Goal: Information Seeking & Learning: Learn about a topic

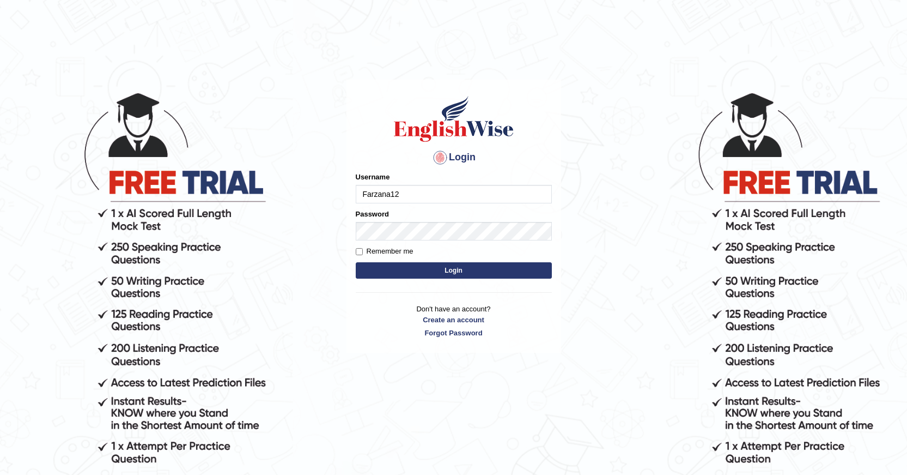
type input "Farzana12"
click at [389, 265] on button "Login" at bounding box center [454, 270] width 196 height 16
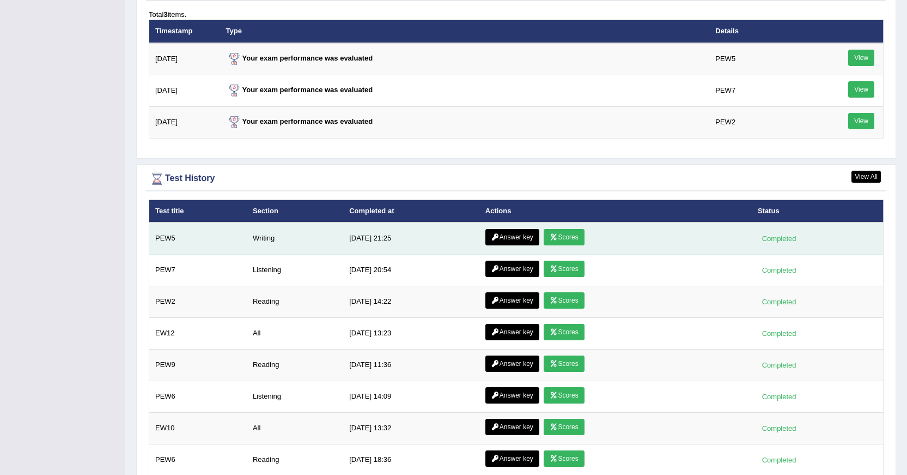
scroll to position [1430, 0]
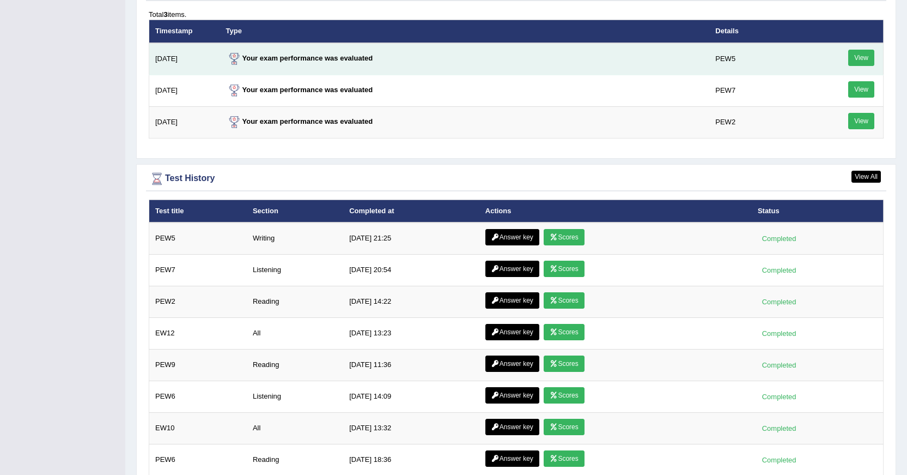
click at [862, 57] on link "View" at bounding box center [861, 58] width 26 height 16
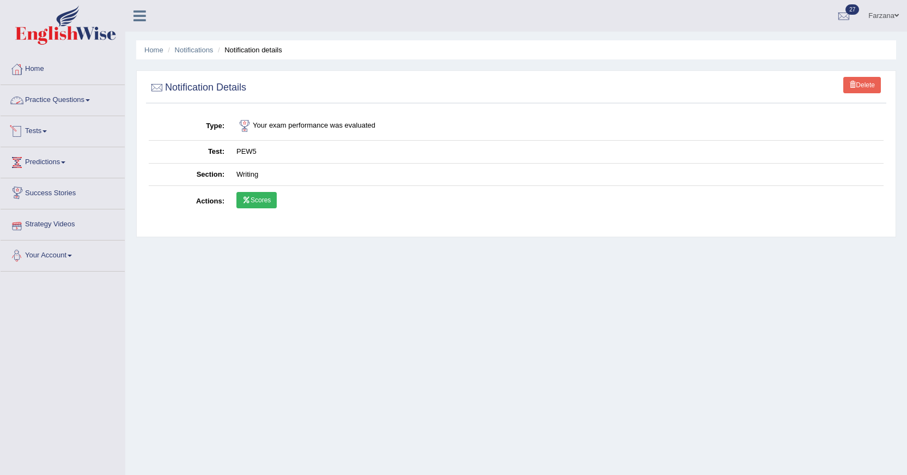
click at [51, 90] on link "Practice Questions" at bounding box center [63, 98] width 124 height 27
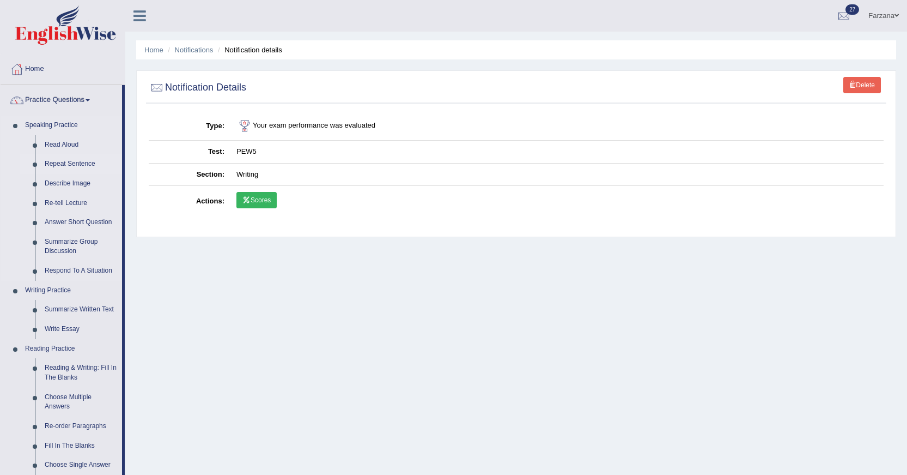
click at [56, 161] on link "Repeat Sentence" at bounding box center [81, 164] width 82 height 20
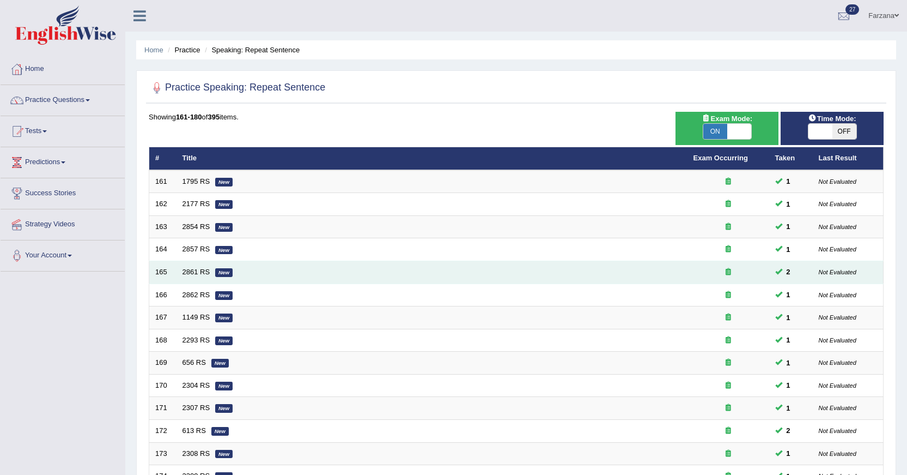
scroll to position [247, 0]
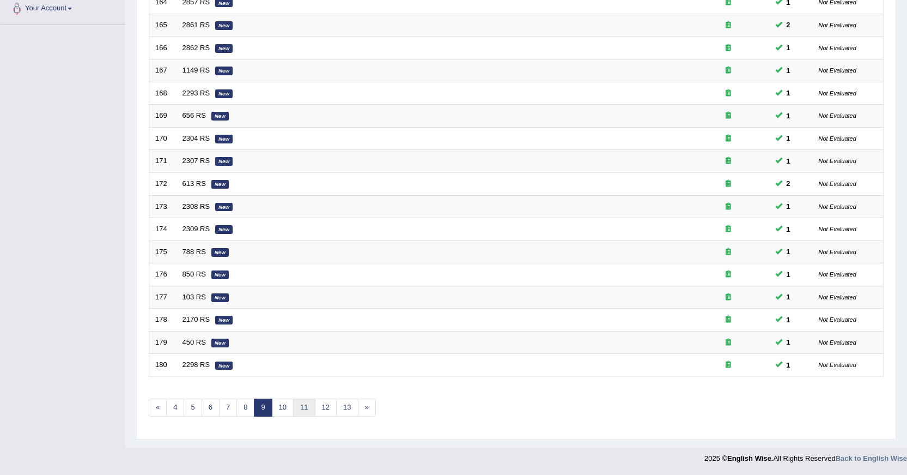
click at [294, 408] on link "11" at bounding box center [304, 407] width 22 height 18
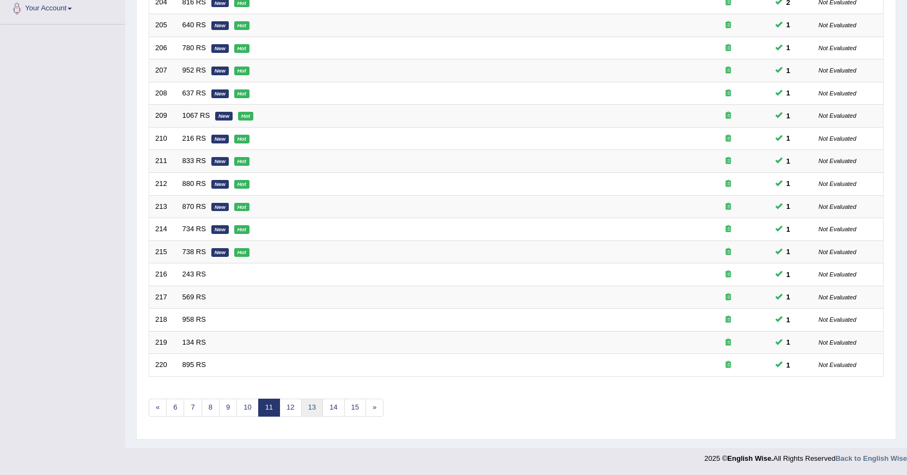
click at [305, 406] on link "13" at bounding box center [312, 407] width 22 height 18
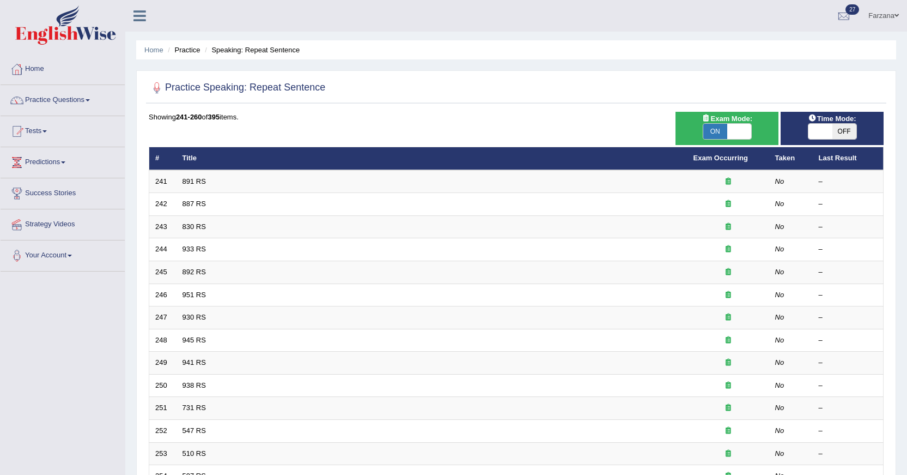
scroll to position [247, 0]
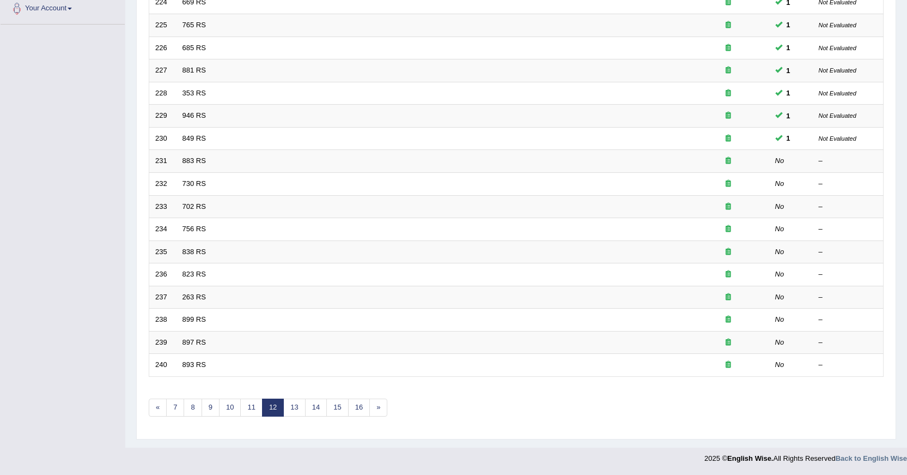
click at [191, 162] on link "883 RS" at bounding box center [194, 160] width 23 height 8
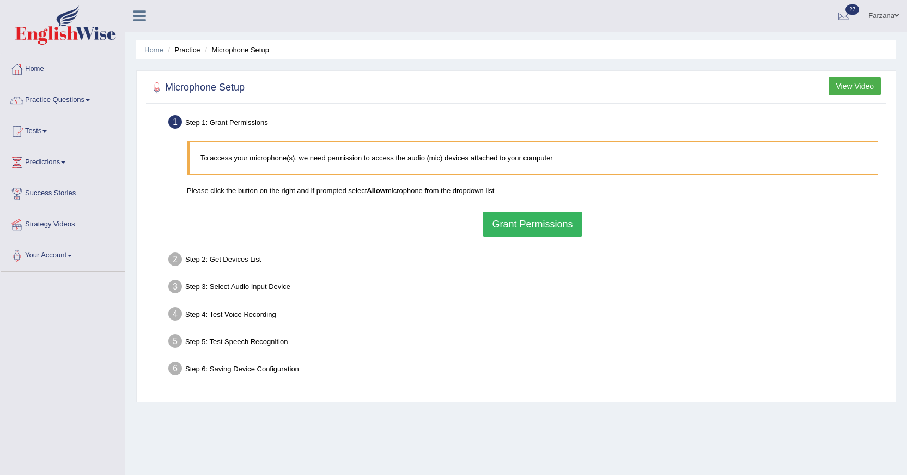
drag, startPoint x: 229, startPoint y: 52, endPoint x: 309, endPoint y: 19, distance: 86.5
click at [309, 19] on div "Farzana Toggle navigation Username: Farzana12 Access Type: Online Subscription:…" at bounding box center [516, 16] width 782 height 32
click at [536, 219] on button "Grant Permissions" at bounding box center [532, 223] width 99 height 25
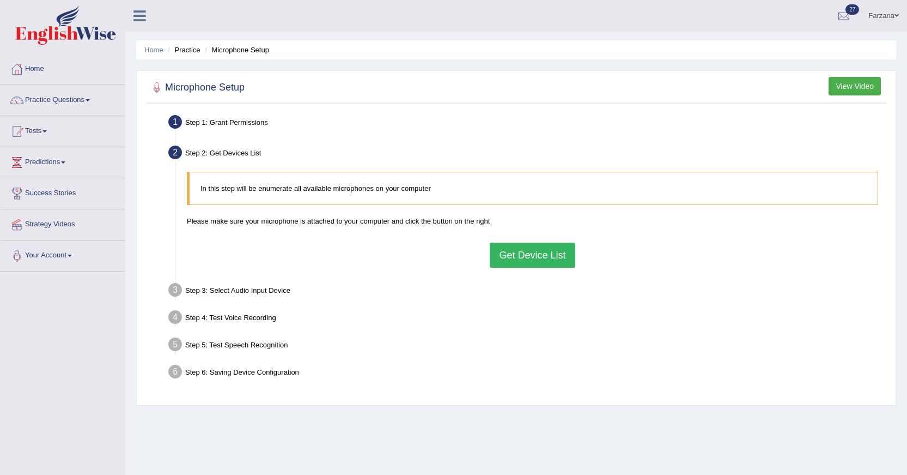
click at [503, 252] on button "Get Device List" at bounding box center [532, 254] width 85 height 25
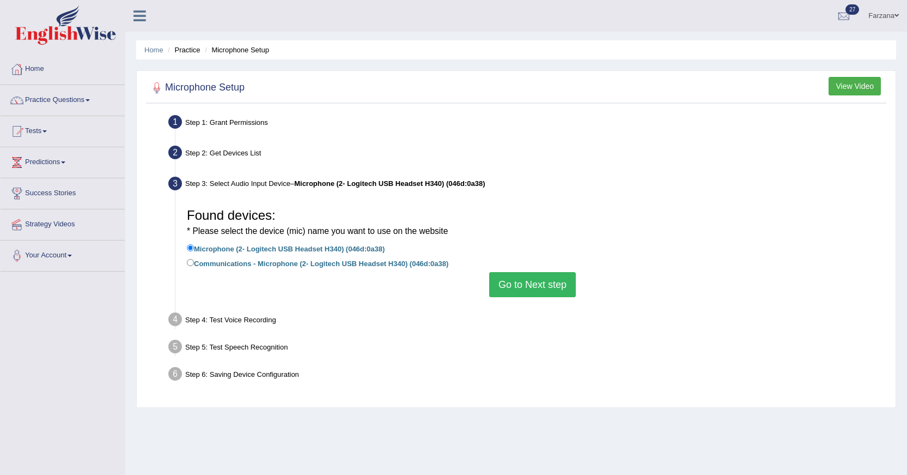
click at [508, 280] on button "Go to Next step" at bounding box center [532, 284] width 87 height 25
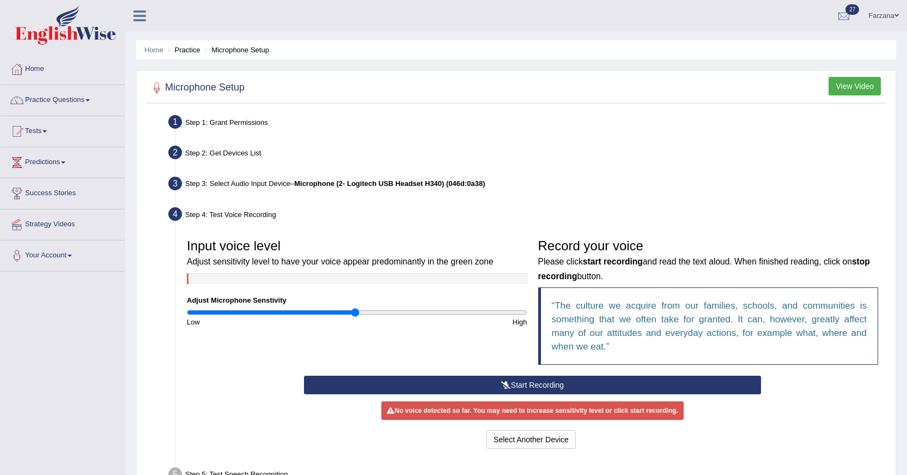
click at [459, 385] on button "Start Recording" at bounding box center [532, 384] width 457 height 19
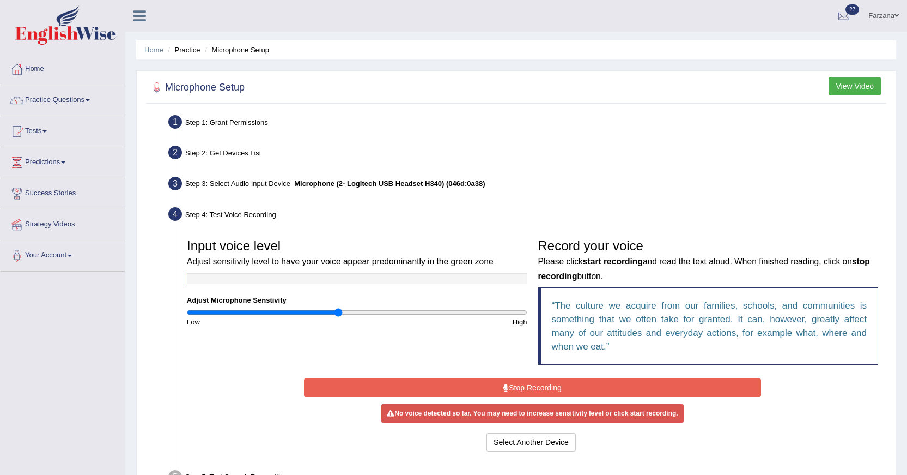
type input "0.9"
click at [338, 315] on input "range" at bounding box center [357, 312] width 341 height 9
click at [394, 385] on button "Stop Recording" at bounding box center [532, 387] width 457 height 19
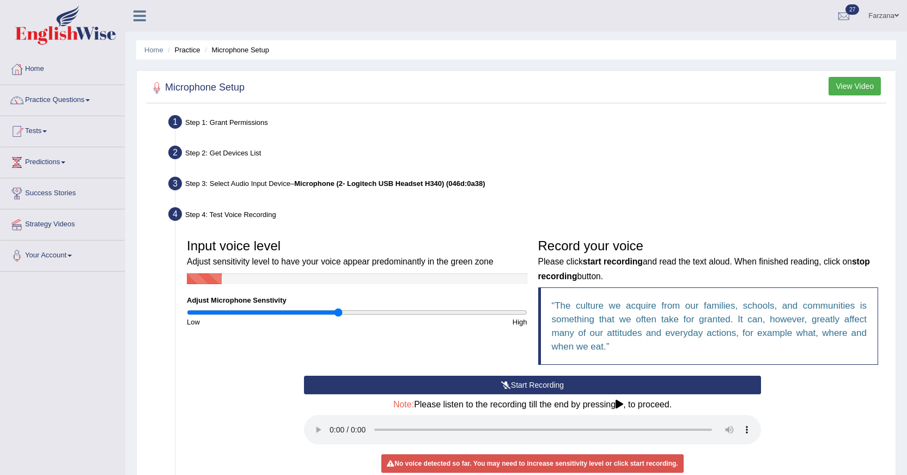
click at [395, 385] on button "Start Recording" at bounding box center [532, 384] width 457 height 19
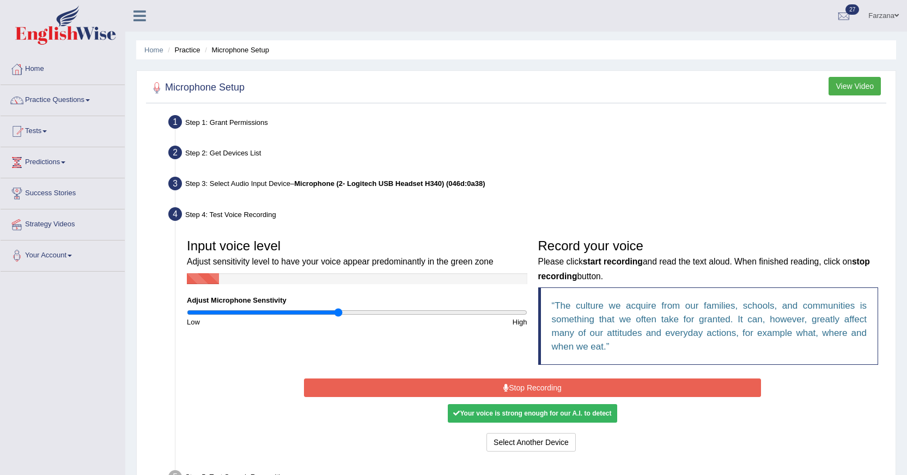
click at [394, 384] on button "Stop Recording" at bounding box center [532, 387] width 457 height 19
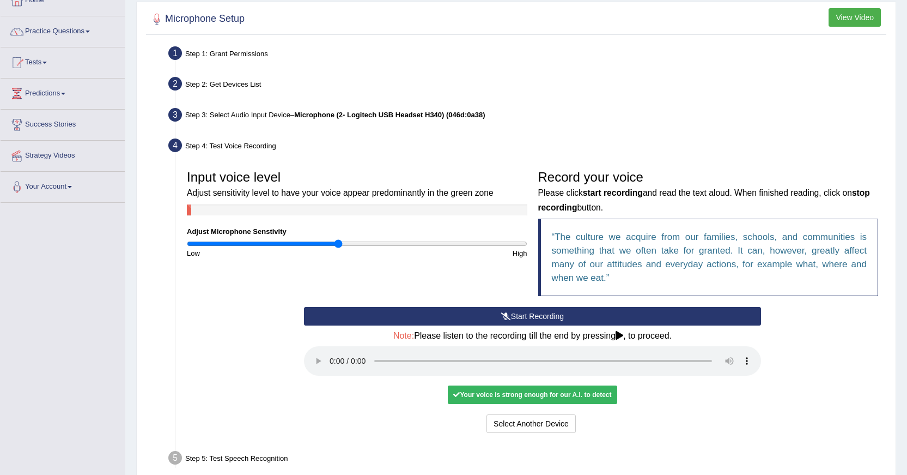
scroll to position [148, 0]
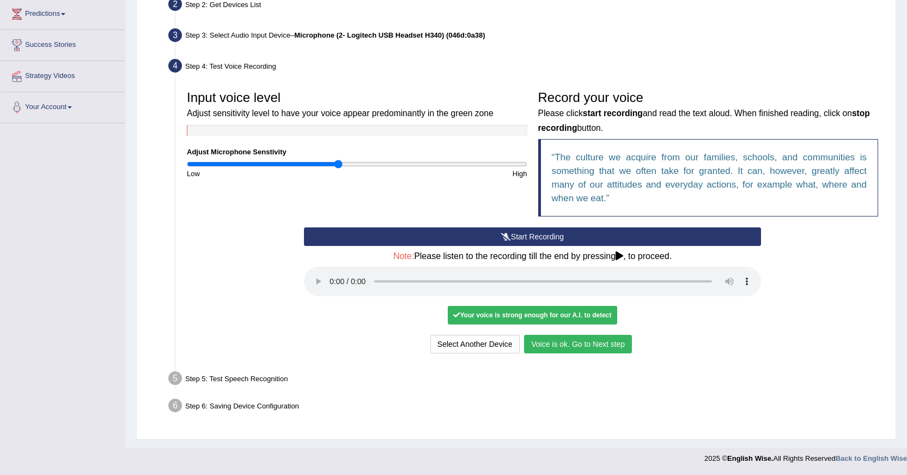
click at [568, 343] on button "Voice is ok. Go to Next step" at bounding box center [578, 344] width 108 height 19
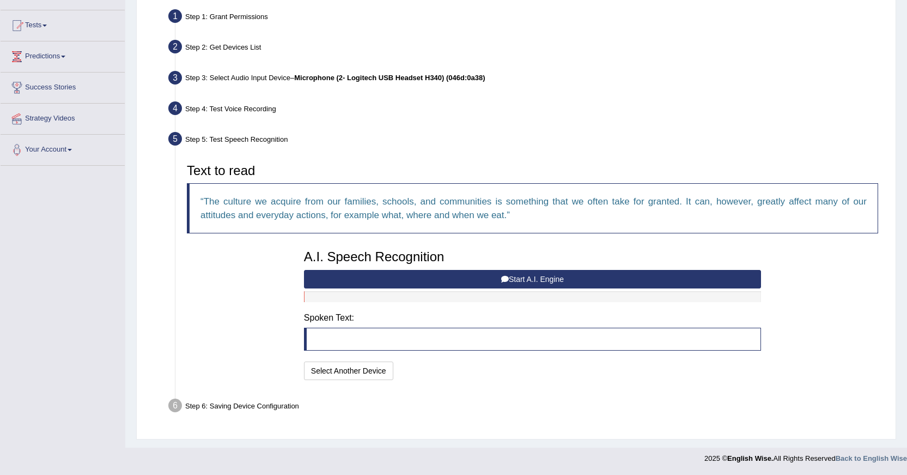
scroll to position [106, 0]
click at [444, 280] on button "Start A.I. Engine" at bounding box center [532, 279] width 457 height 19
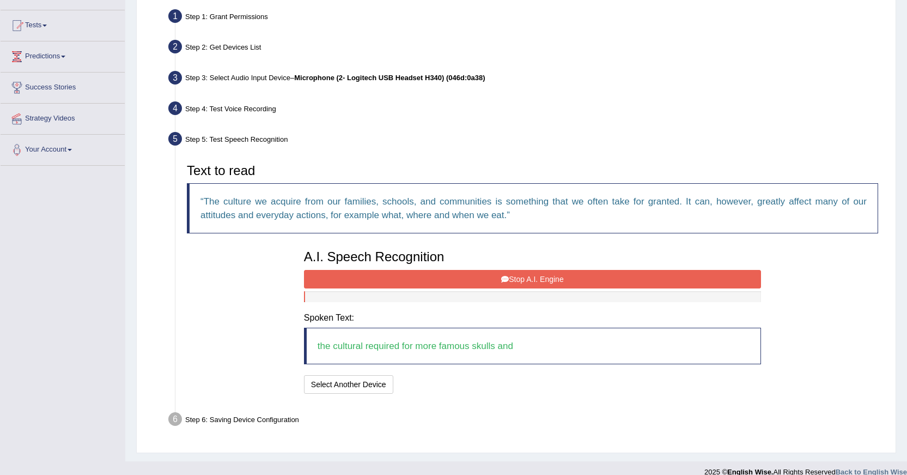
click at [456, 278] on button "Stop A.I. Engine" at bounding box center [532, 279] width 457 height 19
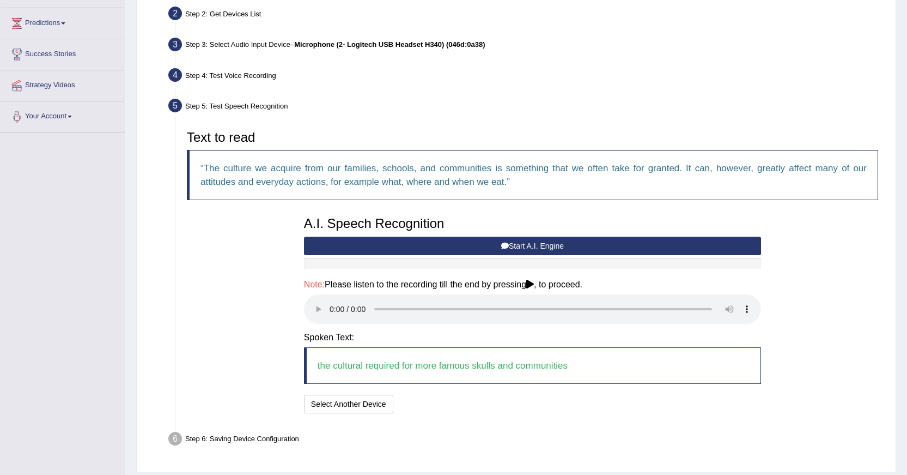
scroll to position [172, 0]
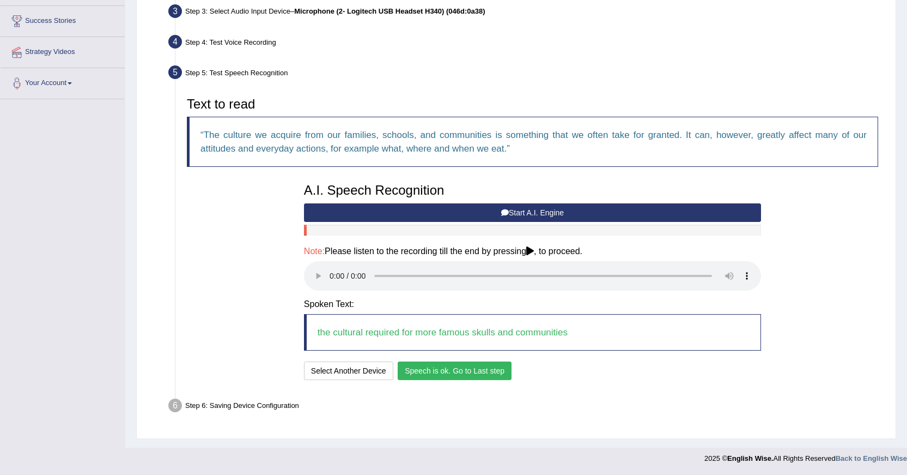
click at [454, 369] on button "Speech is ok. Go to Last step" at bounding box center [455, 370] width 114 height 19
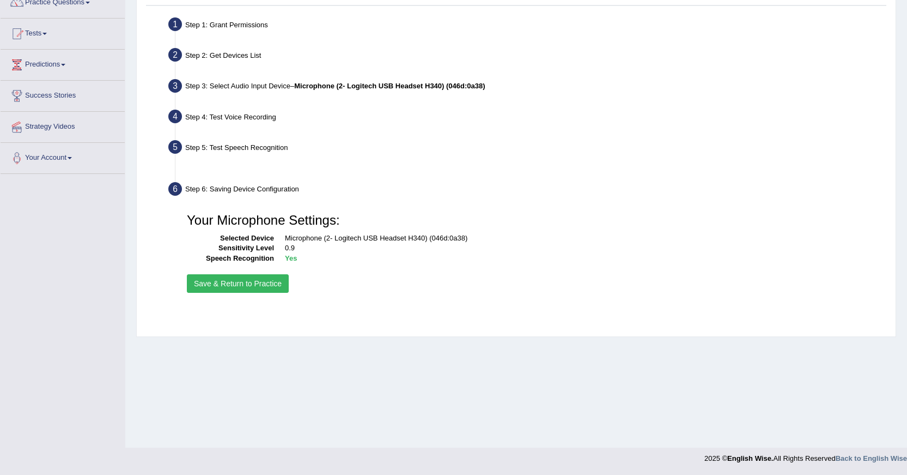
scroll to position [98, 0]
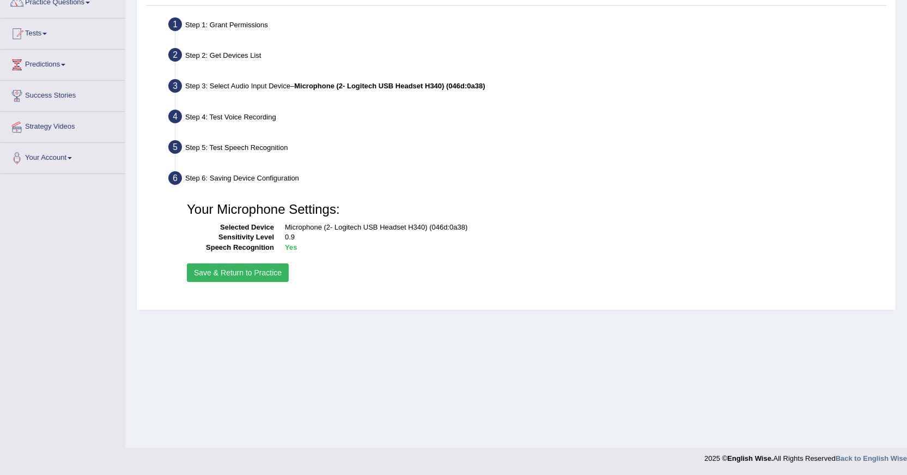
click at [273, 277] on button "Save & Return to Practice" at bounding box center [238, 272] width 102 height 19
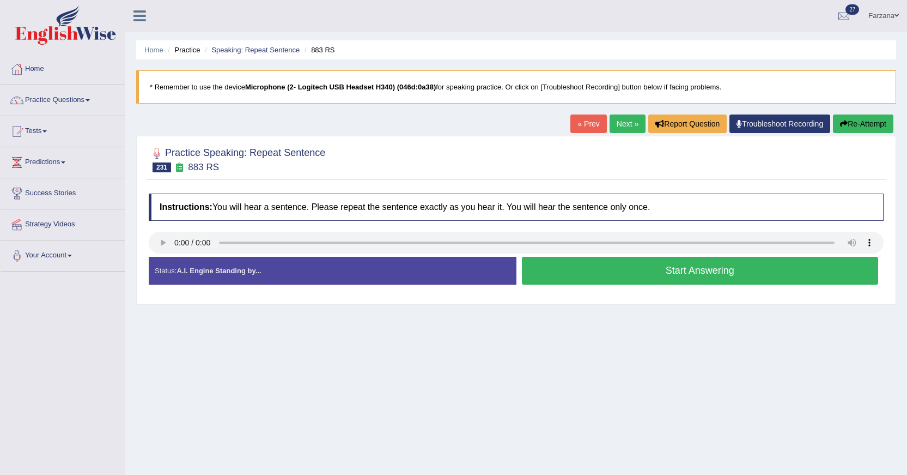
click at [574, 271] on button "Start Answering" at bounding box center [700, 271] width 357 height 28
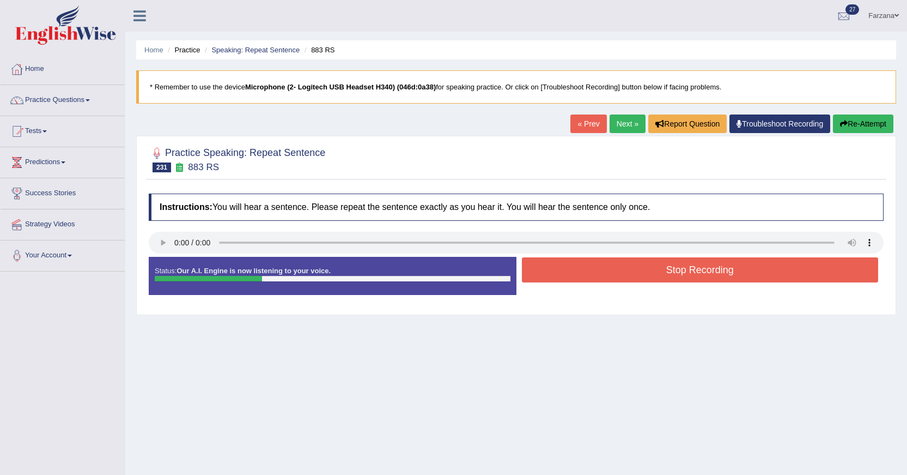
click at [574, 271] on button "Stop Recording" at bounding box center [700, 269] width 357 height 25
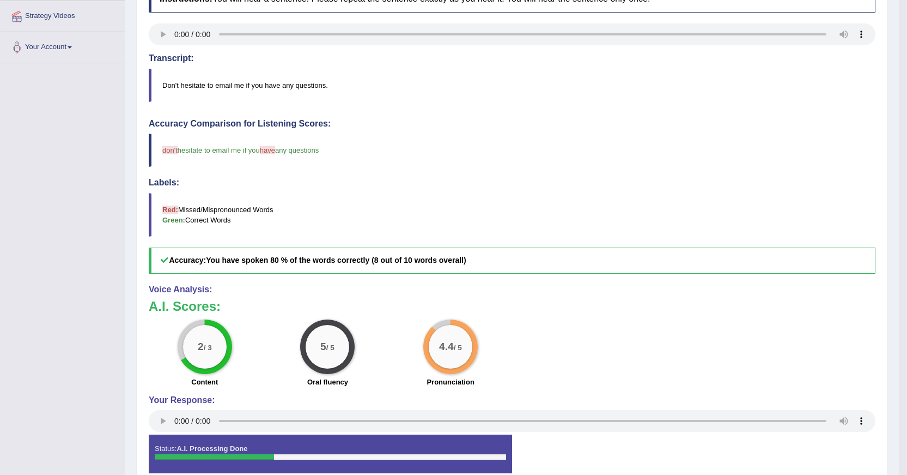
scroll to position [99, 0]
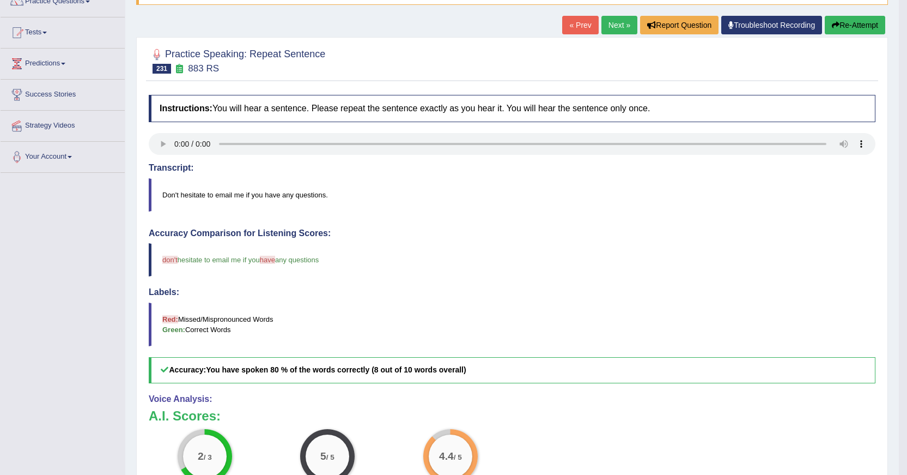
click at [608, 26] on link "Next »" at bounding box center [620, 25] width 36 height 19
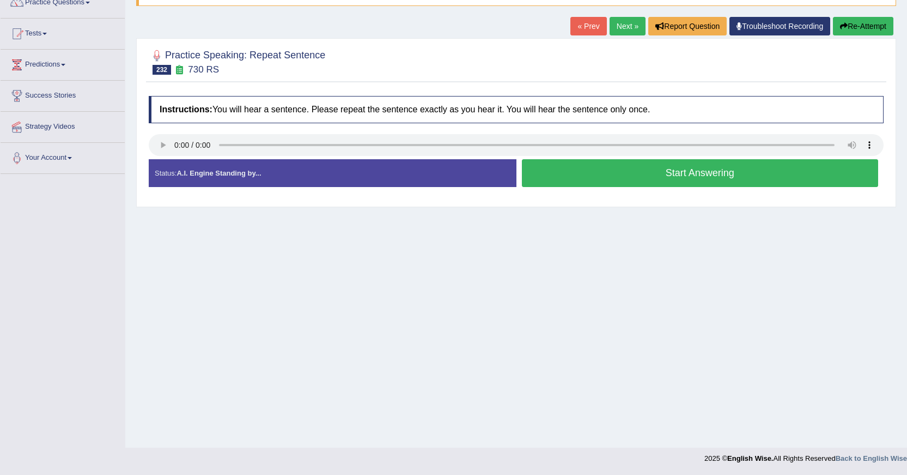
click at [616, 173] on button "Start Answering" at bounding box center [700, 173] width 357 height 28
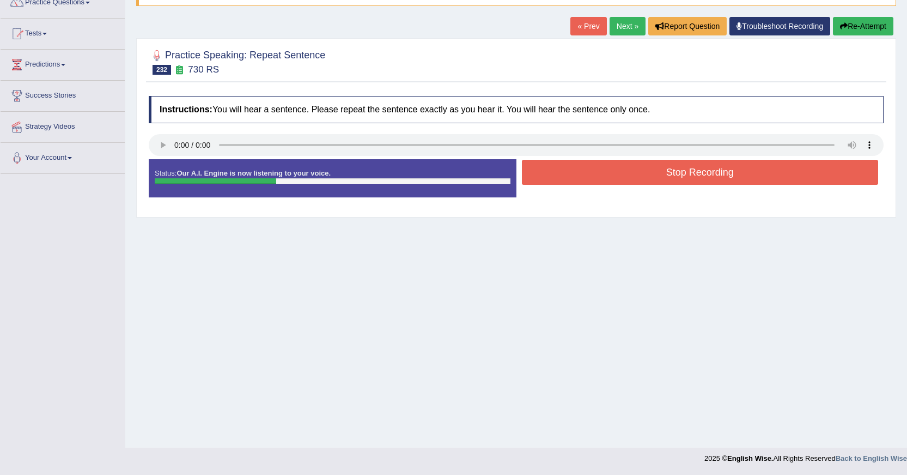
click at [592, 179] on button "Stop Recording" at bounding box center [700, 172] width 357 height 25
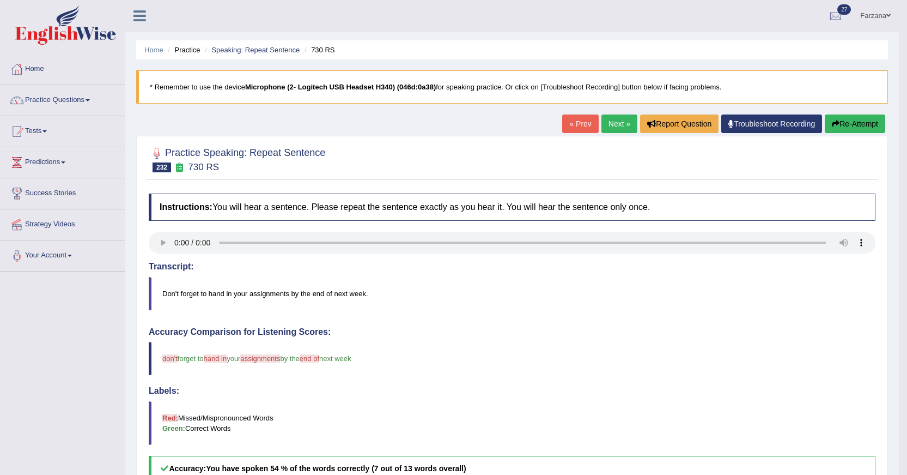
click at [613, 125] on link "Next »" at bounding box center [620, 123] width 36 height 19
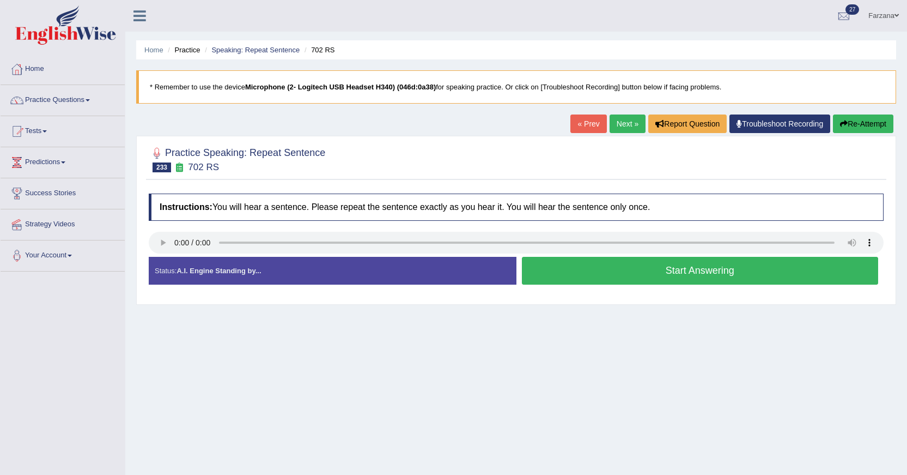
click at [558, 269] on button "Start Answering" at bounding box center [700, 271] width 357 height 28
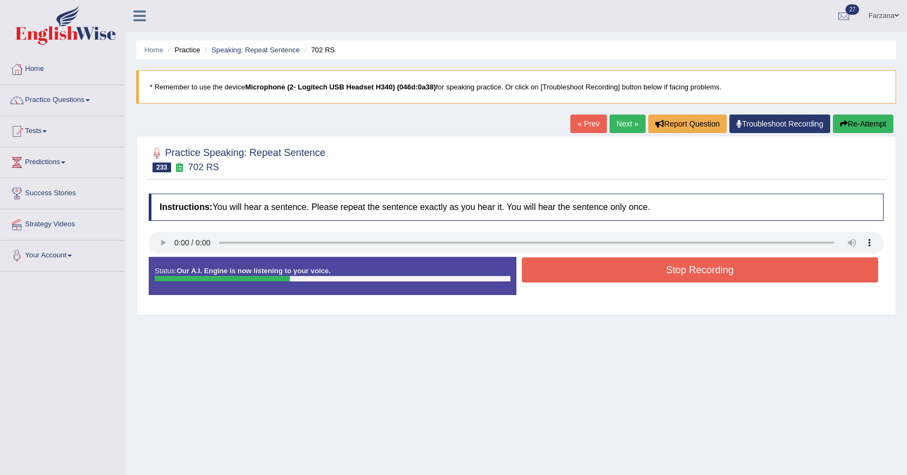
click at [557, 265] on button "Stop Recording" at bounding box center [700, 269] width 357 height 25
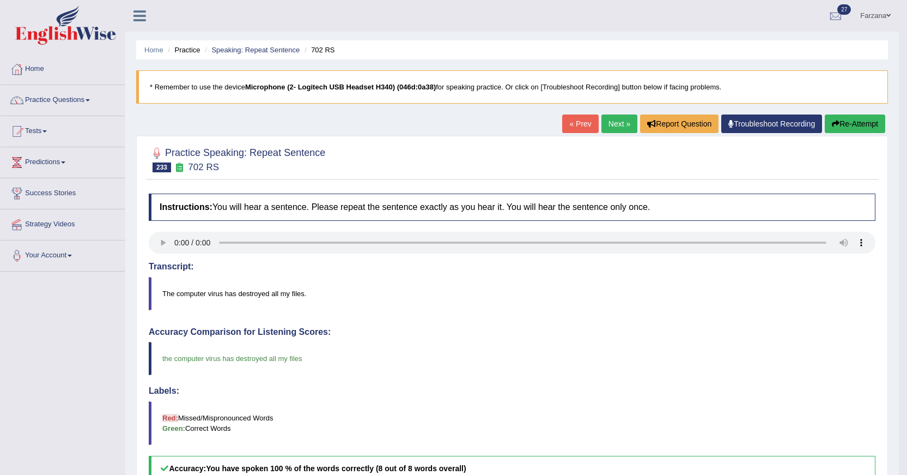
click at [603, 119] on link "Next »" at bounding box center [620, 123] width 36 height 19
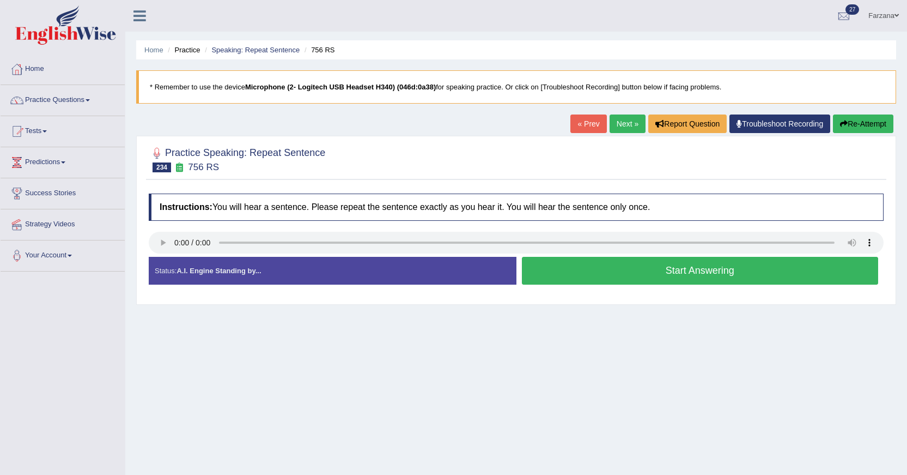
click at [569, 259] on button "Start Answering" at bounding box center [700, 271] width 357 height 28
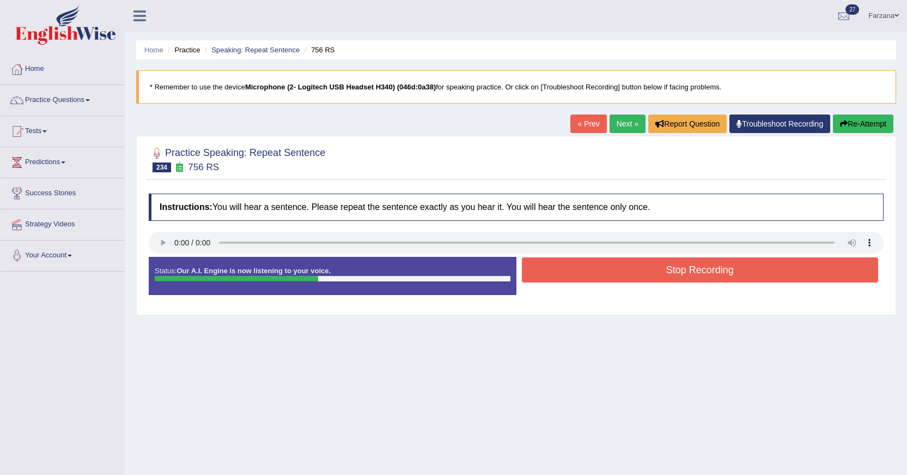
click at [563, 273] on button "Stop Recording" at bounding box center [700, 269] width 357 height 25
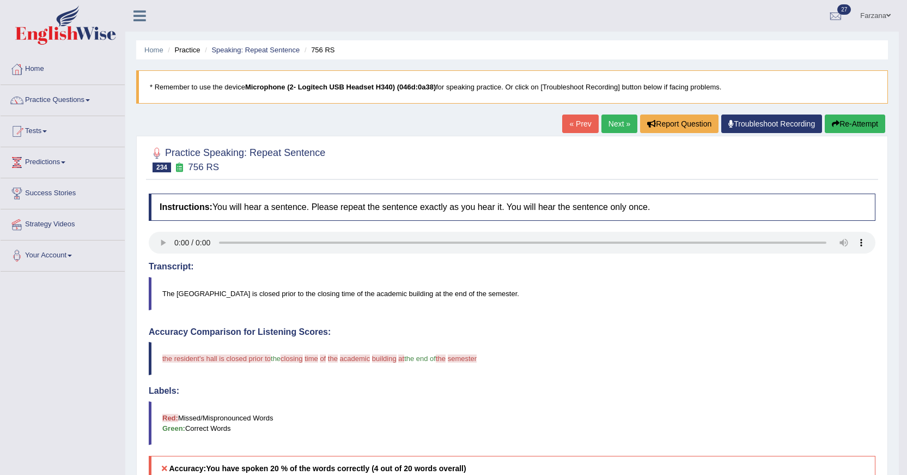
click at [622, 119] on link "Next »" at bounding box center [620, 123] width 36 height 19
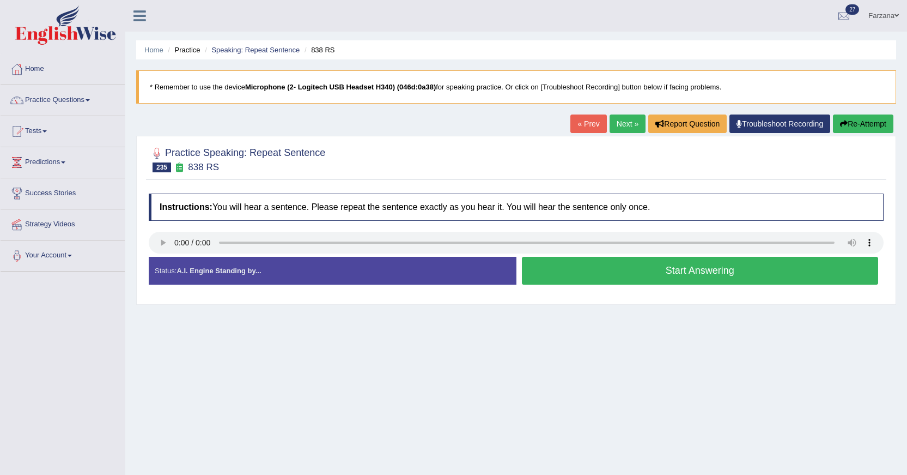
click at [570, 271] on button "Start Answering" at bounding box center [700, 271] width 357 height 28
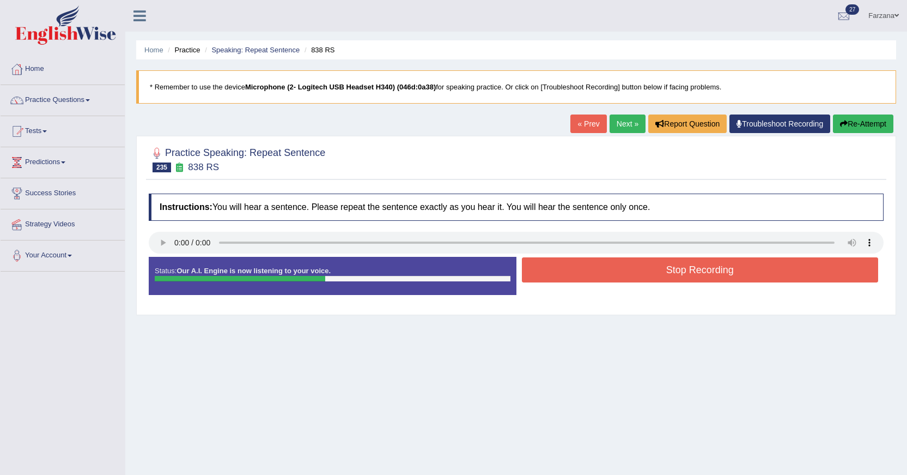
click at [573, 272] on button "Stop Recording" at bounding box center [700, 269] width 357 height 25
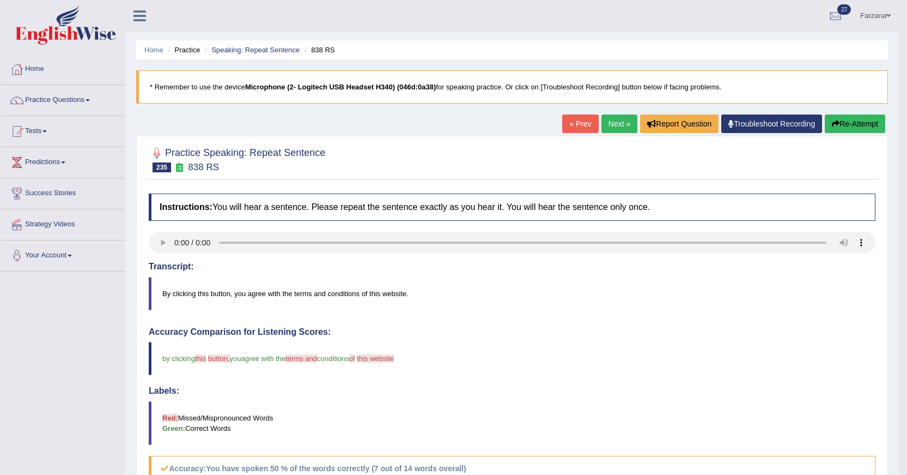
click at [624, 122] on link "Next »" at bounding box center [620, 123] width 36 height 19
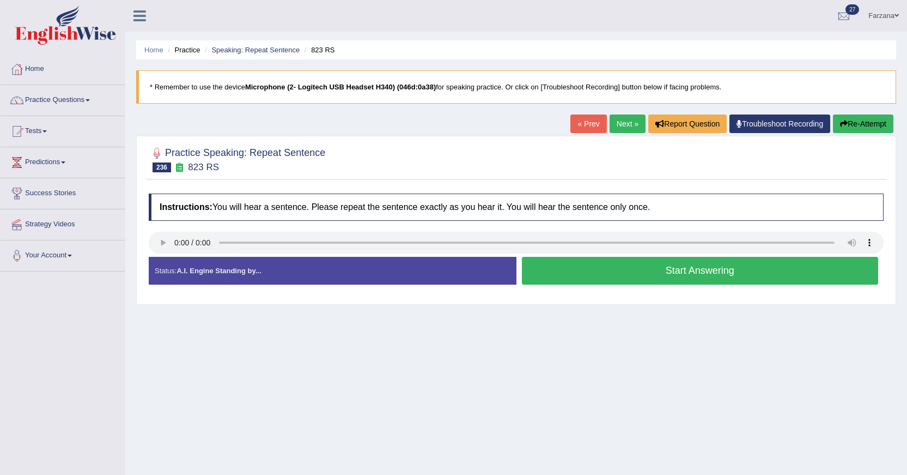
click at [555, 268] on button "Start Answering" at bounding box center [700, 271] width 357 height 28
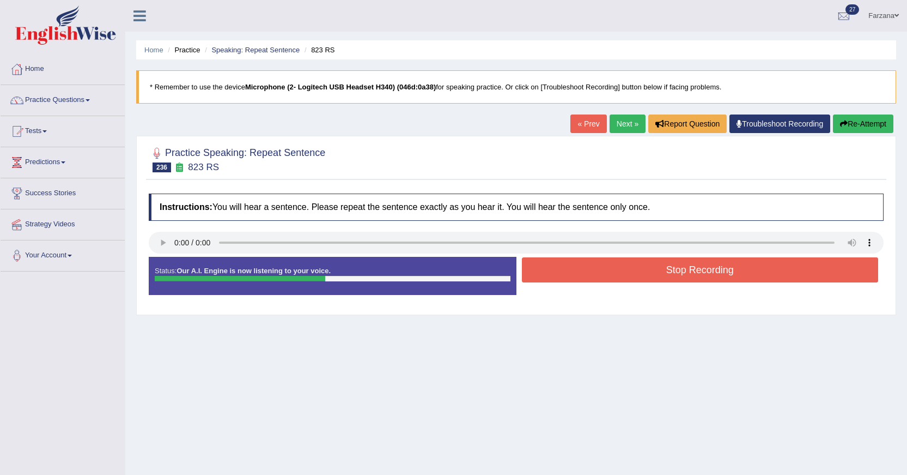
drag, startPoint x: 574, startPoint y: 271, endPoint x: 580, endPoint y: 272, distance: 6.6
click at [580, 272] on button "Stop Recording" at bounding box center [700, 269] width 357 height 25
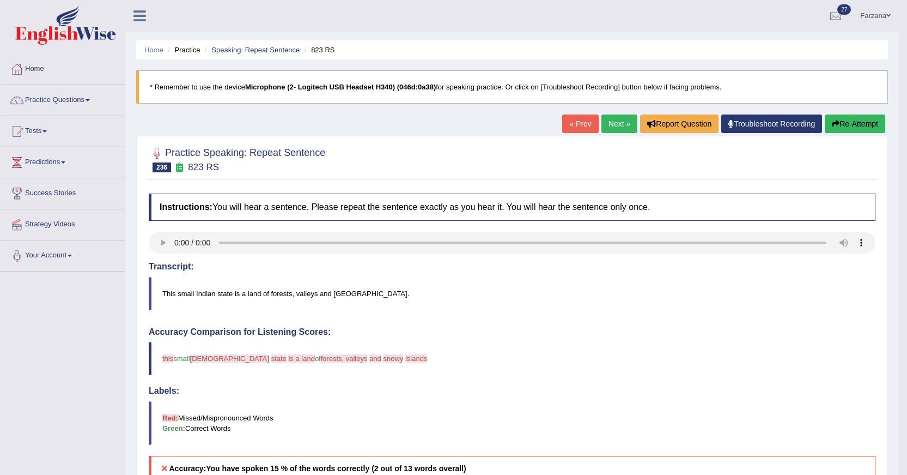
click at [842, 120] on button "Re-Attempt" at bounding box center [855, 123] width 60 height 19
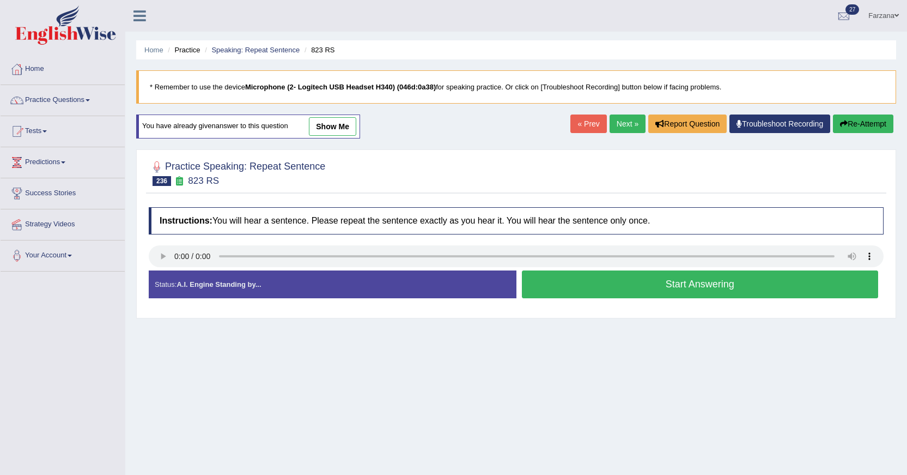
click at [591, 284] on button "Start Answering" at bounding box center [700, 284] width 357 height 28
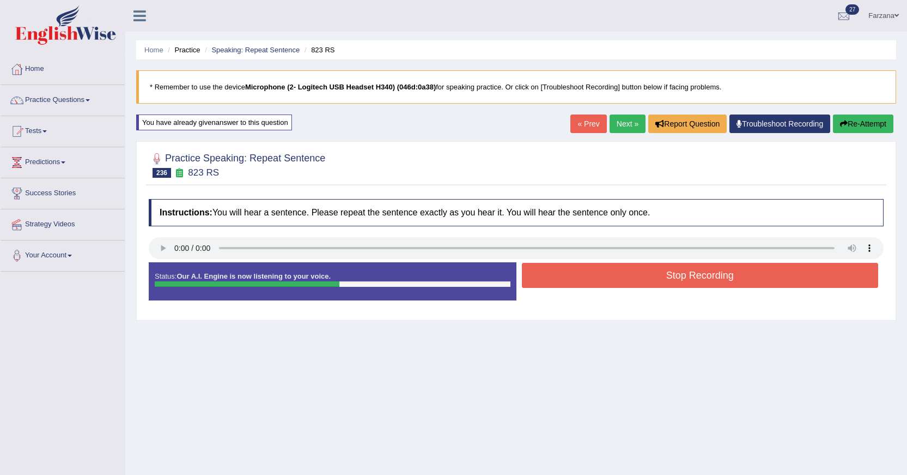
click at [591, 281] on button "Stop Recording" at bounding box center [700, 275] width 357 height 25
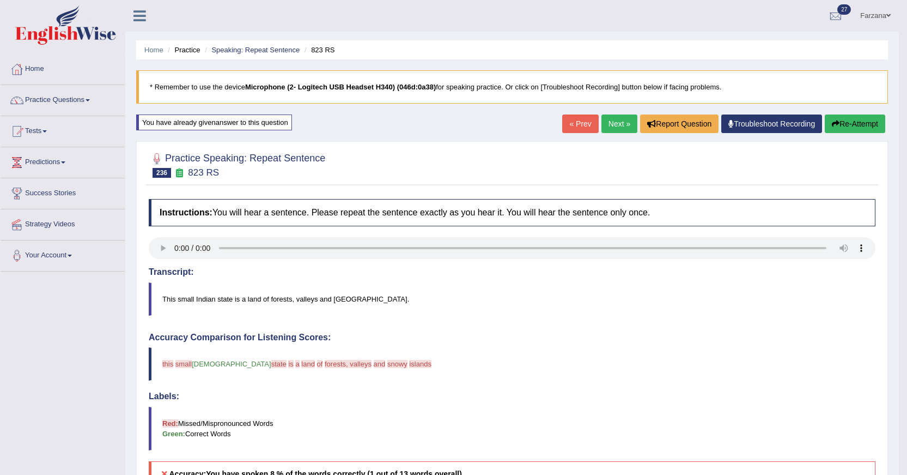
click at [617, 122] on link "Next »" at bounding box center [620, 123] width 36 height 19
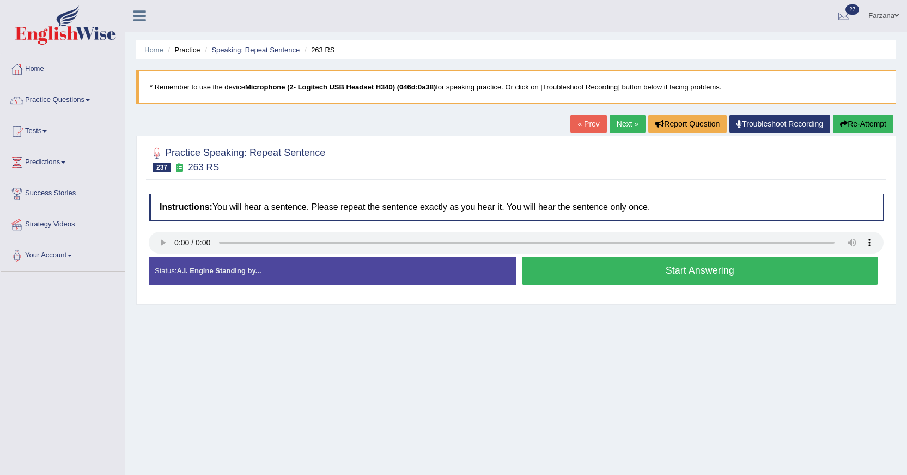
click at [599, 284] on button "Start Answering" at bounding box center [700, 271] width 357 height 28
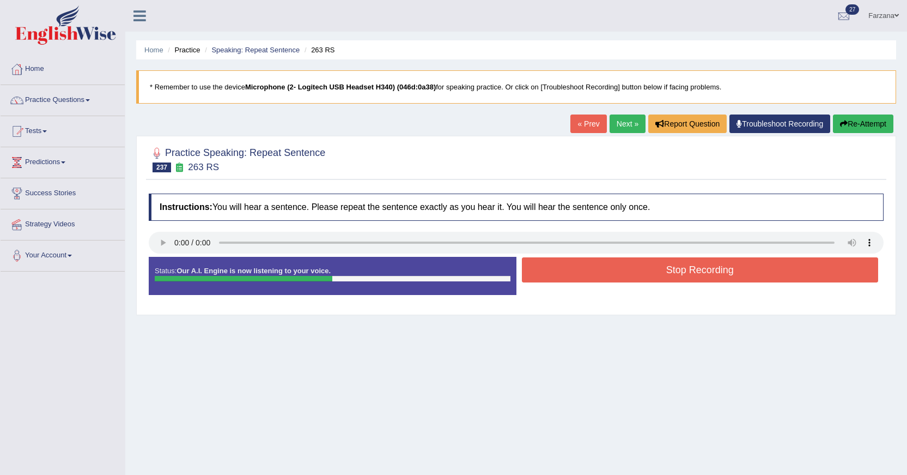
click at [553, 276] on button "Stop Recording" at bounding box center [700, 269] width 357 height 25
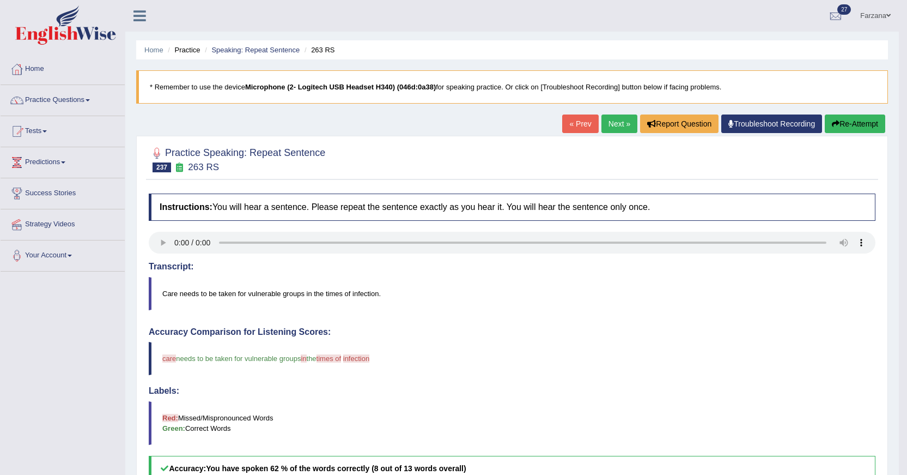
click at [602, 127] on link "Next »" at bounding box center [620, 123] width 36 height 19
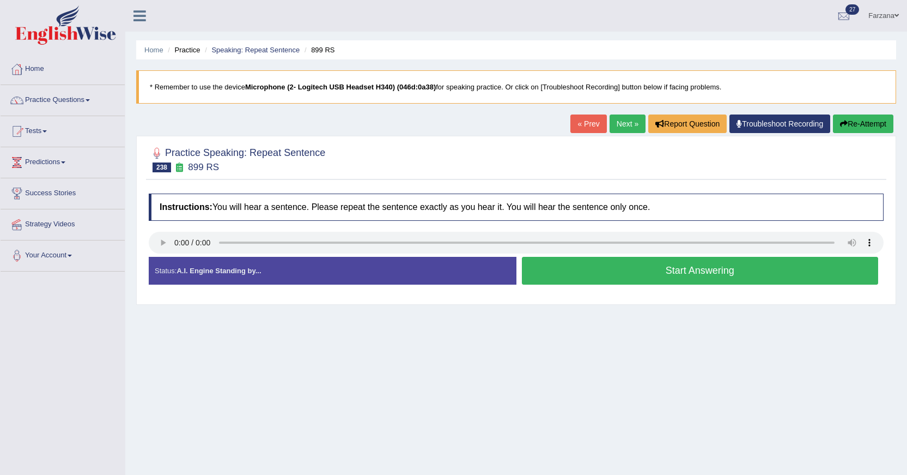
click at [632, 265] on button "Start Answering" at bounding box center [700, 271] width 357 height 28
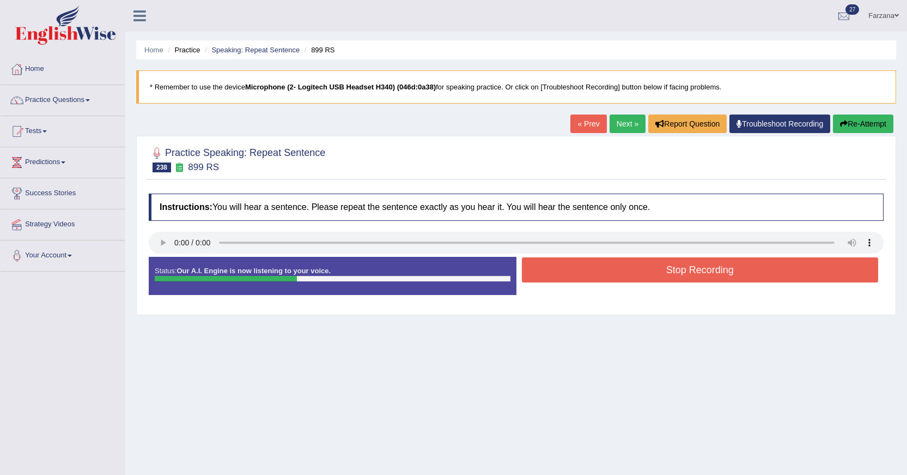
click at [573, 270] on button "Stop Recording" at bounding box center [700, 269] width 357 height 25
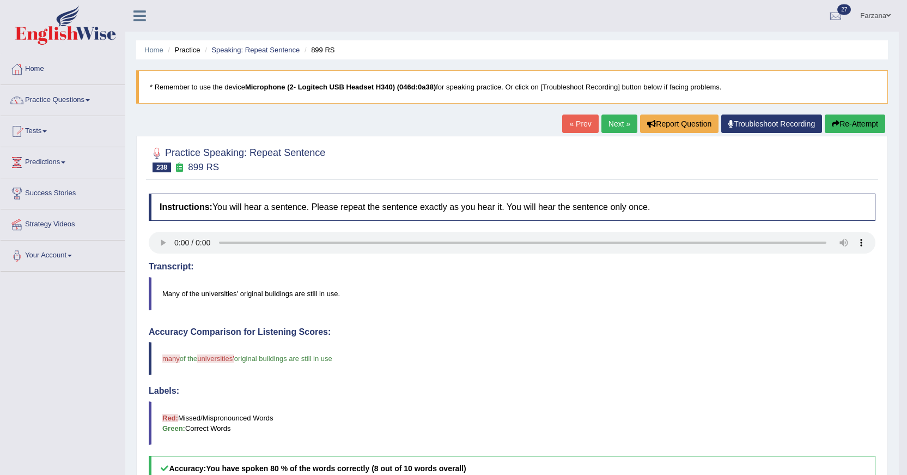
click at [616, 119] on link "Next »" at bounding box center [620, 123] width 36 height 19
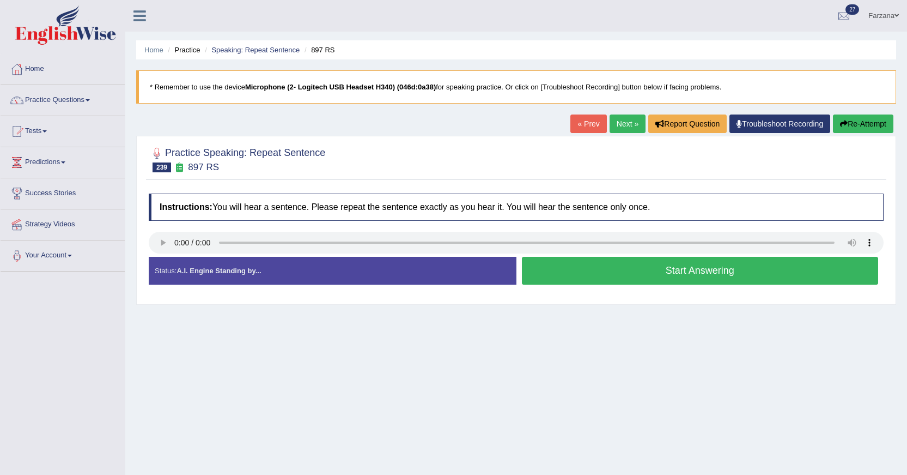
click at [605, 275] on button "Start Answering" at bounding box center [700, 271] width 357 height 28
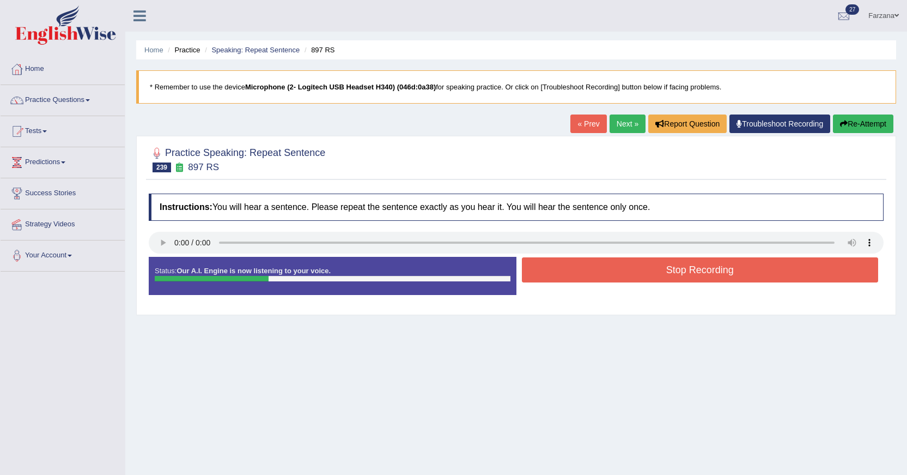
click at [605, 275] on button "Stop Recording" at bounding box center [700, 269] width 357 height 25
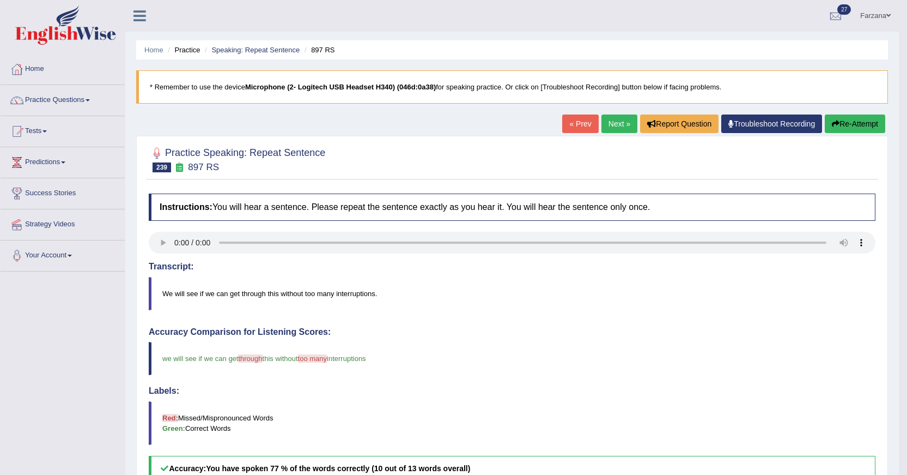
drag, startPoint x: 585, startPoint y: 338, endPoint x: 579, endPoint y: 352, distance: 14.7
click at [622, 123] on link "Next »" at bounding box center [620, 123] width 36 height 19
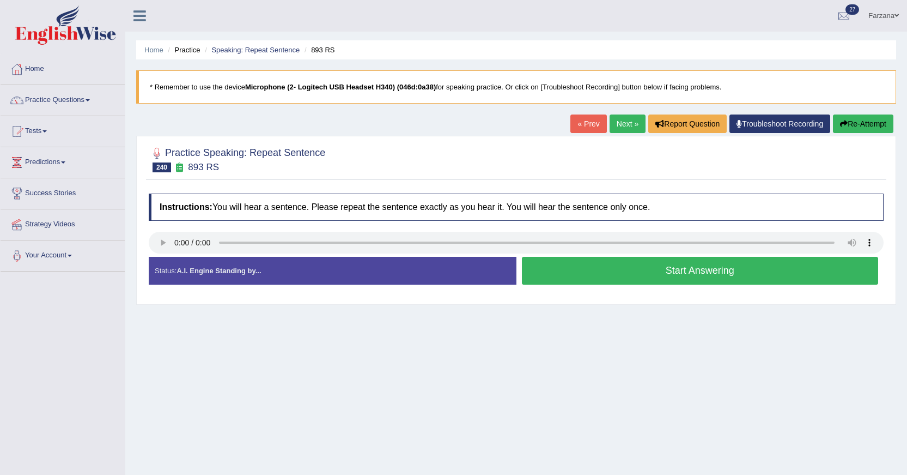
click at [625, 278] on button "Start Answering" at bounding box center [700, 271] width 357 height 28
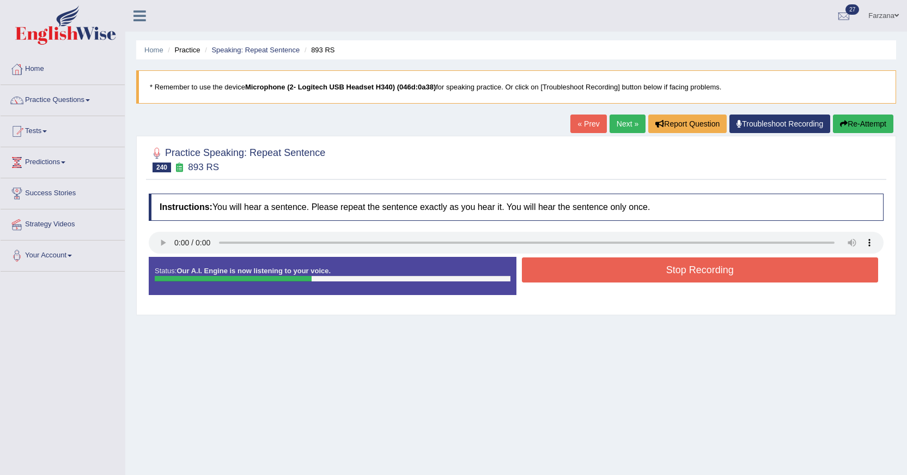
click at [668, 271] on button "Stop Recording" at bounding box center [700, 269] width 357 height 25
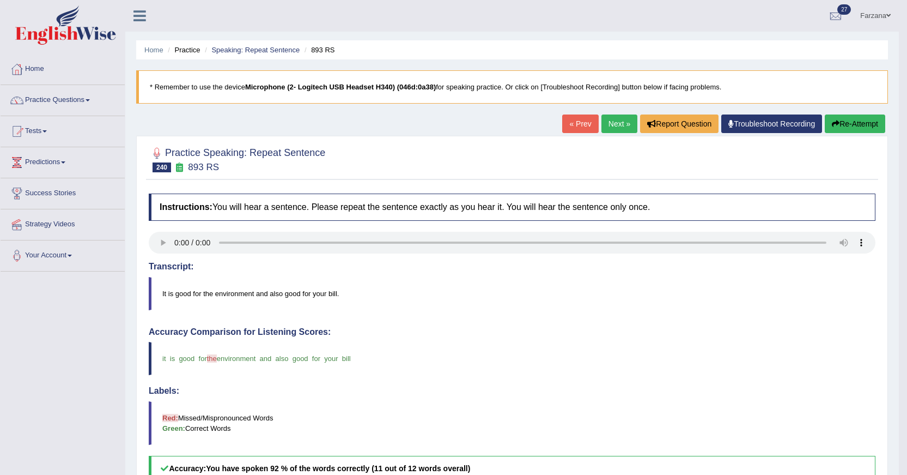
click at [611, 127] on link "Next »" at bounding box center [620, 123] width 36 height 19
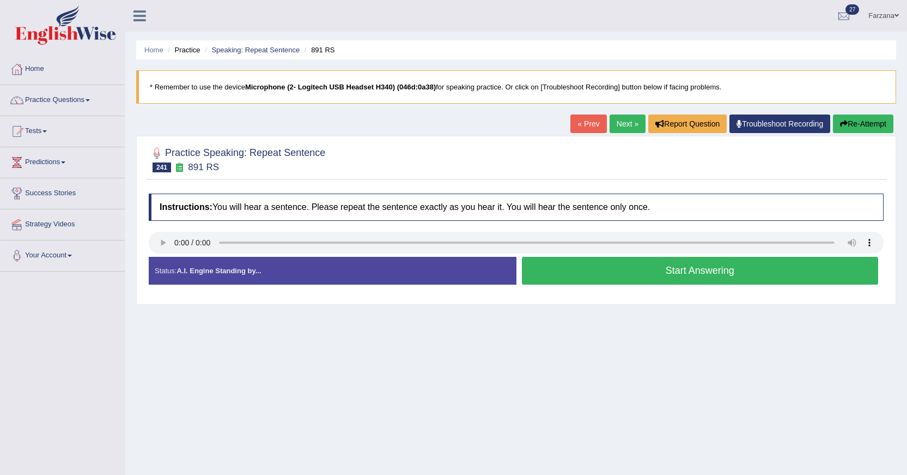
click at [636, 271] on button "Start Answering" at bounding box center [700, 271] width 357 height 28
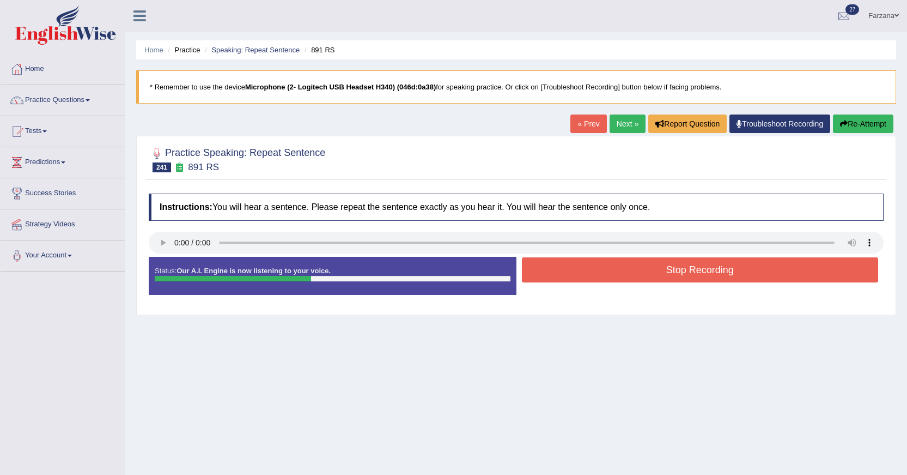
click at [550, 272] on button "Stop Recording" at bounding box center [700, 269] width 357 height 25
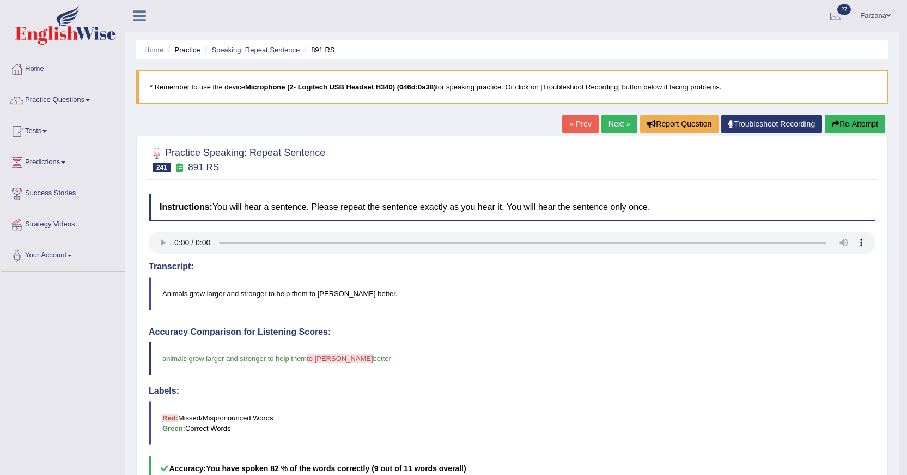
click at [622, 122] on link "Next »" at bounding box center [620, 123] width 36 height 19
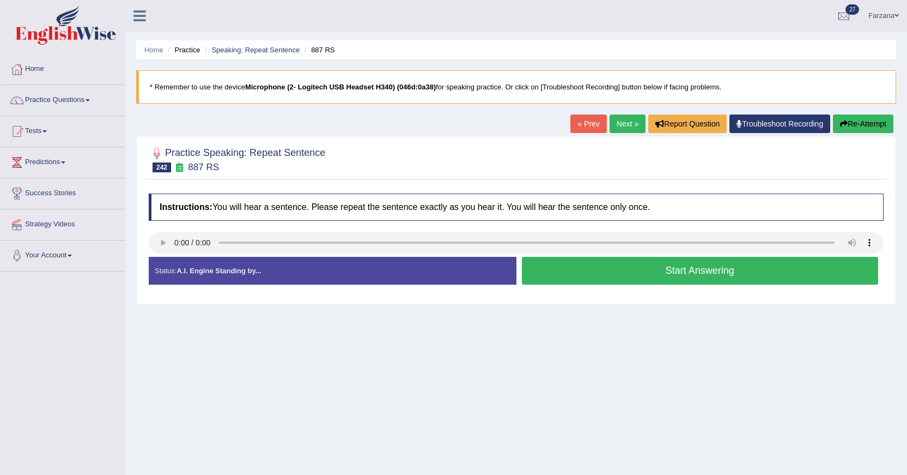
drag, startPoint x: 627, startPoint y: 272, endPoint x: 601, endPoint y: 287, distance: 29.7
click at [609, 284] on div "Start Answering" at bounding box center [701, 272] width 368 height 31
click at [574, 280] on button "Start Answering" at bounding box center [700, 271] width 357 height 28
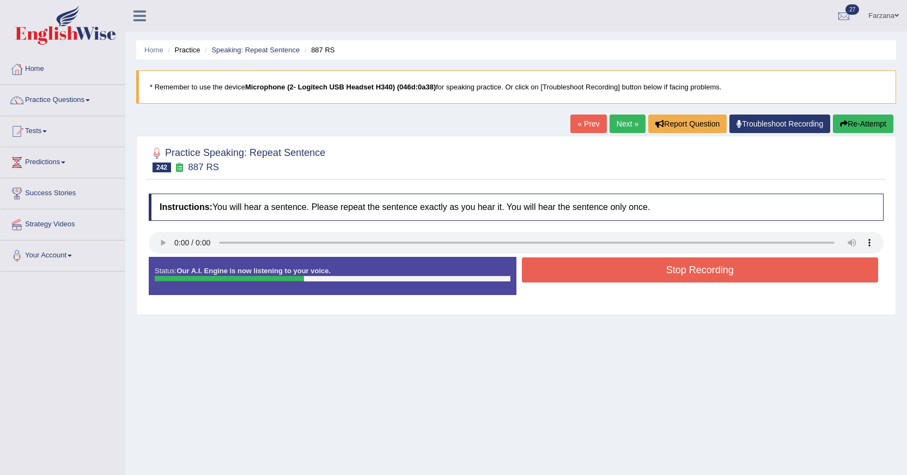
click at [572, 272] on button "Stop Recording" at bounding box center [700, 269] width 357 height 25
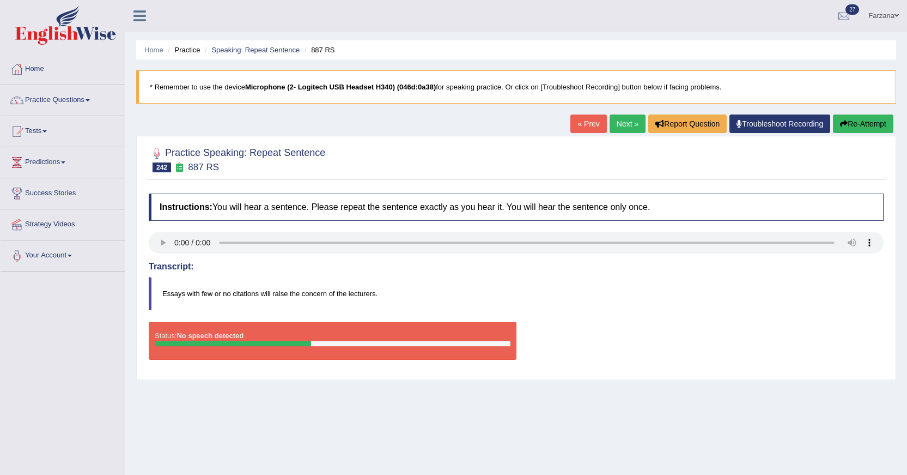
click at [858, 132] on button "Re-Attempt" at bounding box center [863, 123] width 60 height 19
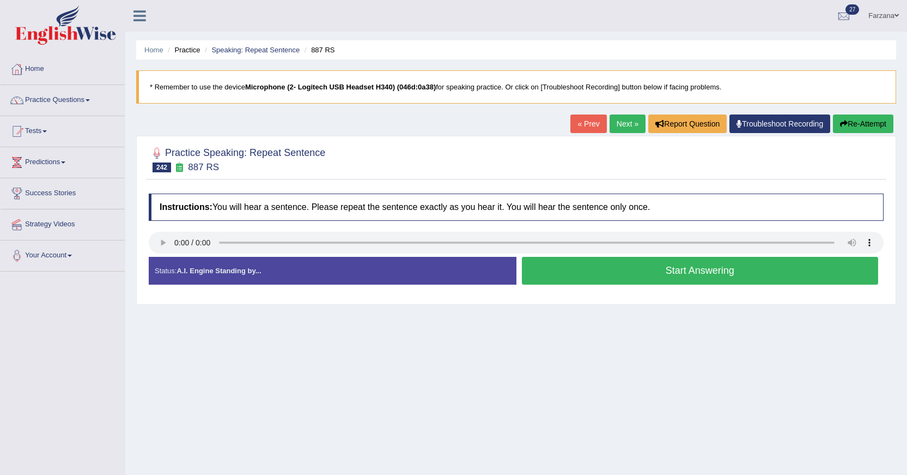
click at [675, 277] on button "Start Answering" at bounding box center [700, 271] width 357 height 28
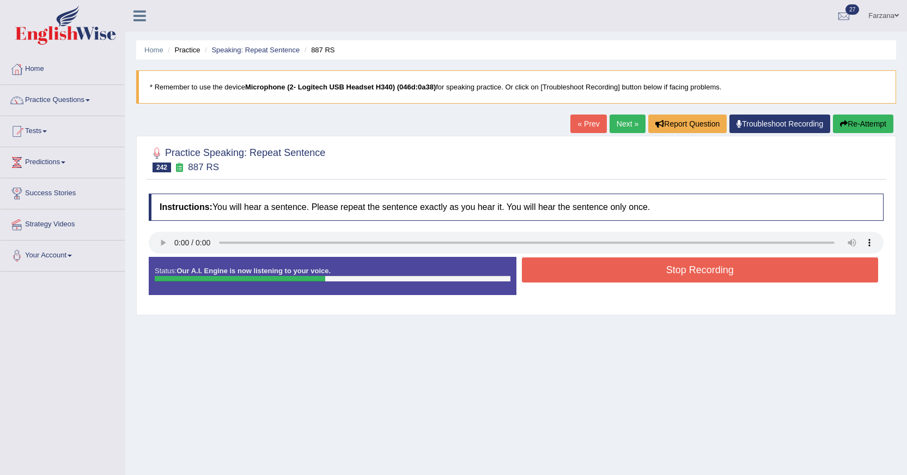
click at [654, 270] on button "Stop Recording" at bounding box center [700, 269] width 357 height 25
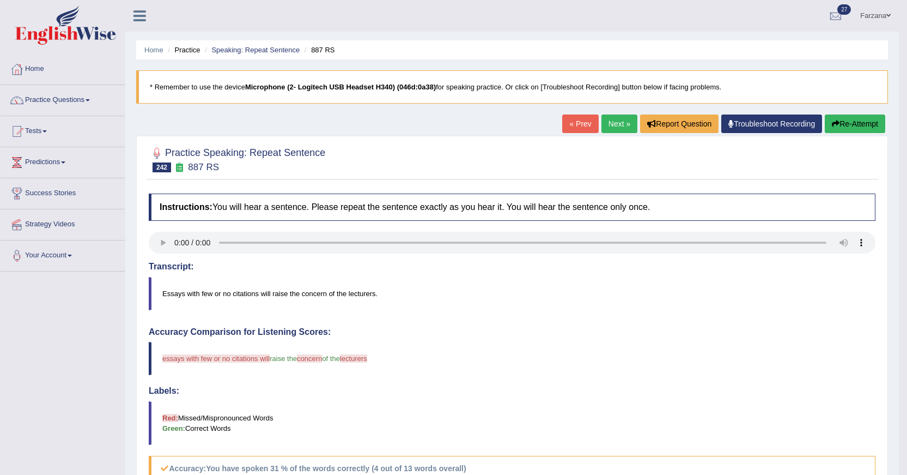
click at [620, 123] on link "Next »" at bounding box center [620, 123] width 36 height 19
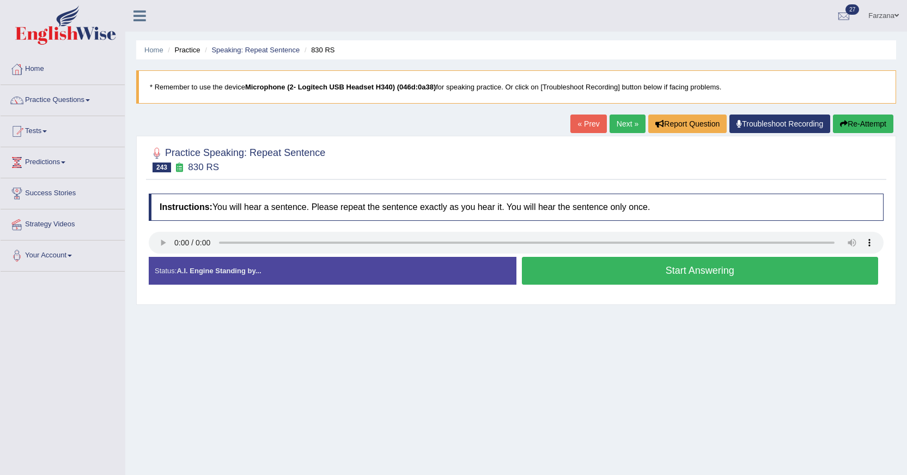
click at [608, 273] on button "Start Answering" at bounding box center [700, 271] width 357 height 28
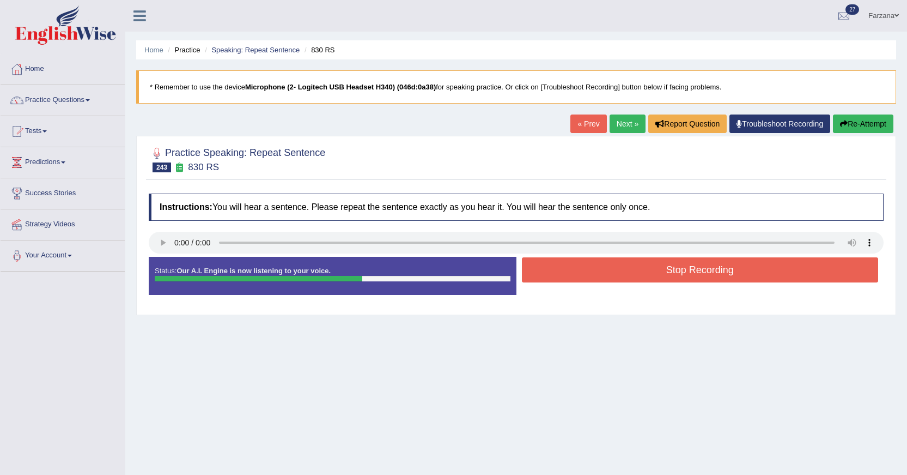
click at [606, 272] on button "Stop Recording" at bounding box center [700, 269] width 357 height 25
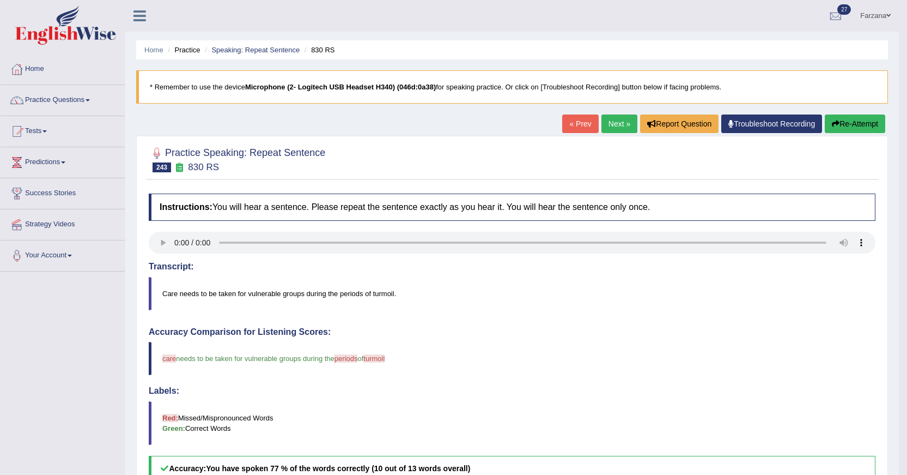
click at [588, 116] on link "« Prev" at bounding box center [580, 123] width 36 height 19
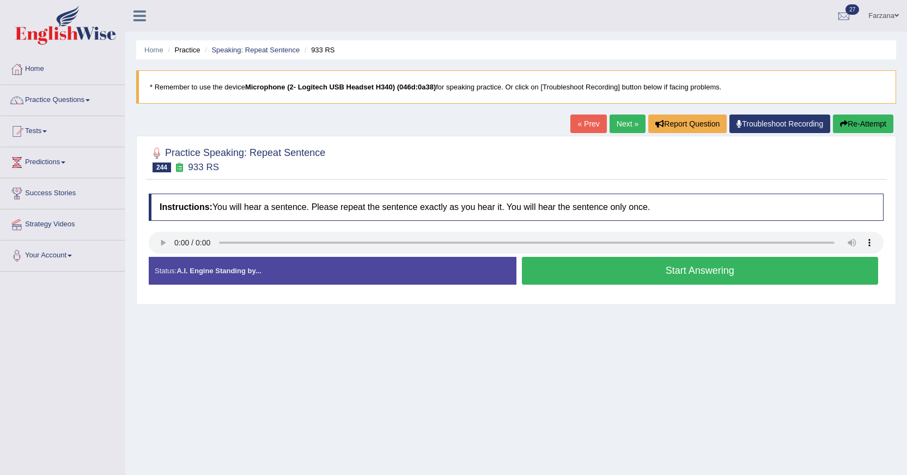
click at [689, 277] on button "Start Answering" at bounding box center [700, 271] width 357 height 28
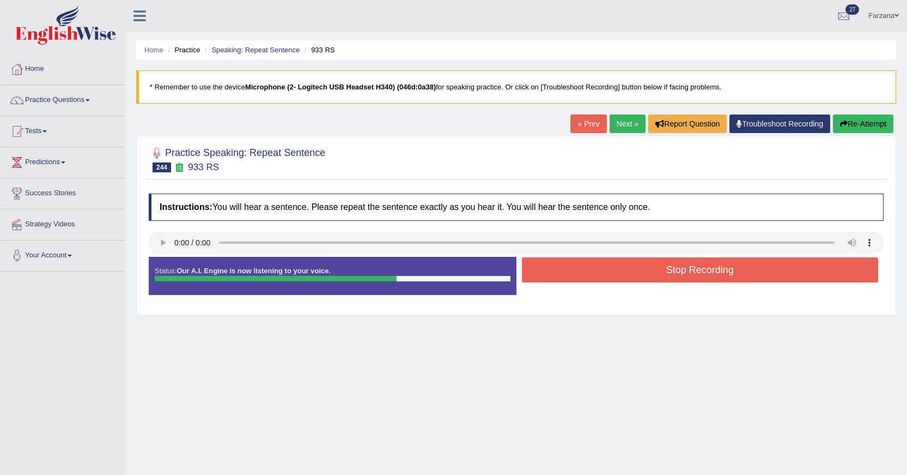
click at [616, 262] on button "Stop Recording" at bounding box center [700, 269] width 357 height 25
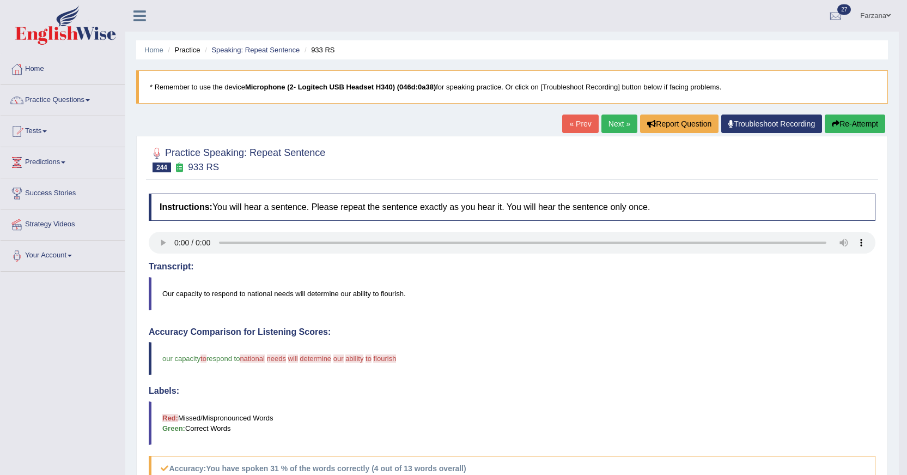
click at [604, 118] on link "Next »" at bounding box center [620, 123] width 36 height 19
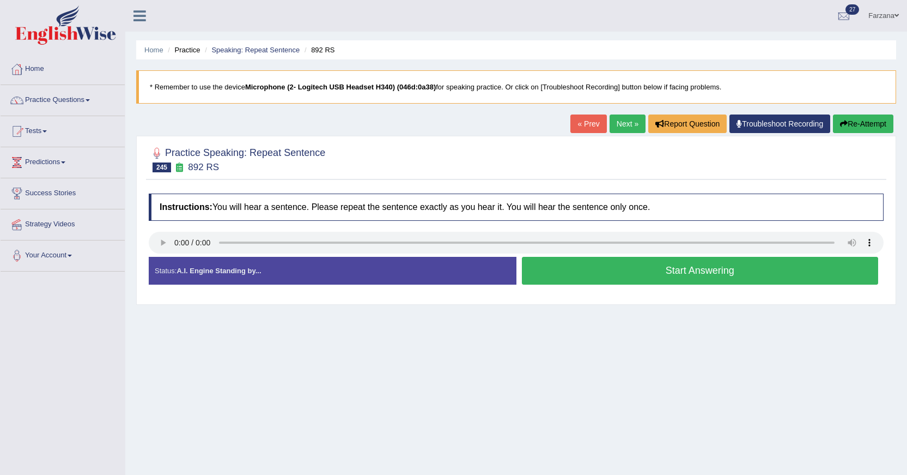
click at [709, 273] on button "Start Answering" at bounding box center [700, 271] width 357 height 28
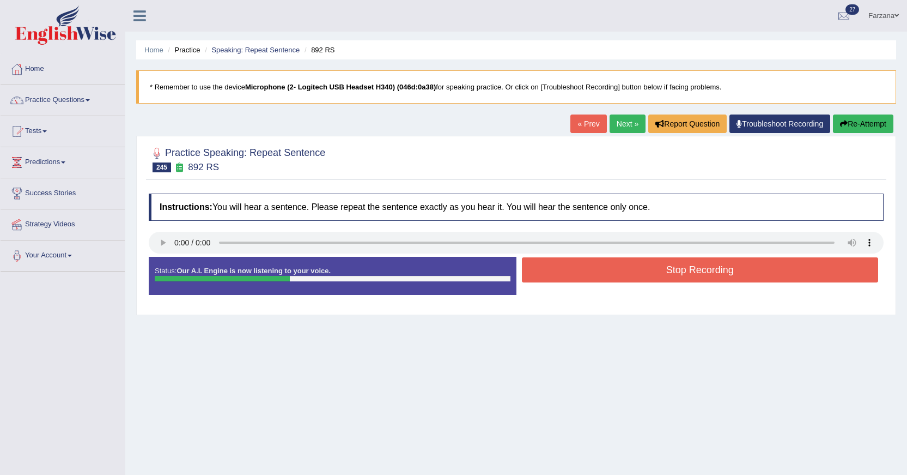
click at [733, 260] on button "Stop Recording" at bounding box center [700, 269] width 357 height 25
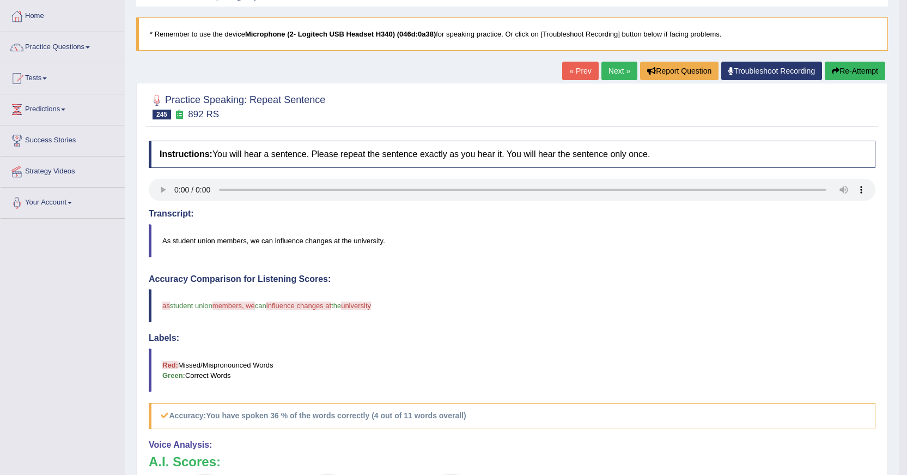
scroll to position [44, 0]
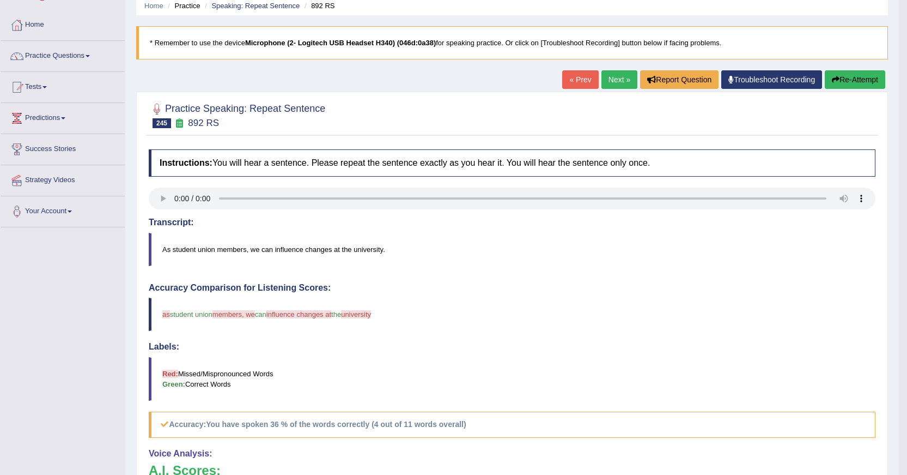
click at [603, 86] on link "Next »" at bounding box center [620, 79] width 36 height 19
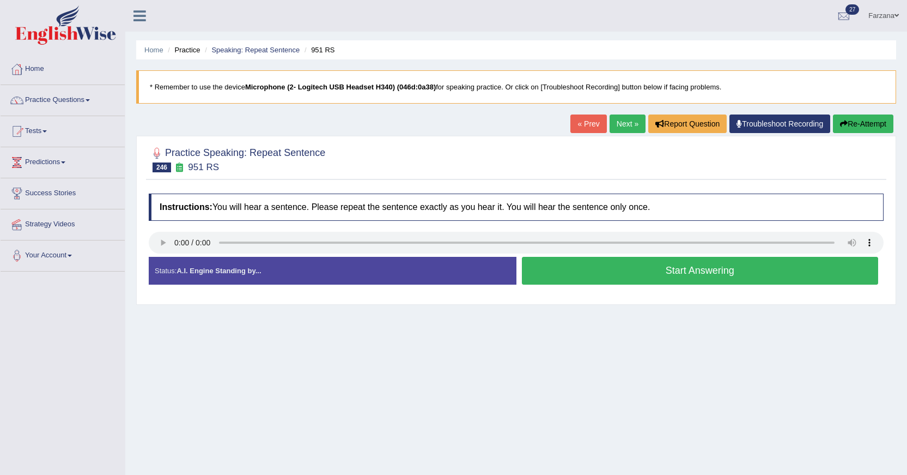
click at [560, 270] on button "Start Answering" at bounding box center [700, 271] width 357 height 28
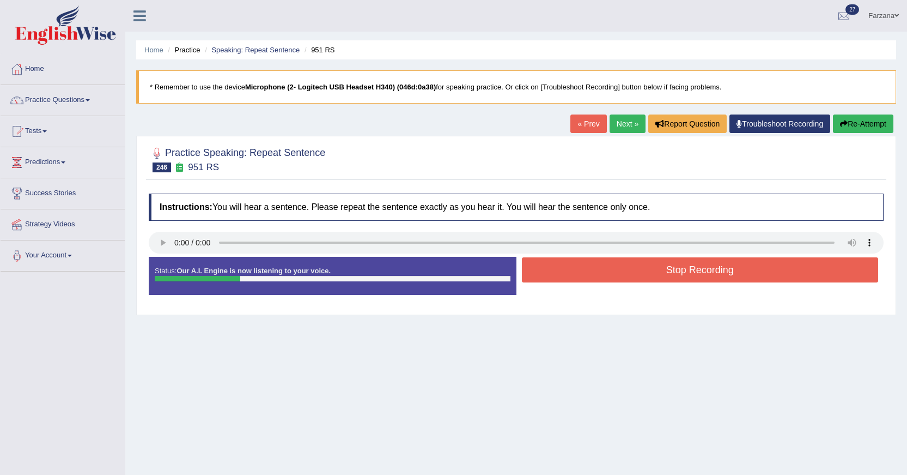
click at [560, 270] on button "Stop Recording" at bounding box center [700, 269] width 357 height 25
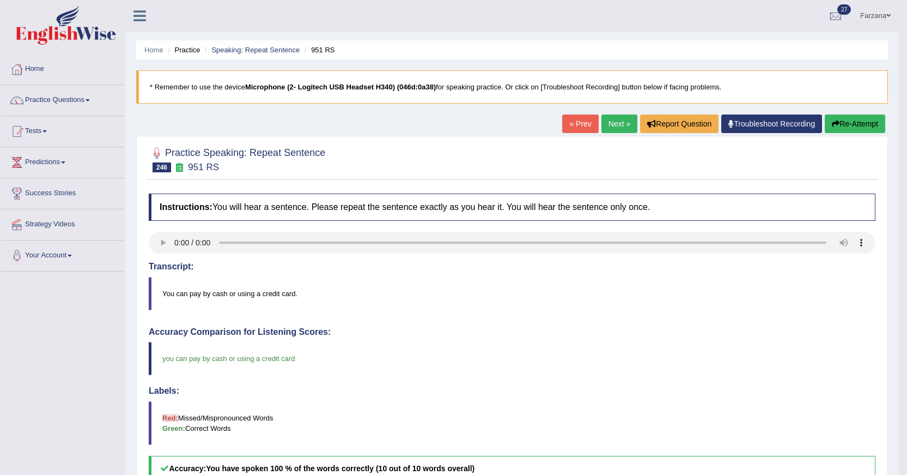
click at [619, 122] on link "Next »" at bounding box center [620, 123] width 36 height 19
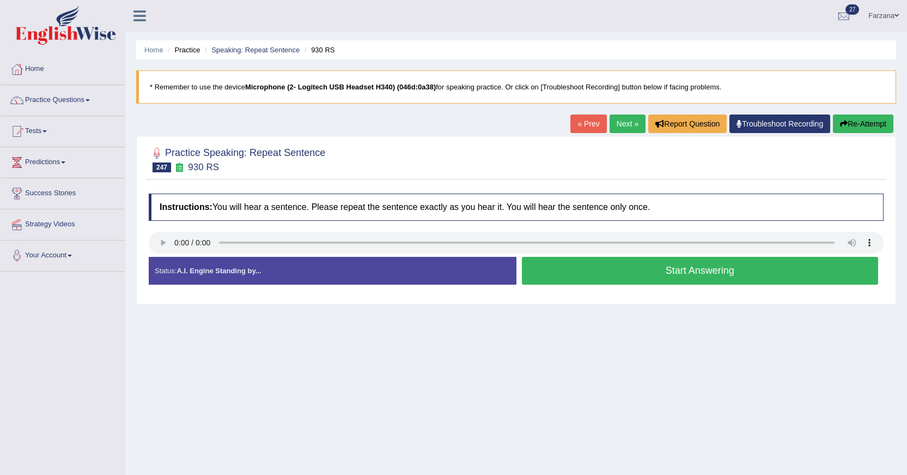
click at [609, 271] on button "Start Answering" at bounding box center [700, 271] width 357 height 28
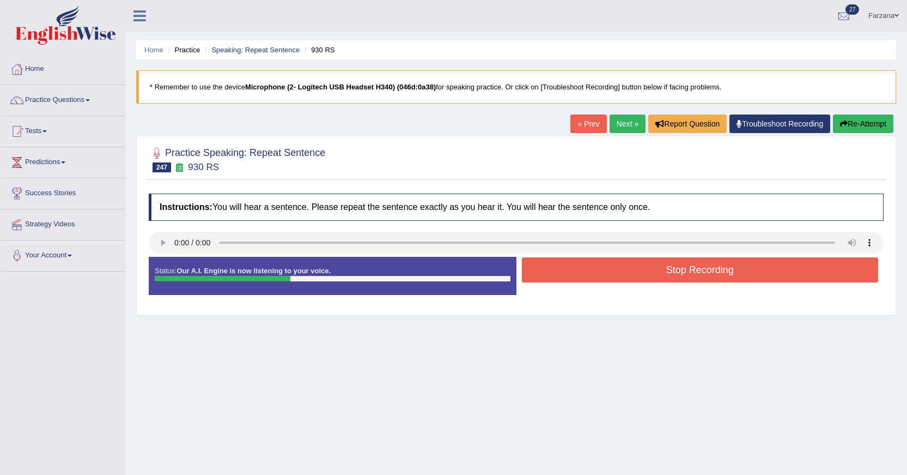
click at [609, 271] on button "Stop Recording" at bounding box center [700, 269] width 357 height 25
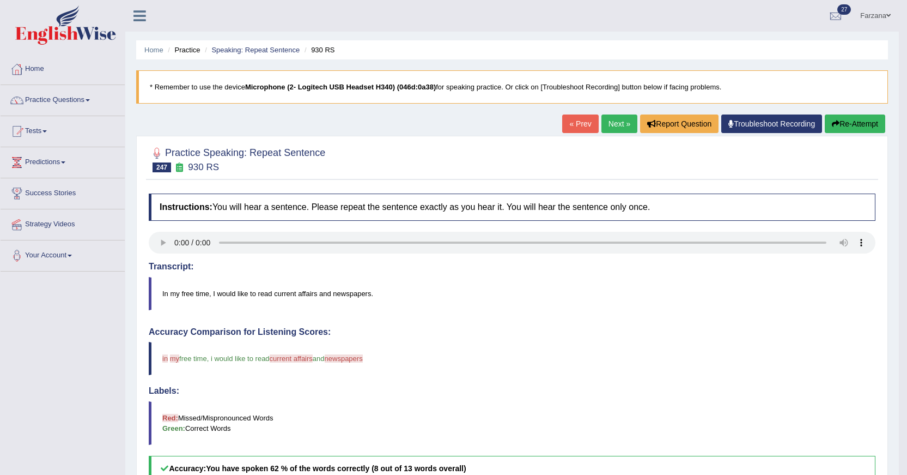
click at [620, 118] on link "Next »" at bounding box center [620, 123] width 36 height 19
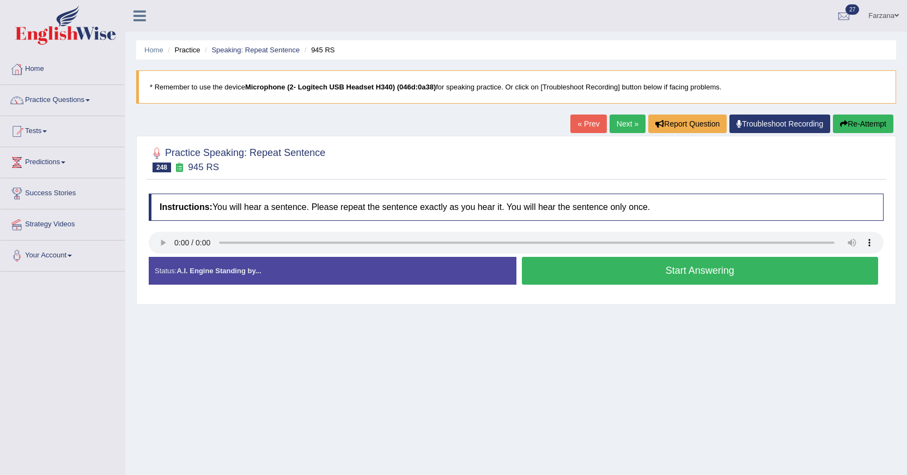
click at [652, 268] on button "Start Answering" at bounding box center [700, 271] width 357 height 28
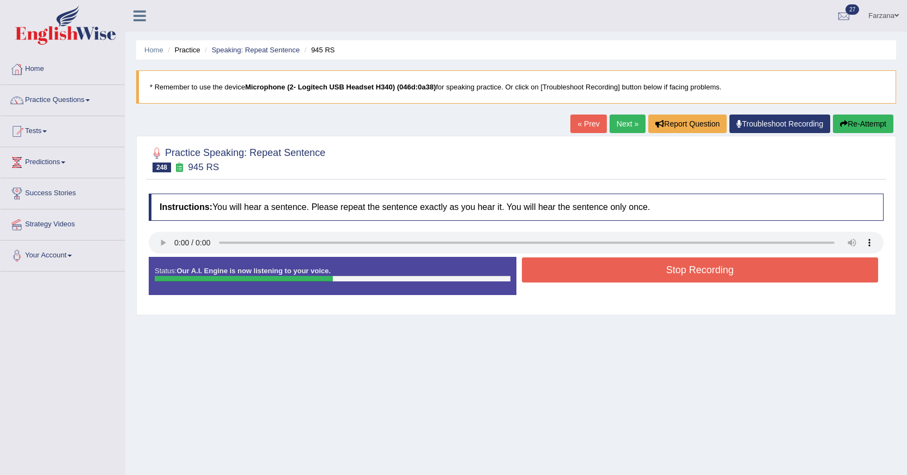
click at [652, 268] on button "Stop Recording" at bounding box center [700, 269] width 357 height 25
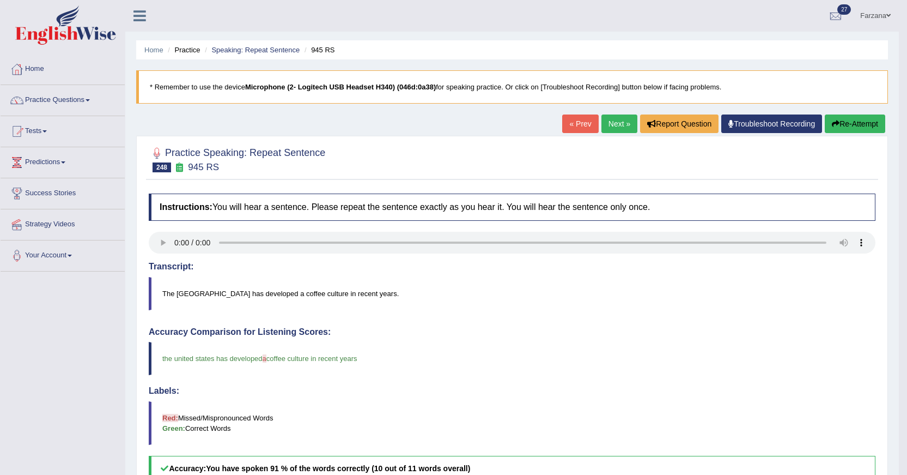
click at [623, 123] on link "Next »" at bounding box center [620, 123] width 36 height 19
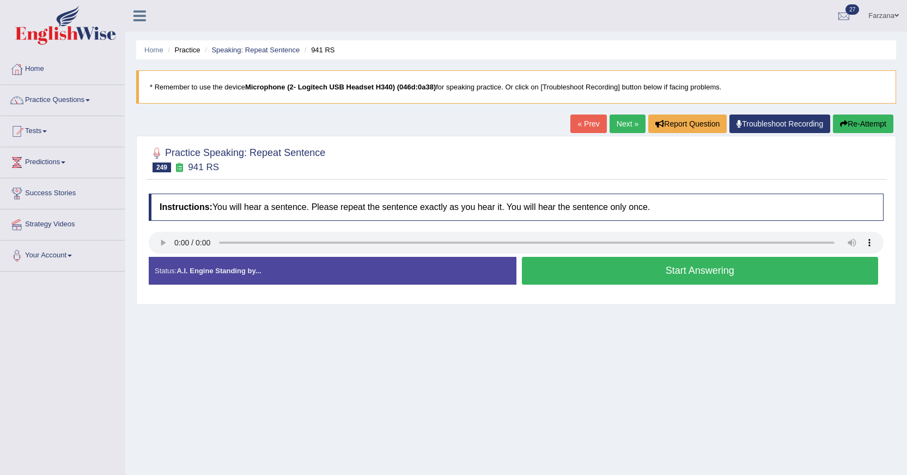
click at [587, 266] on button "Start Answering" at bounding box center [700, 271] width 357 height 28
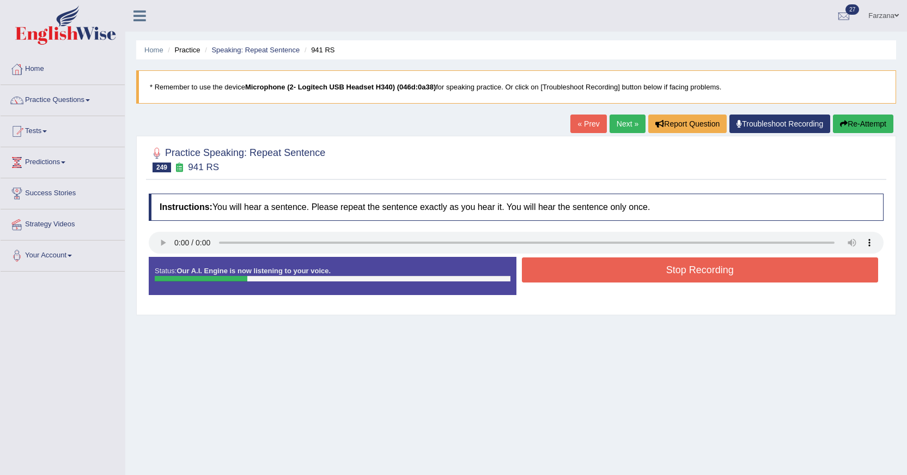
click at [580, 271] on button "Stop Recording" at bounding box center [700, 269] width 357 height 25
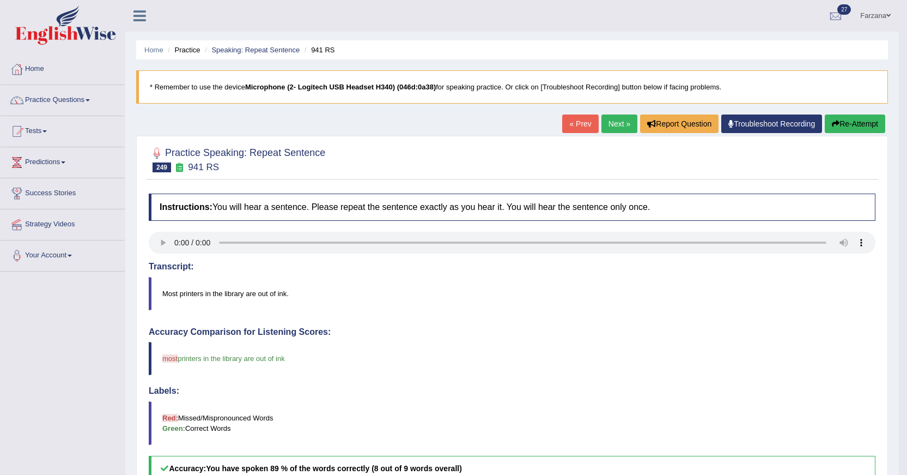
click at [604, 121] on link "Next »" at bounding box center [620, 123] width 36 height 19
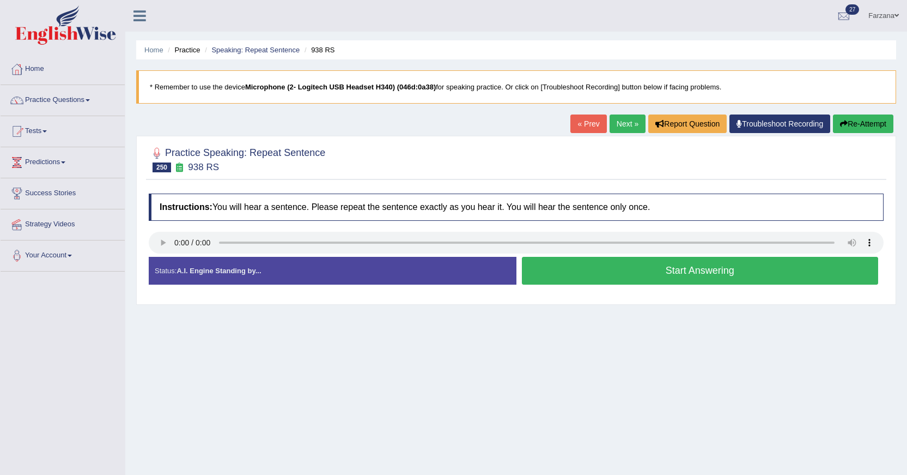
click at [590, 282] on button "Start Answering" at bounding box center [700, 271] width 357 height 28
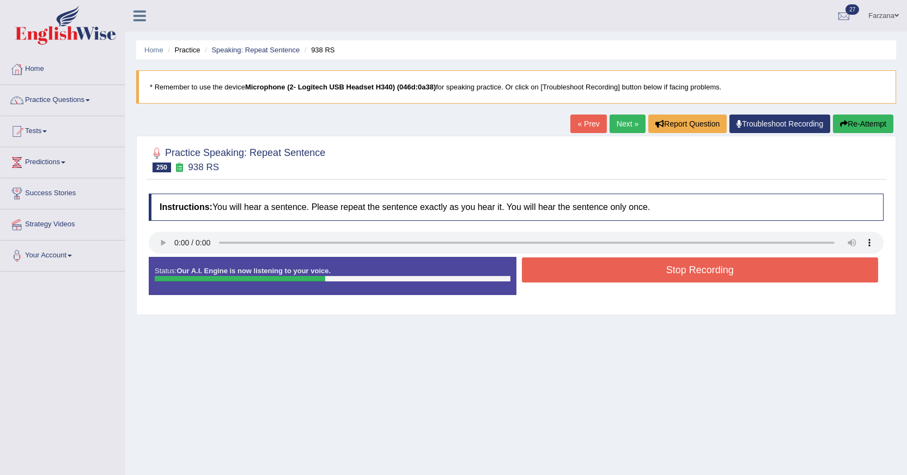
click at [585, 268] on button "Stop Recording" at bounding box center [700, 269] width 357 height 25
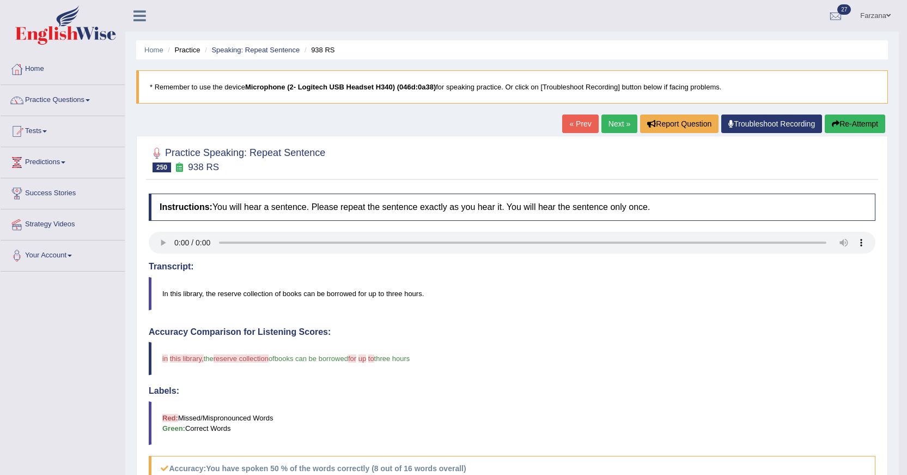
click at [621, 128] on link "Next »" at bounding box center [620, 123] width 36 height 19
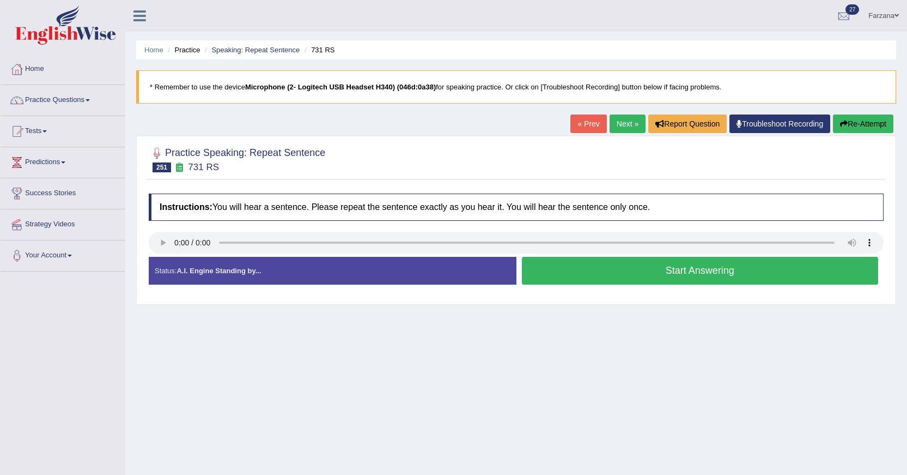
click at [633, 274] on button "Start Answering" at bounding box center [700, 271] width 357 height 28
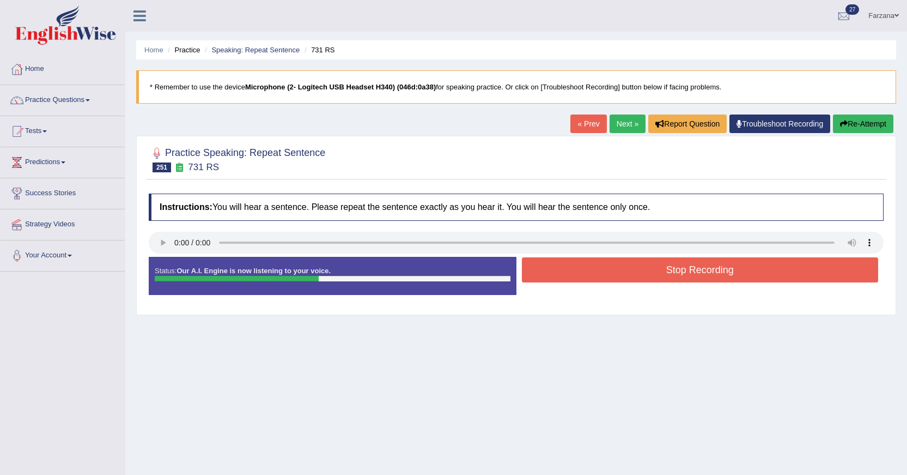
click at [559, 270] on button "Stop Recording" at bounding box center [700, 269] width 357 height 25
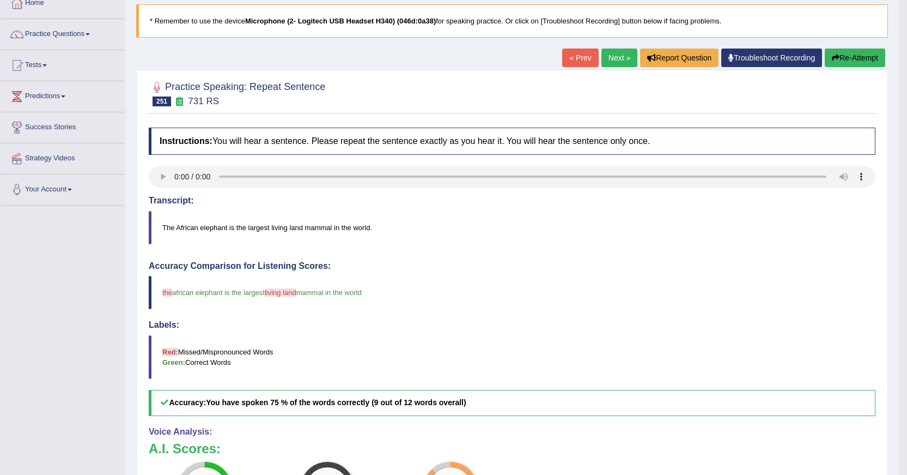
scroll to position [54, 0]
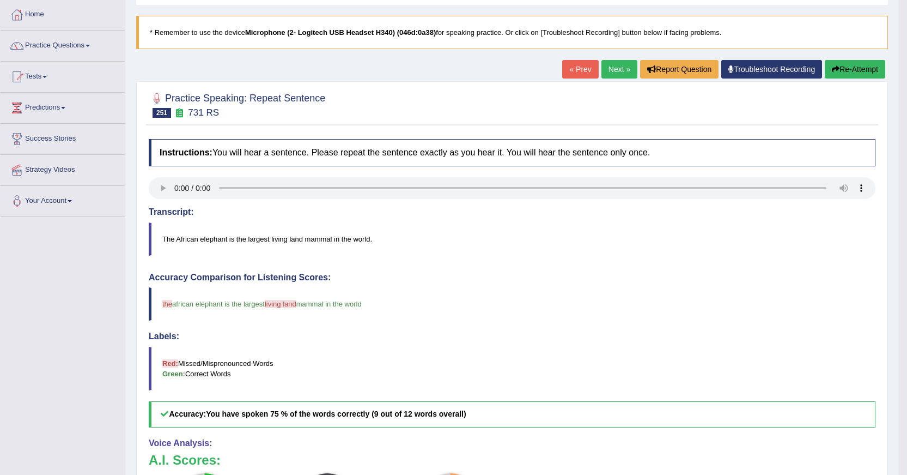
click at [616, 71] on link "Next »" at bounding box center [620, 69] width 36 height 19
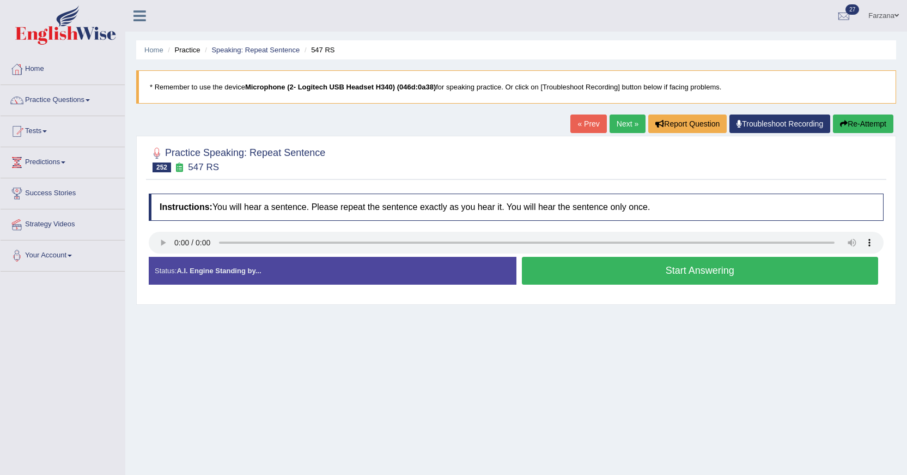
click at [579, 272] on button "Start Answering" at bounding box center [700, 271] width 357 height 28
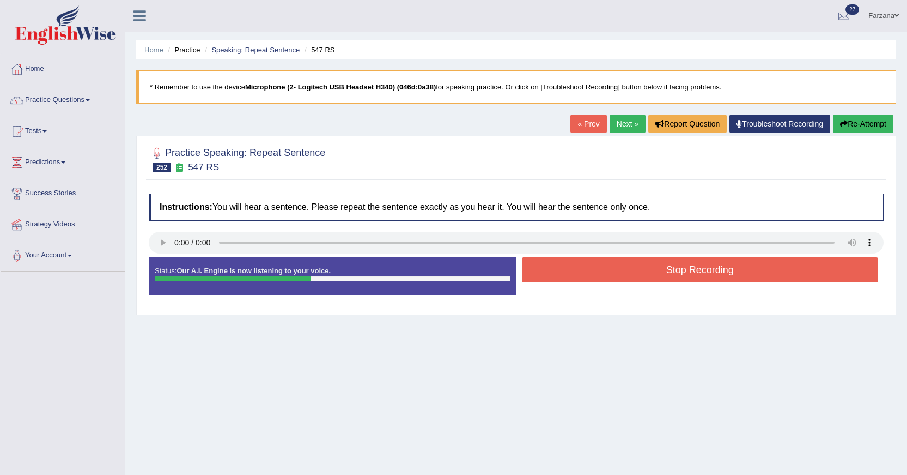
click at [579, 272] on button "Stop Recording" at bounding box center [700, 269] width 357 height 25
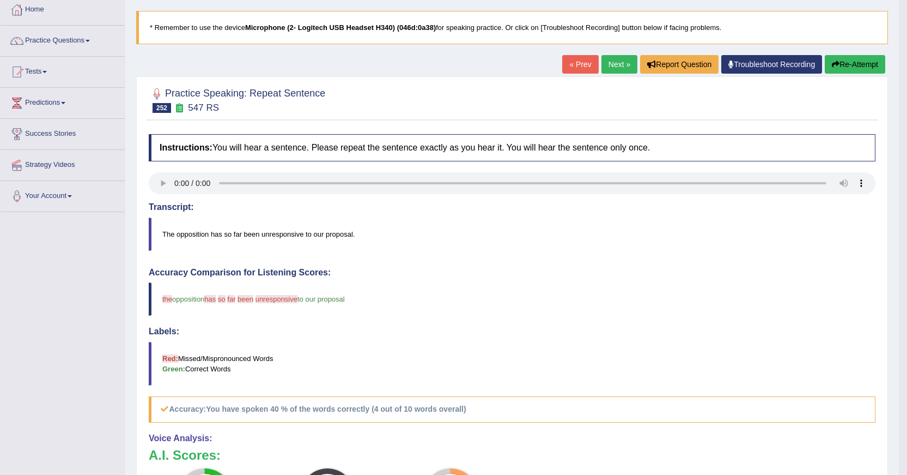
scroll to position [54, 0]
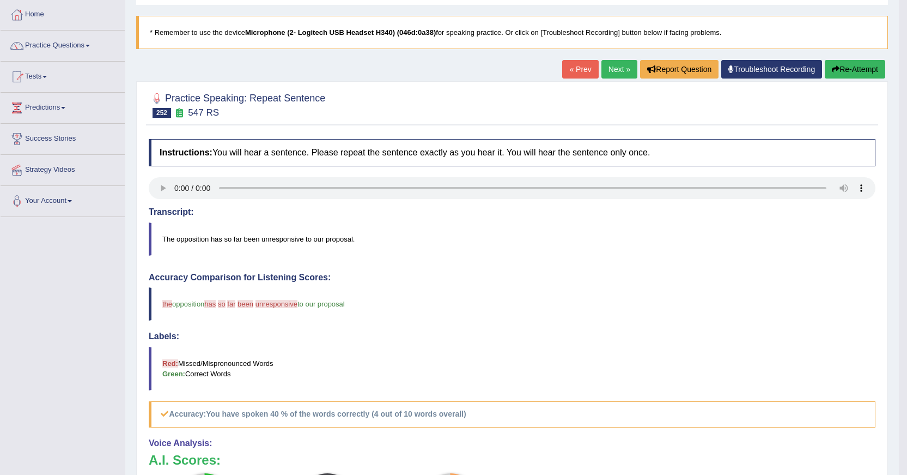
click at [603, 64] on link "Next »" at bounding box center [620, 69] width 36 height 19
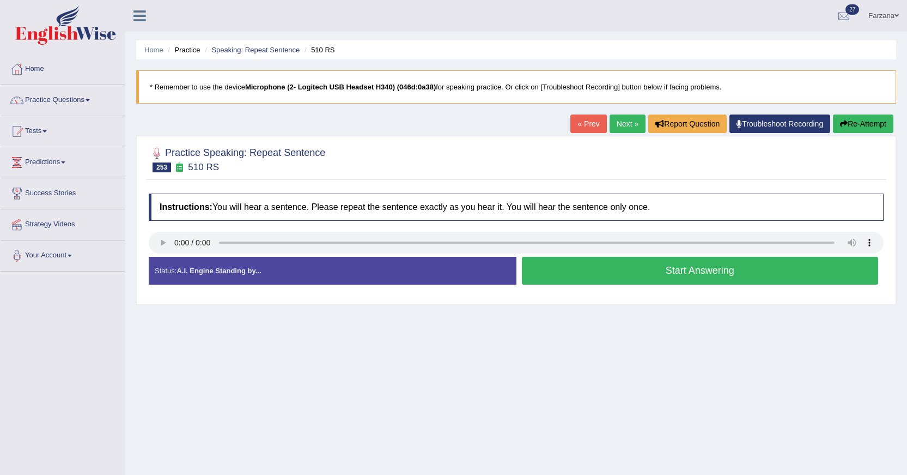
click at [649, 275] on button "Start Answering" at bounding box center [700, 271] width 357 height 28
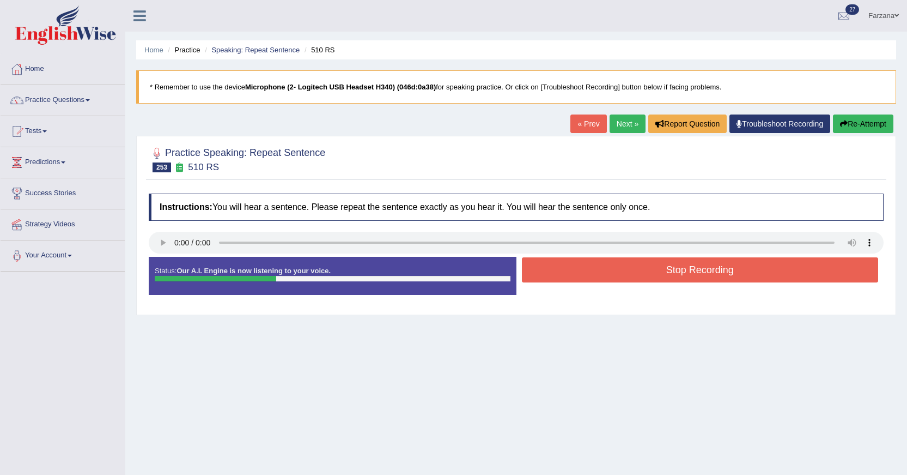
click at [649, 275] on button "Stop Recording" at bounding box center [700, 269] width 357 height 25
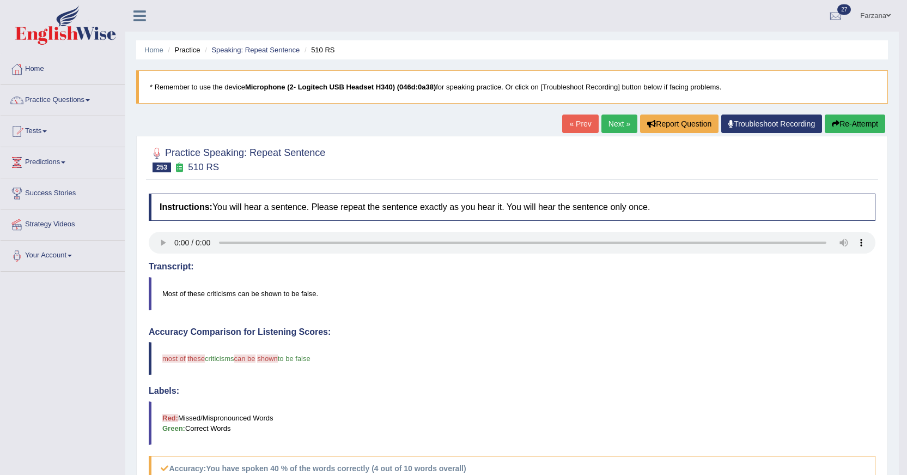
click at [623, 125] on link "Next »" at bounding box center [620, 123] width 36 height 19
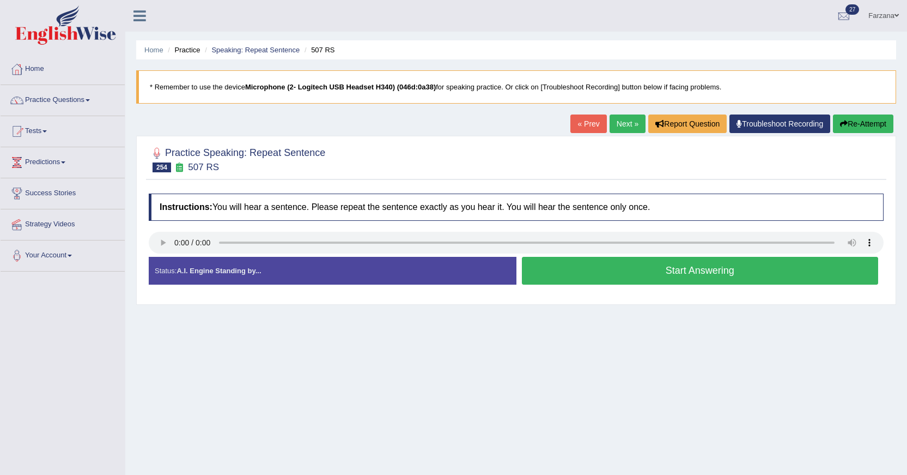
click at [591, 272] on button "Start Answering" at bounding box center [700, 271] width 357 height 28
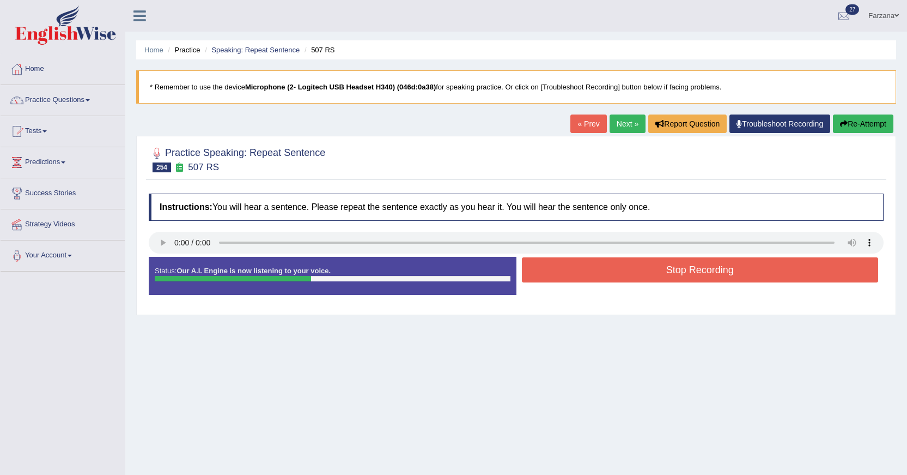
drag, startPoint x: 567, startPoint y: 272, endPoint x: 546, endPoint y: 272, distance: 21.3
click at [546, 272] on button "Stop Recording" at bounding box center [700, 269] width 357 height 25
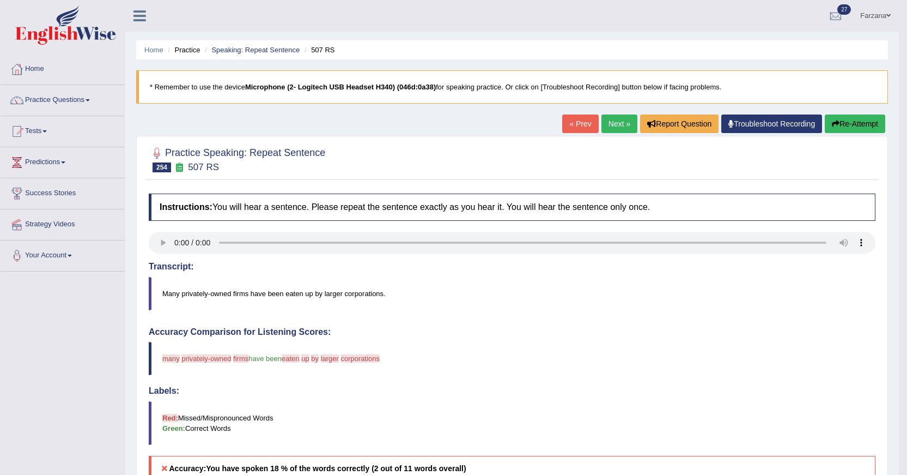
click at [607, 128] on link "Next »" at bounding box center [620, 123] width 36 height 19
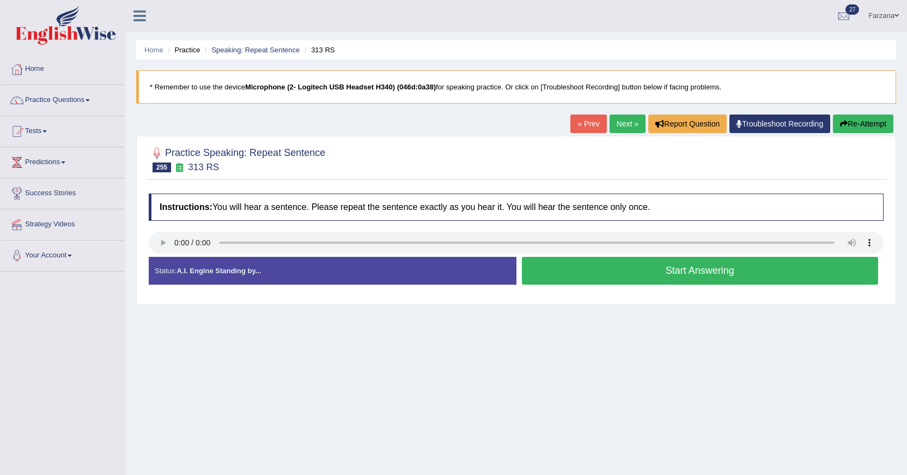
click at [584, 119] on link "« Prev" at bounding box center [589, 123] width 36 height 19
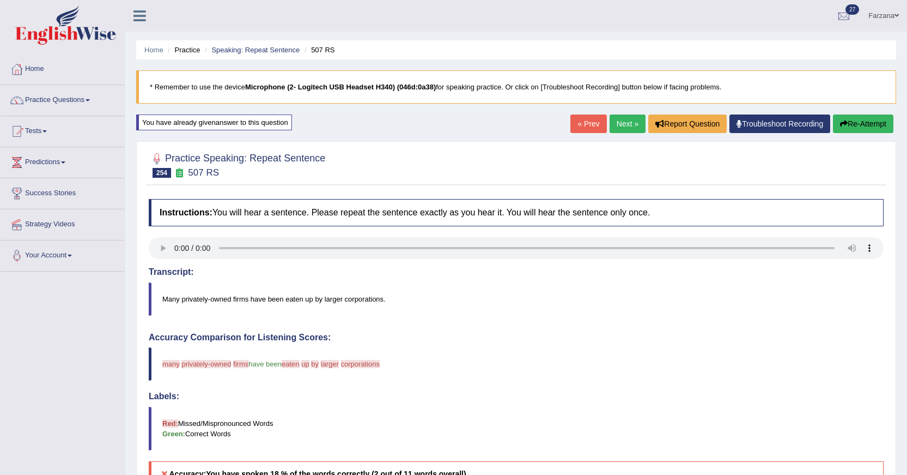
click at [616, 123] on link "Next »" at bounding box center [628, 123] width 36 height 19
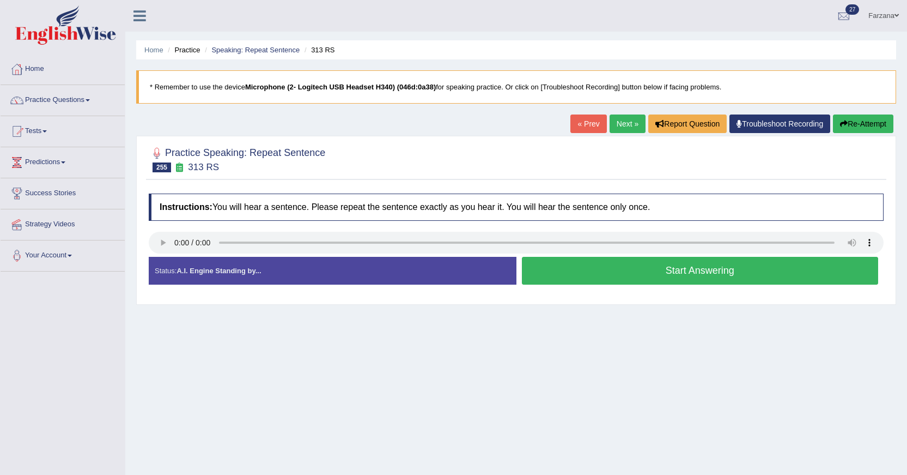
click at [609, 273] on button "Start Answering" at bounding box center [700, 271] width 357 height 28
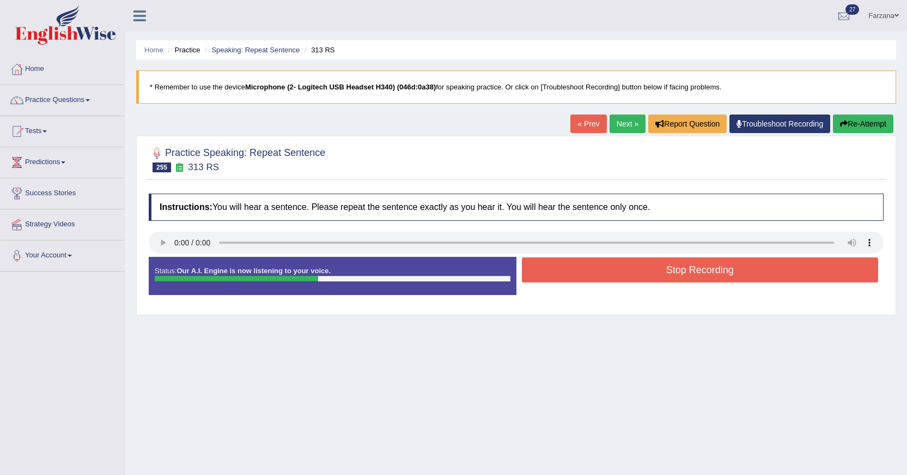
click at [609, 273] on button "Stop Recording" at bounding box center [700, 269] width 357 height 25
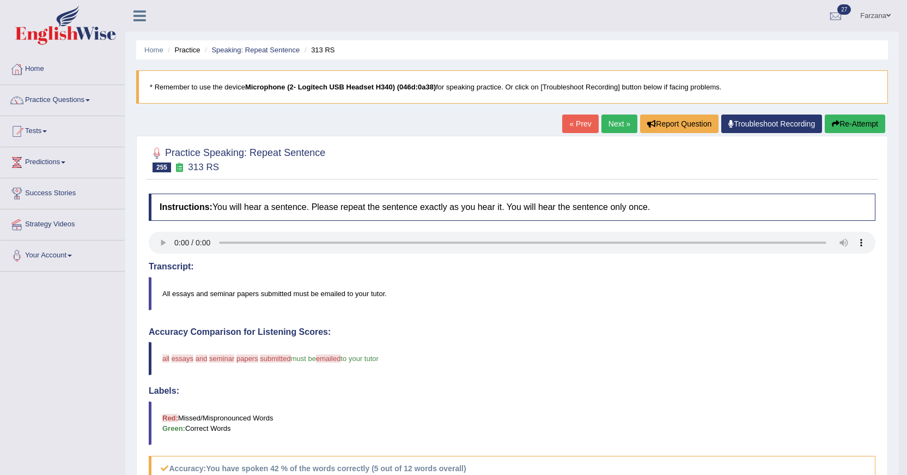
click at [37, 98] on link "Practice Questions" at bounding box center [63, 98] width 124 height 27
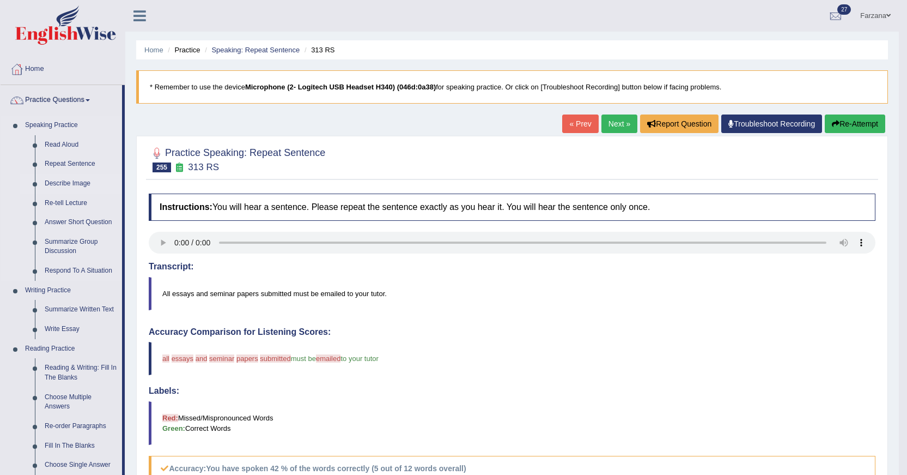
click at [69, 181] on link "Describe Image" at bounding box center [81, 184] width 82 height 20
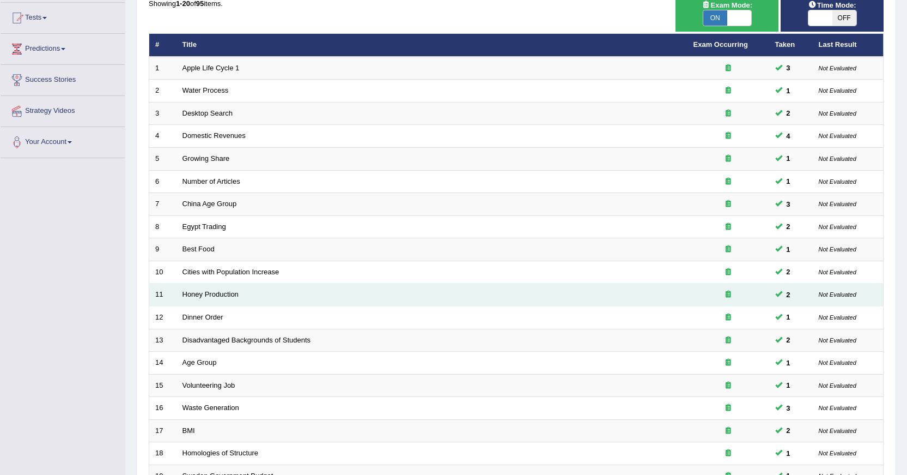
scroll to position [247, 0]
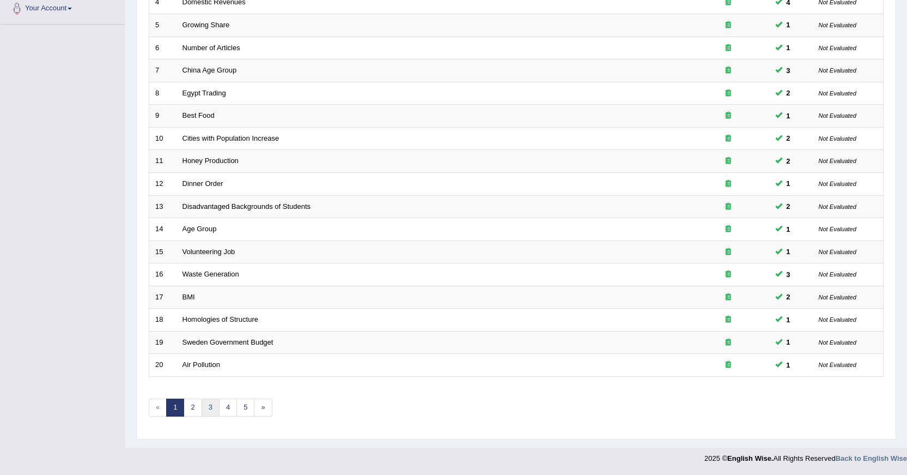
click at [214, 406] on link "3" at bounding box center [211, 407] width 18 height 18
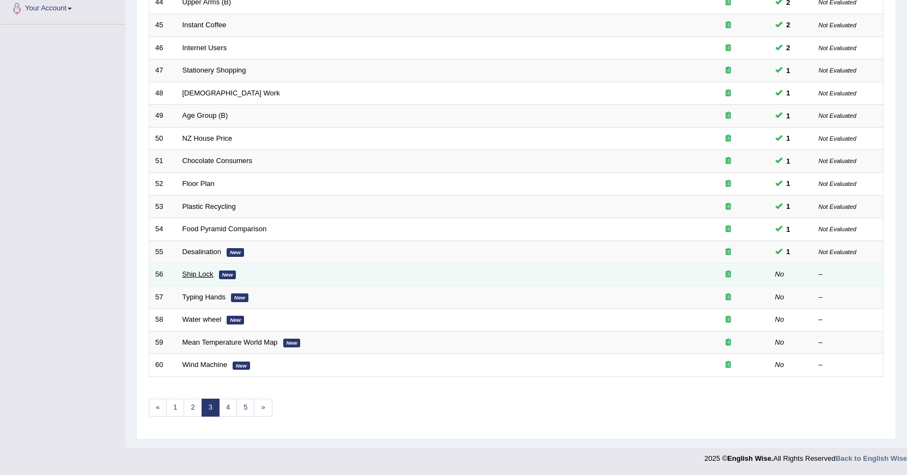
click at [211, 275] on link "Ship Lock" at bounding box center [198, 274] width 31 height 8
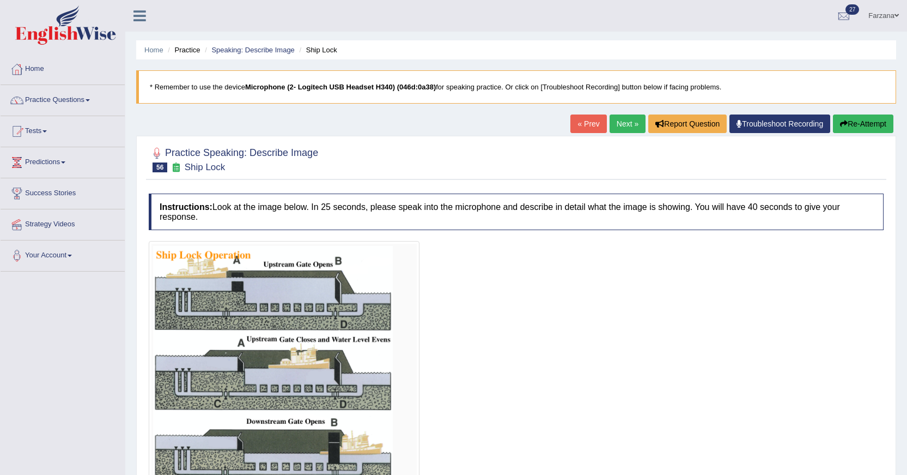
scroll to position [112, 0]
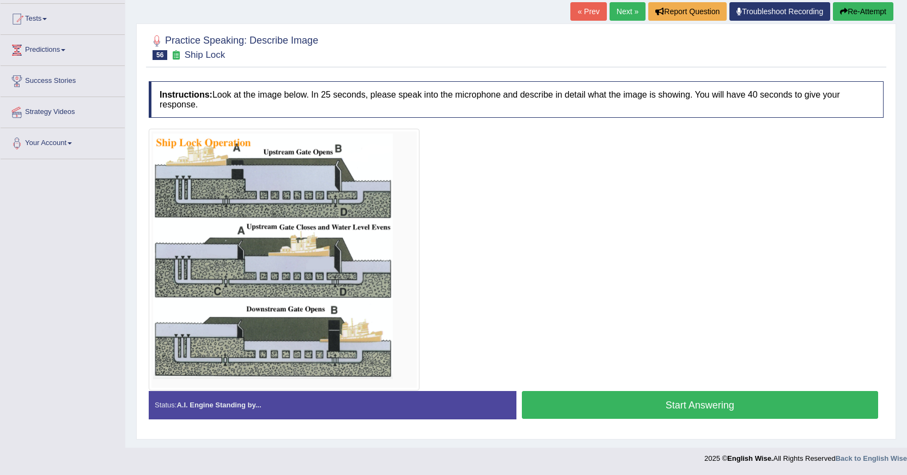
click at [618, 404] on button "Start Answering" at bounding box center [700, 405] width 357 height 28
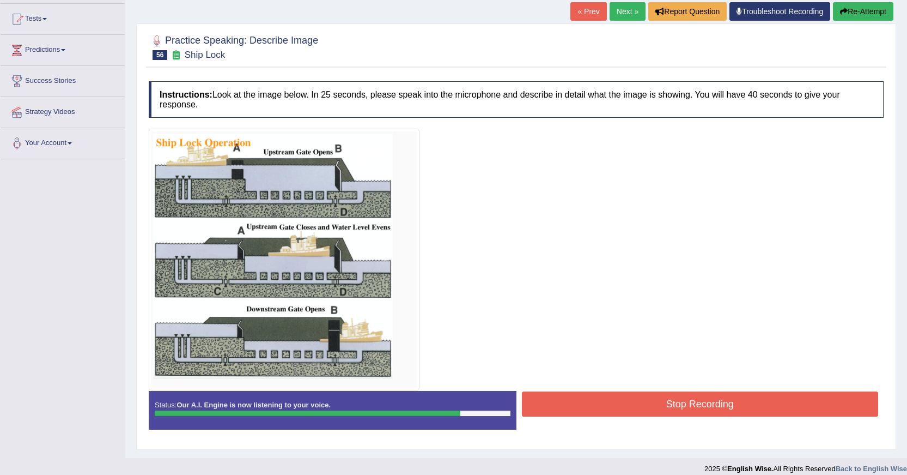
click at [618, 404] on button "Stop Recording" at bounding box center [700, 403] width 357 height 25
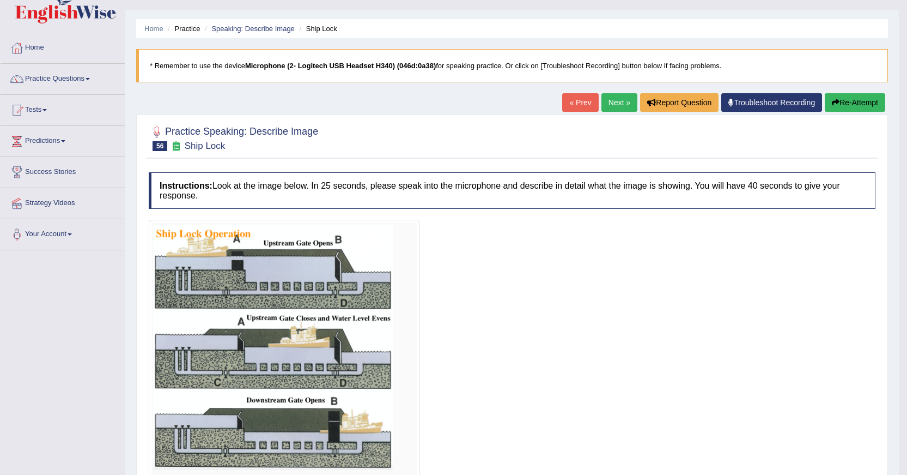
scroll to position [0, 0]
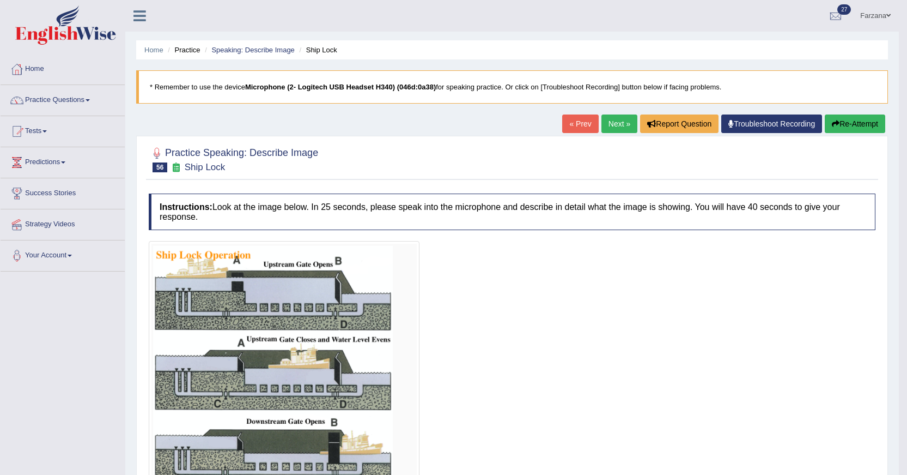
click at [613, 120] on link "Next »" at bounding box center [620, 123] width 36 height 19
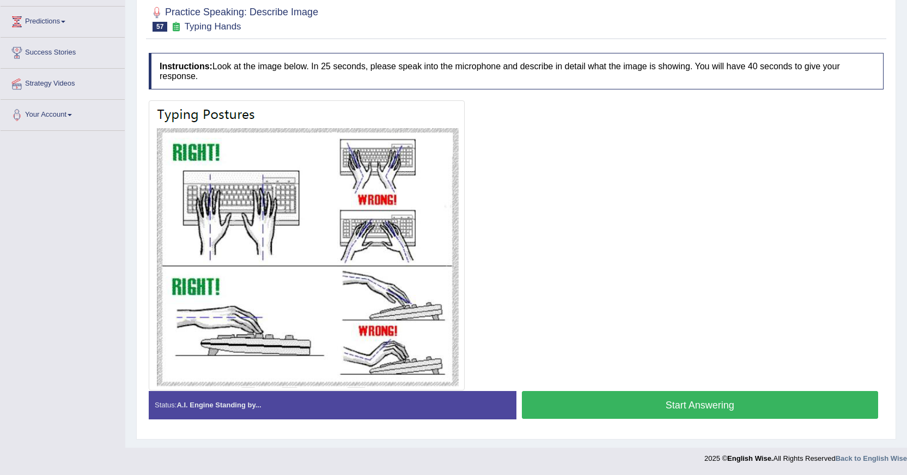
click at [568, 399] on button "Start Answering" at bounding box center [700, 405] width 357 height 28
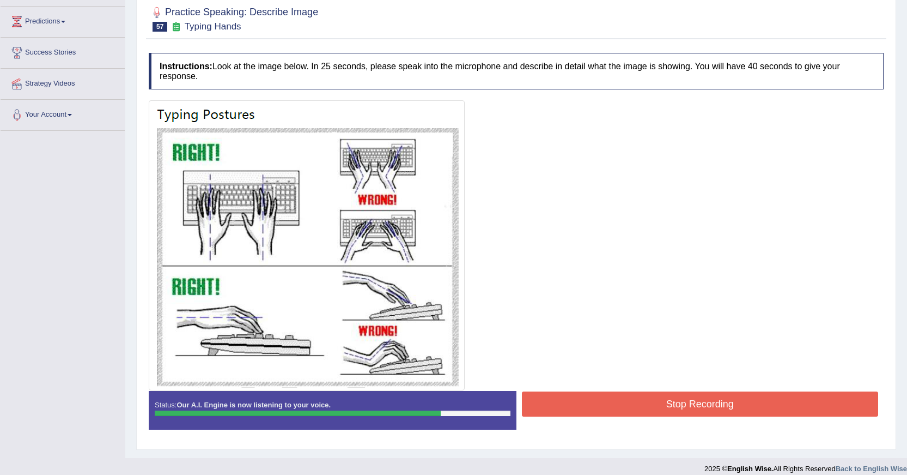
click at [607, 405] on button "Stop Recording" at bounding box center [700, 403] width 357 height 25
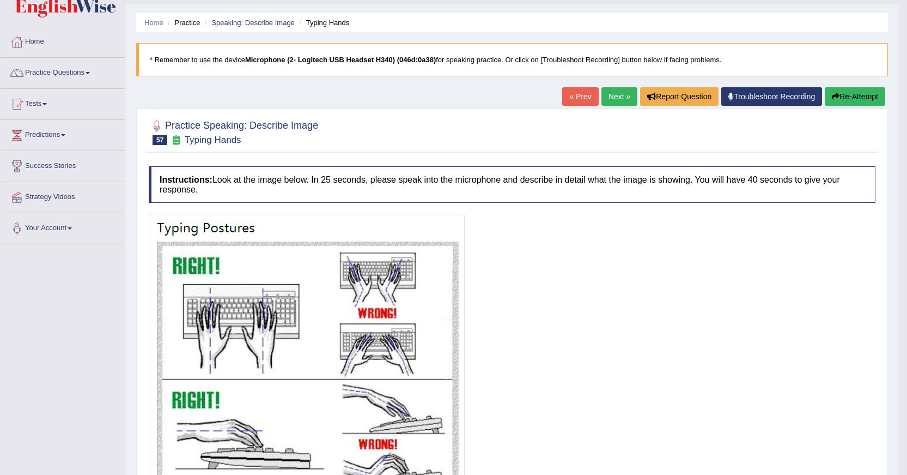
scroll to position [54, 0]
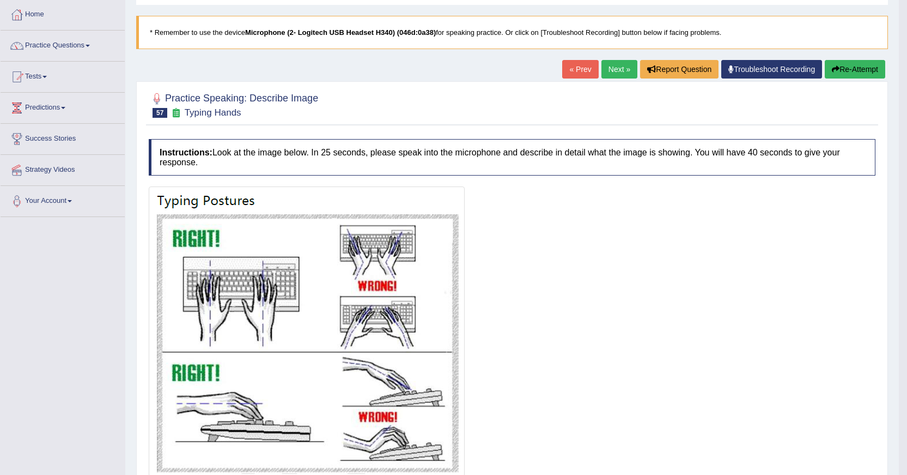
click at [616, 72] on link "Next »" at bounding box center [620, 69] width 36 height 19
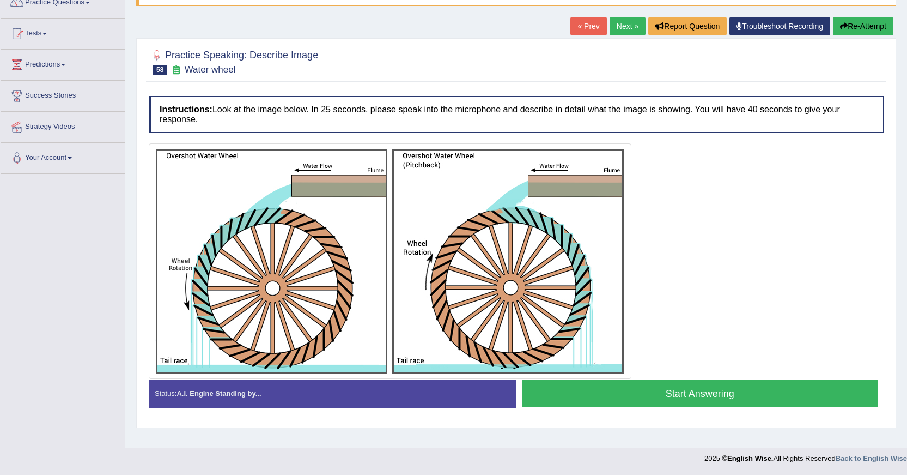
click at [585, 394] on button "Start Answering" at bounding box center [700, 393] width 357 height 28
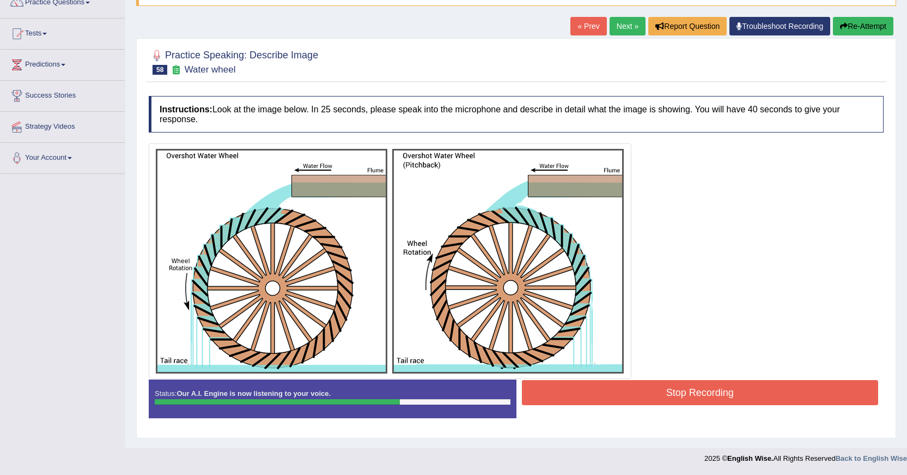
click at [645, 385] on button "Stop Recording" at bounding box center [700, 392] width 357 height 25
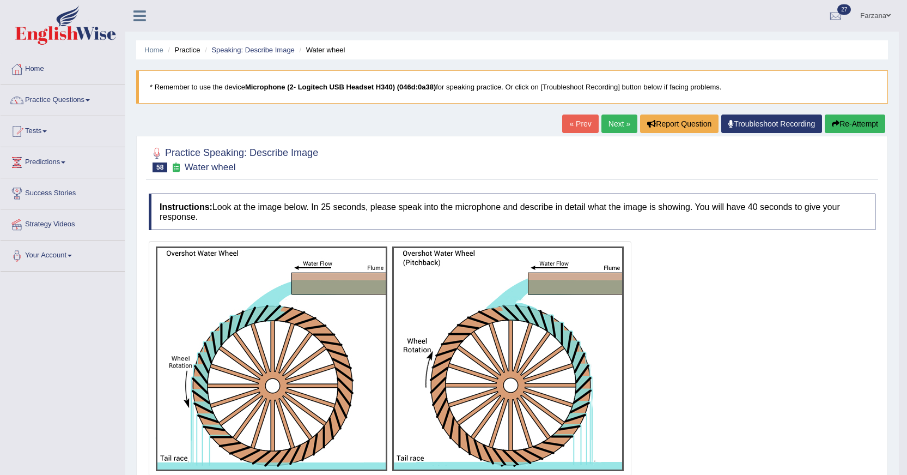
click at [572, 112] on div "Home Practice Speaking: Describe Image Water wheel * Remember to use the device…" at bounding box center [512, 392] width 774 height 785
click at [572, 116] on link "« Prev" at bounding box center [580, 123] width 36 height 19
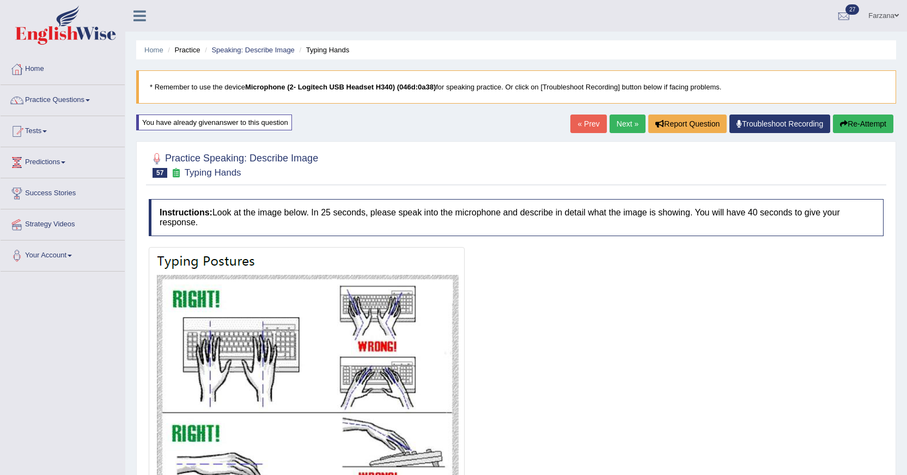
click at [629, 129] on link "Next »" at bounding box center [628, 123] width 36 height 19
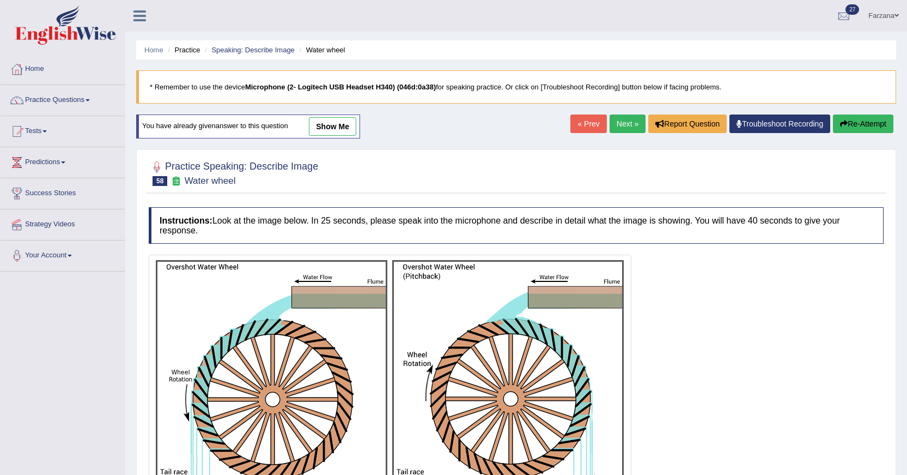
click at [620, 129] on link "Next »" at bounding box center [628, 123] width 36 height 19
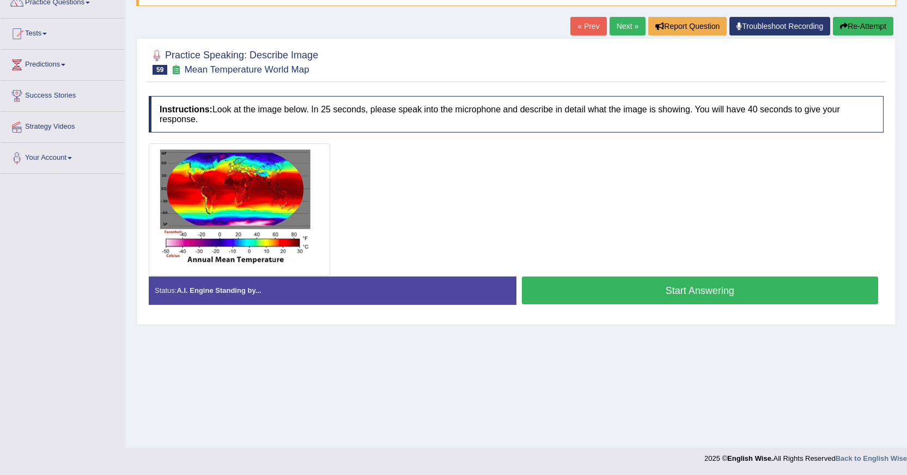
click at [571, 290] on button "Start Answering" at bounding box center [700, 290] width 357 height 28
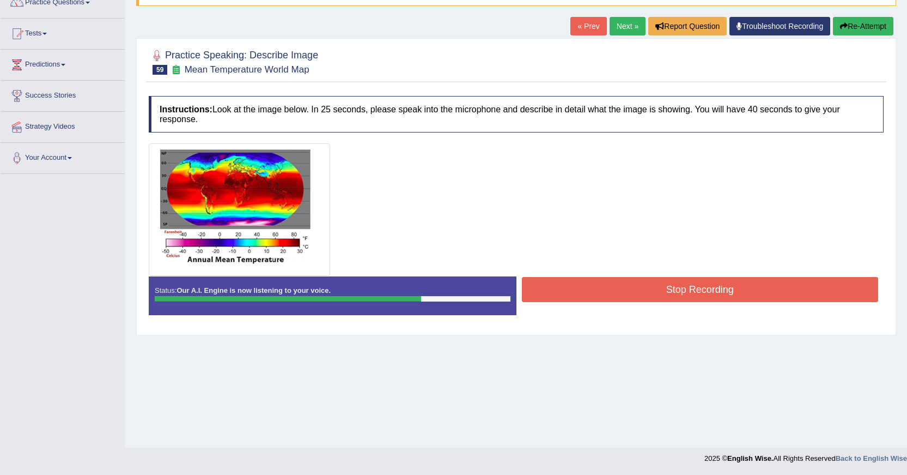
click at [575, 287] on button "Stop Recording" at bounding box center [700, 289] width 357 height 25
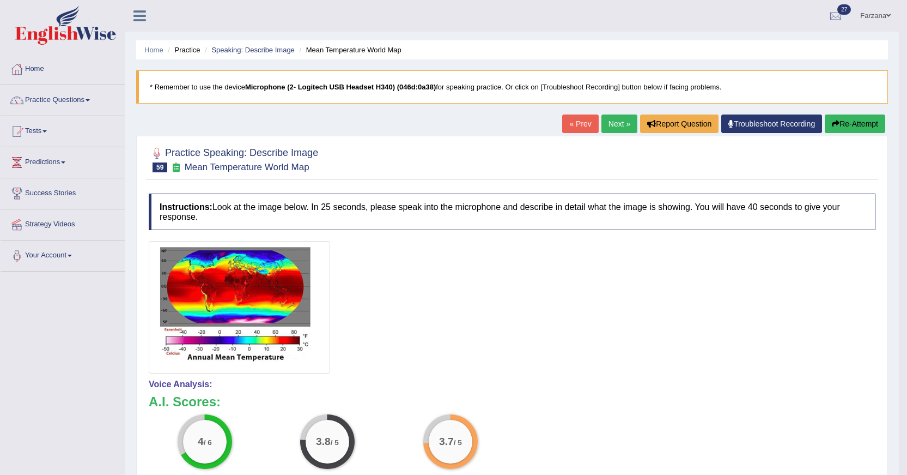
click at [611, 127] on link "Next »" at bounding box center [620, 123] width 36 height 19
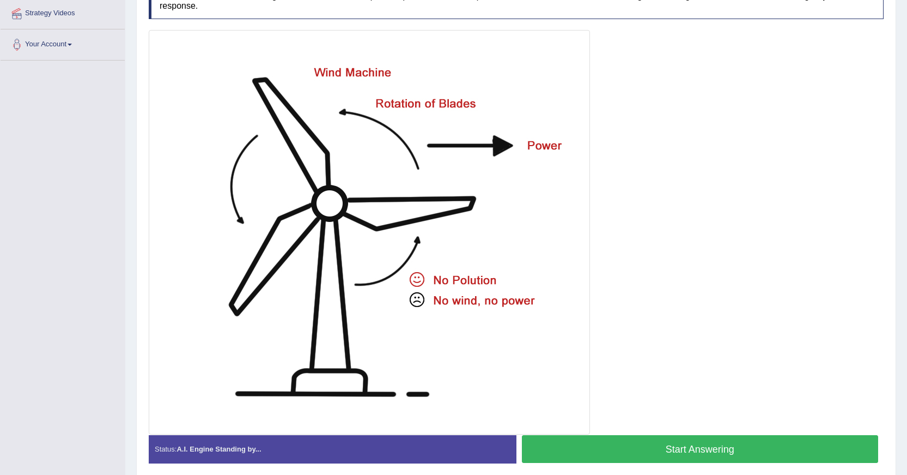
scroll to position [218, 0]
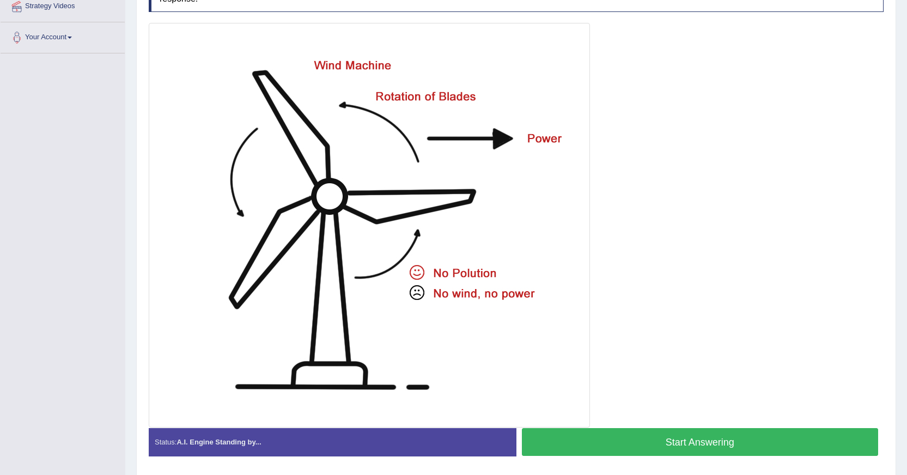
click at [645, 445] on button "Start Answering" at bounding box center [700, 442] width 357 height 28
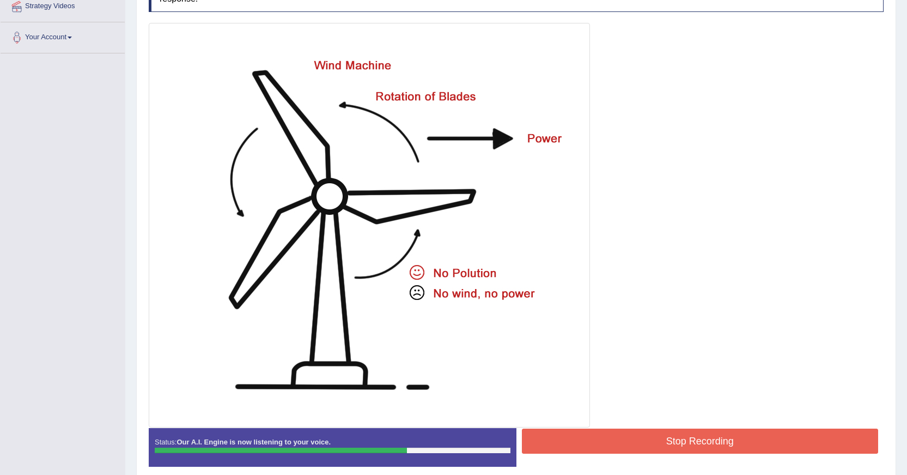
click at [610, 445] on button "Stop Recording" at bounding box center [700, 440] width 357 height 25
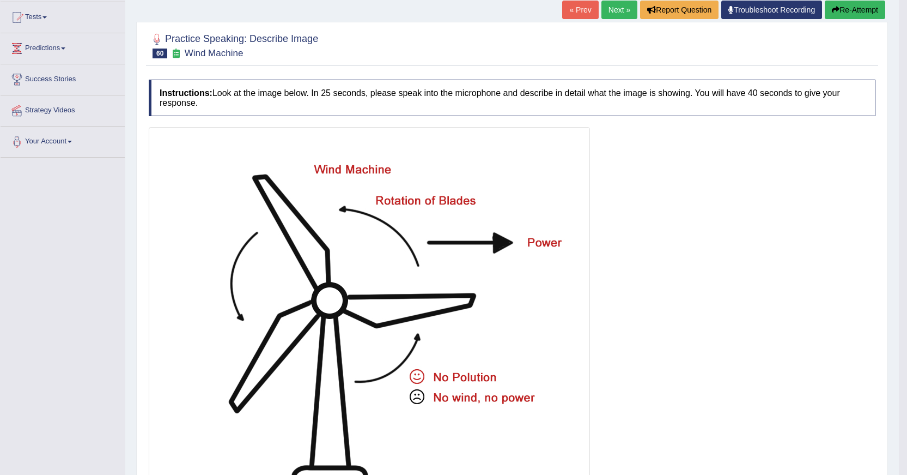
scroll to position [0, 0]
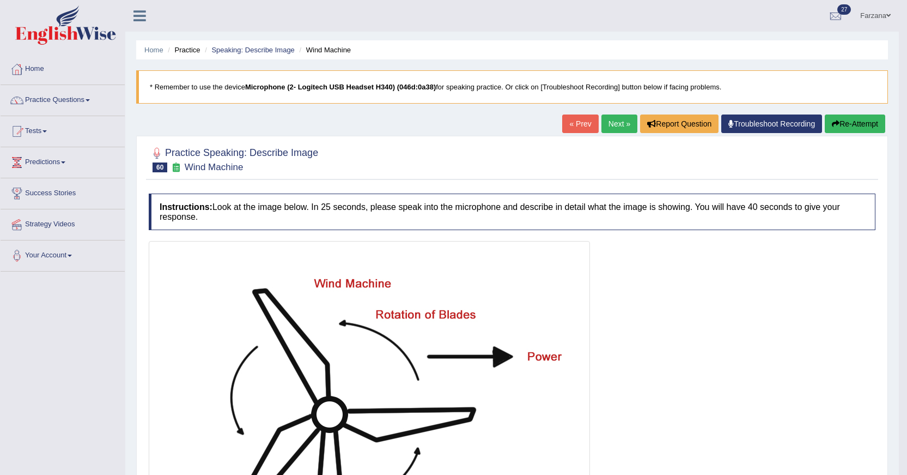
click at [615, 131] on link "Next »" at bounding box center [620, 123] width 36 height 19
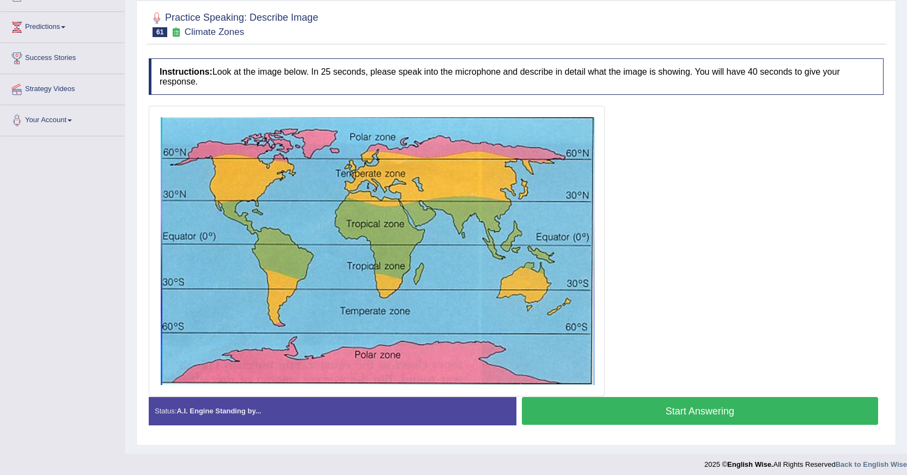
click at [551, 410] on button "Start Answering" at bounding box center [700, 411] width 357 height 28
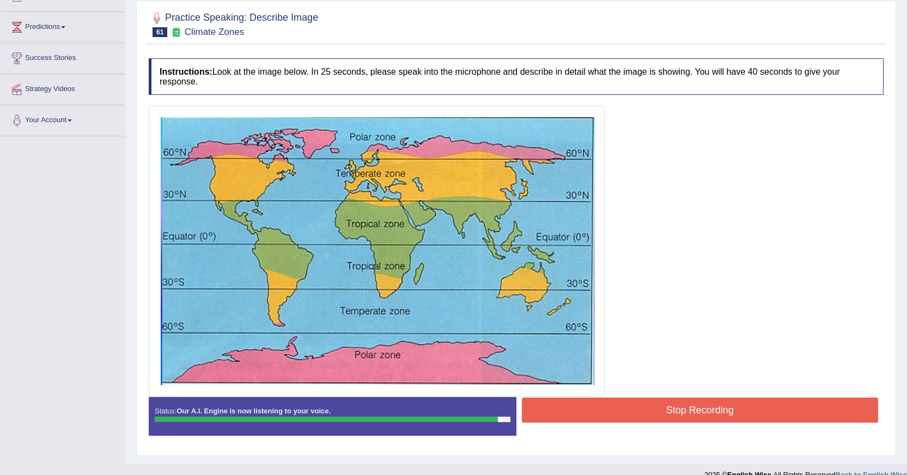
click at [550, 422] on button "Stop Recording" at bounding box center [700, 409] width 357 height 25
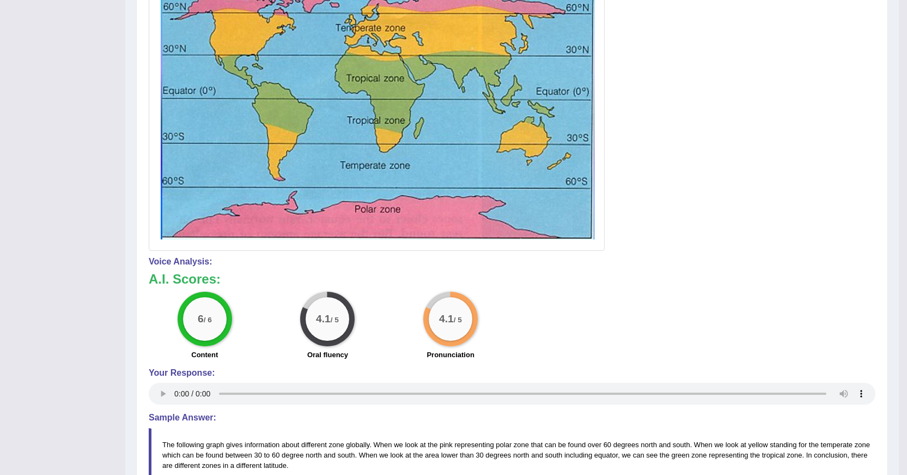
scroll to position [353, 0]
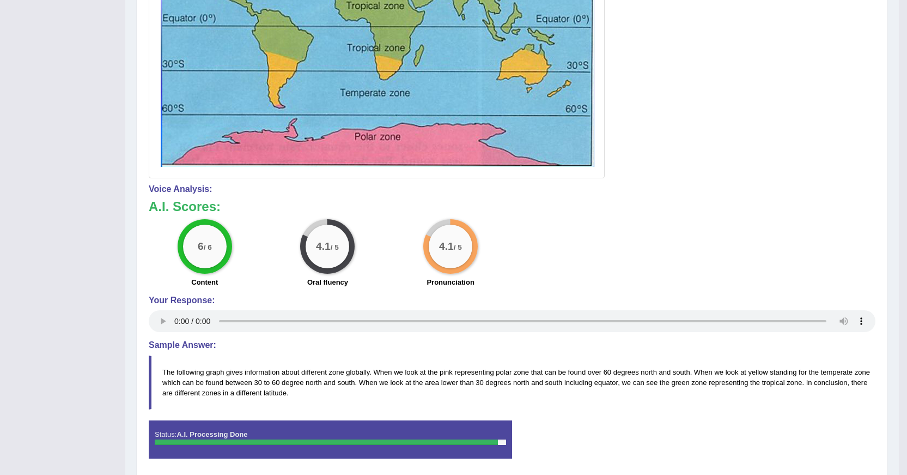
click at [545, 189] on h4 "Voice Analysis:" at bounding box center [512, 189] width 727 height 10
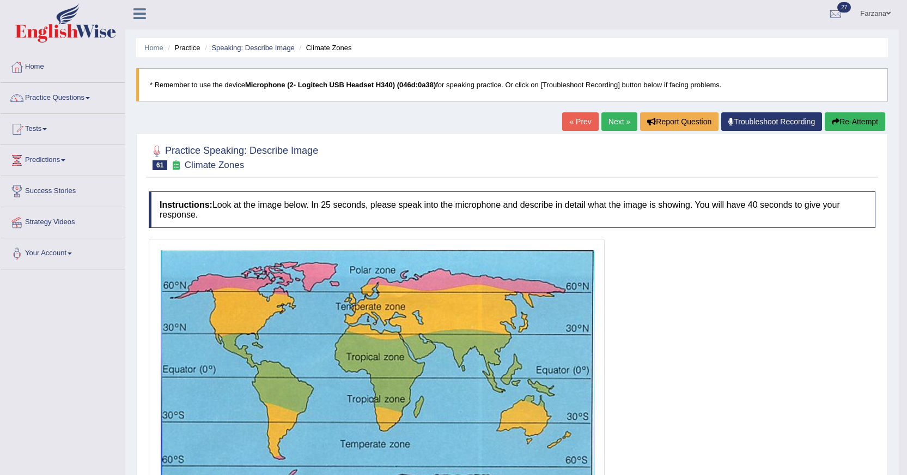
scroll to position [0, 0]
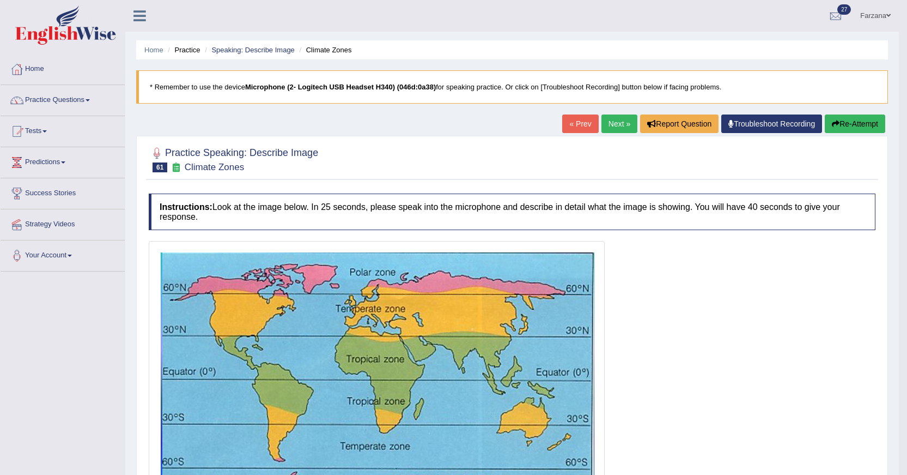
click at [605, 122] on link "Next »" at bounding box center [620, 123] width 36 height 19
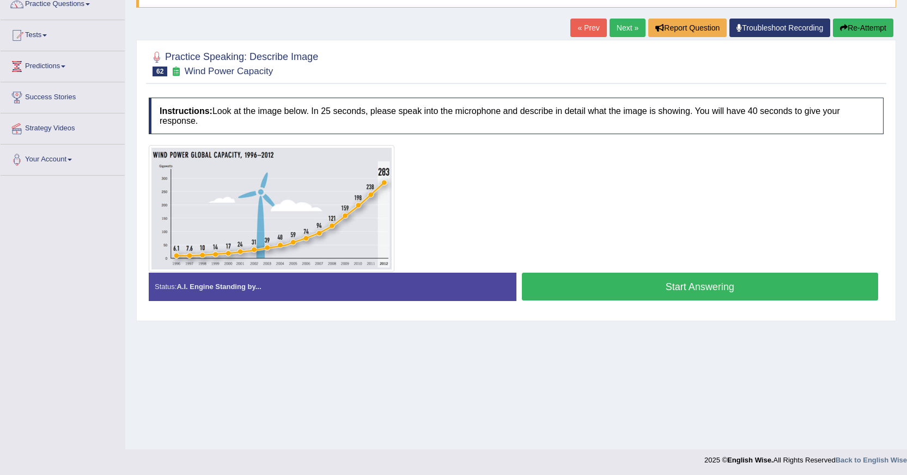
scroll to position [98, 0]
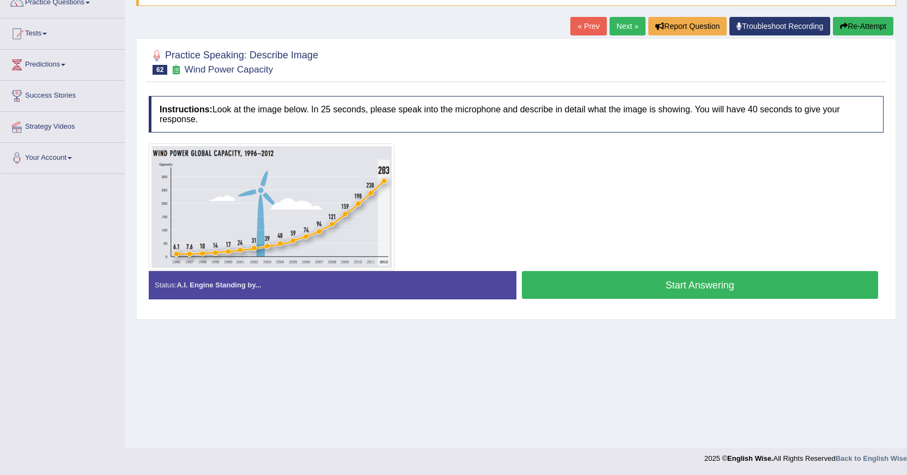
click at [562, 275] on button "Start Answering" at bounding box center [700, 285] width 357 height 28
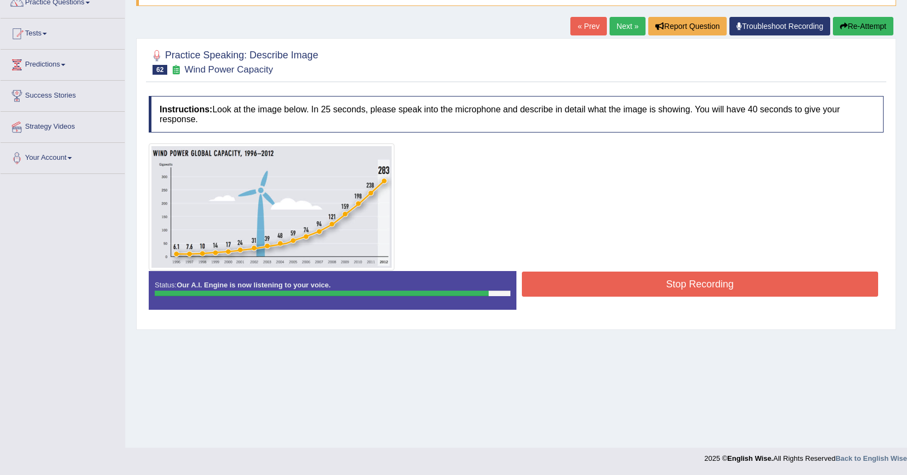
click at [551, 278] on button "Stop Recording" at bounding box center [700, 283] width 357 height 25
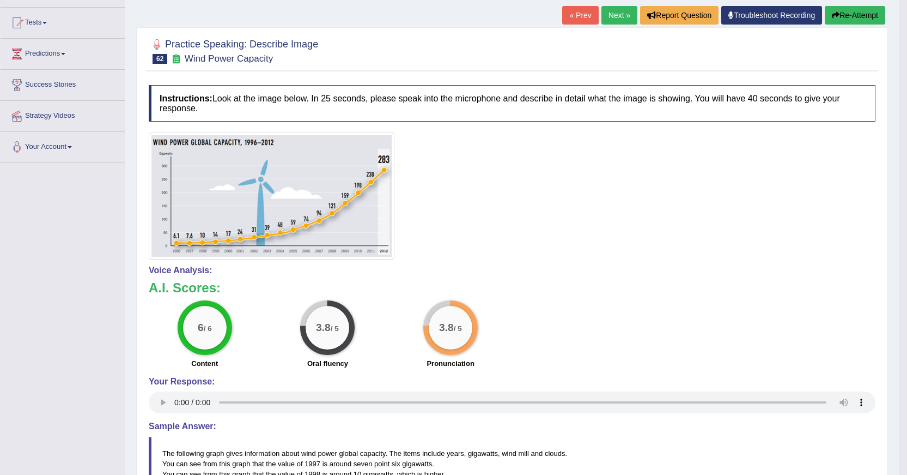
scroll to position [0, 0]
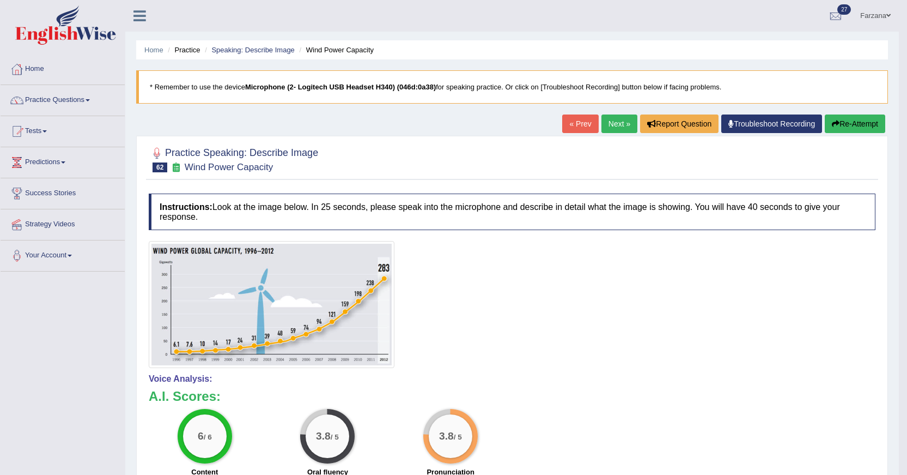
click at [619, 122] on link "Next »" at bounding box center [620, 123] width 36 height 19
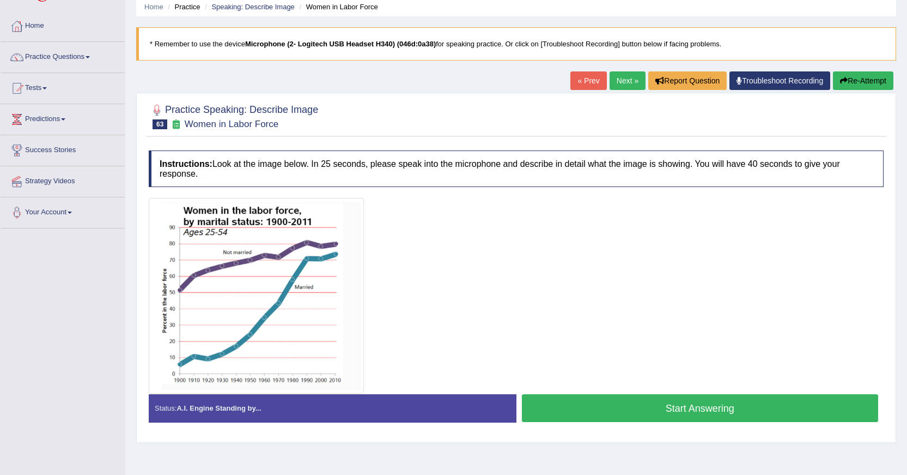
click at [548, 398] on button "Start Answering" at bounding box center [700, 408] width 357 height 28
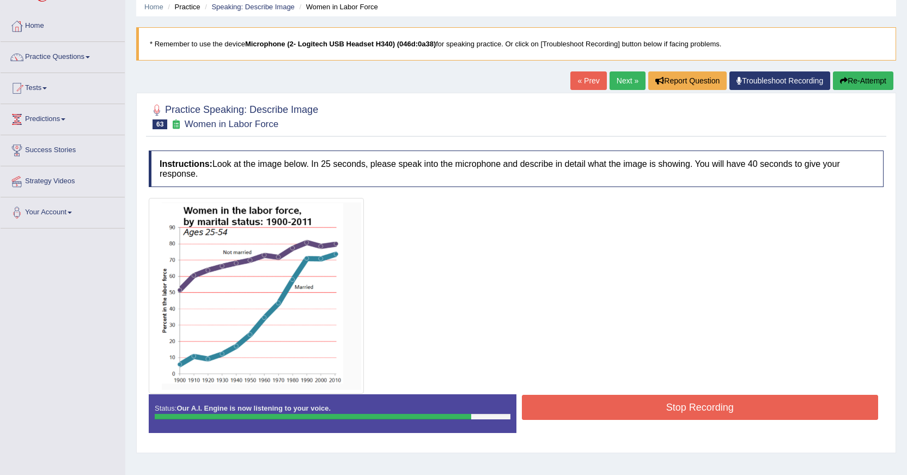
click at [551, 398] on button "Stop Recording" at bounding box center [700, 407] width 357 height 25
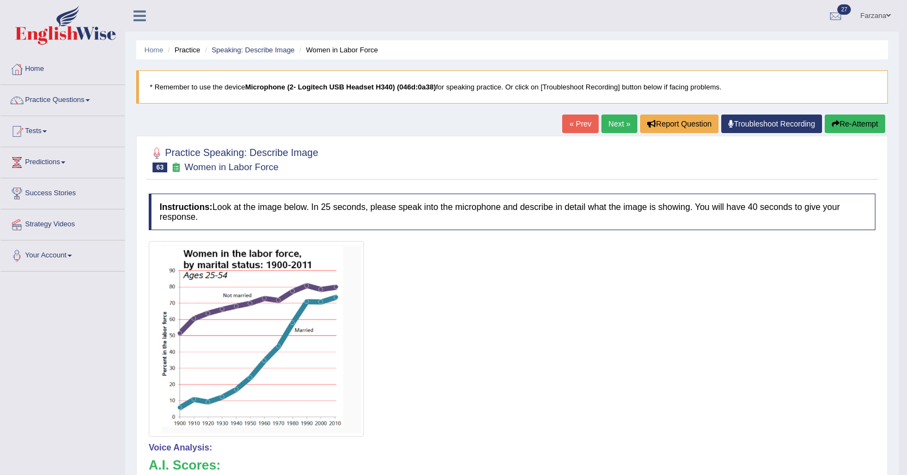
click at [602, 120] on link "Next »" at bounding box center [620, 123] width 36 height 19
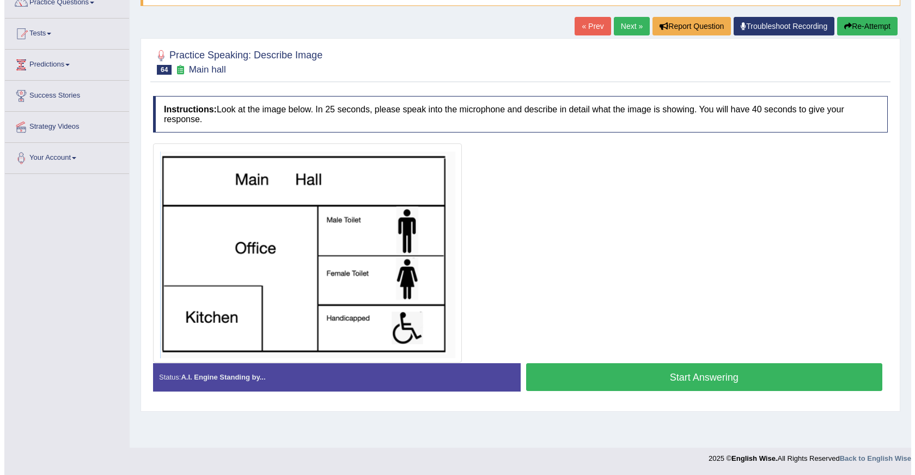
scroll to position [98, 0]
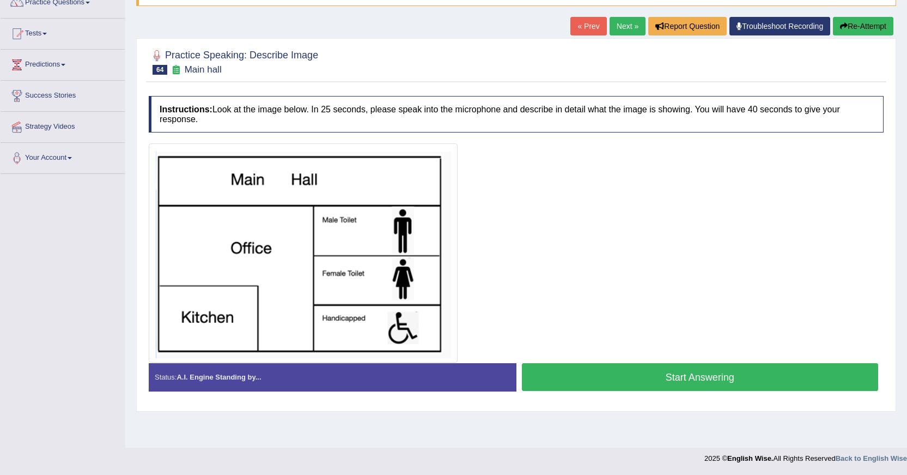
click at [590, 375] on button "Start Answering" at bounding box center [700, 377] width 357 height 28
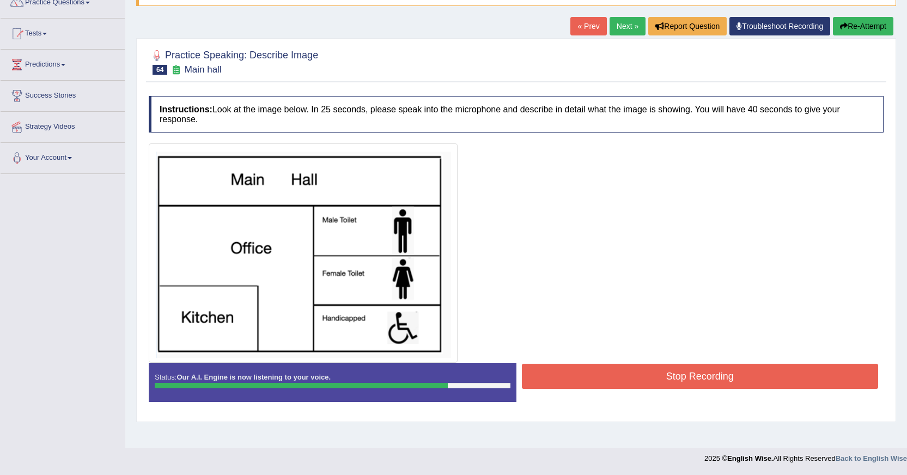
click at [584, 367] on button "Stop Recording" at bounding box center [700, 375] width 357 height 25
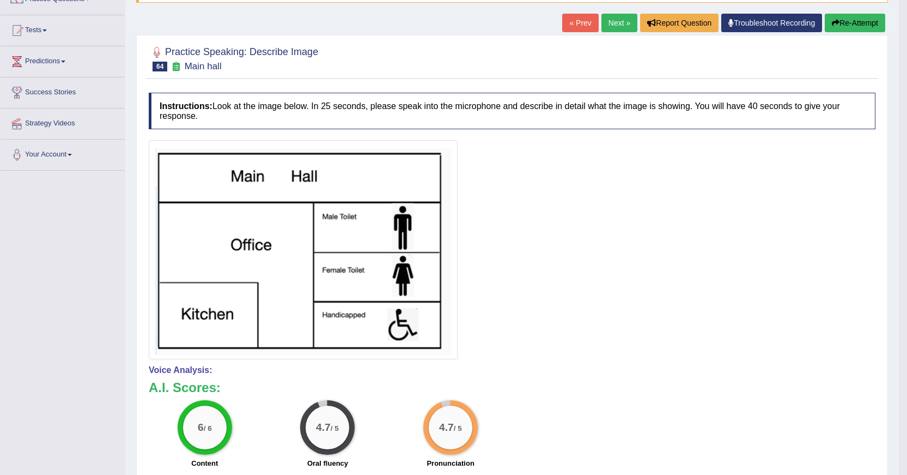
scroll to position [0, 0]
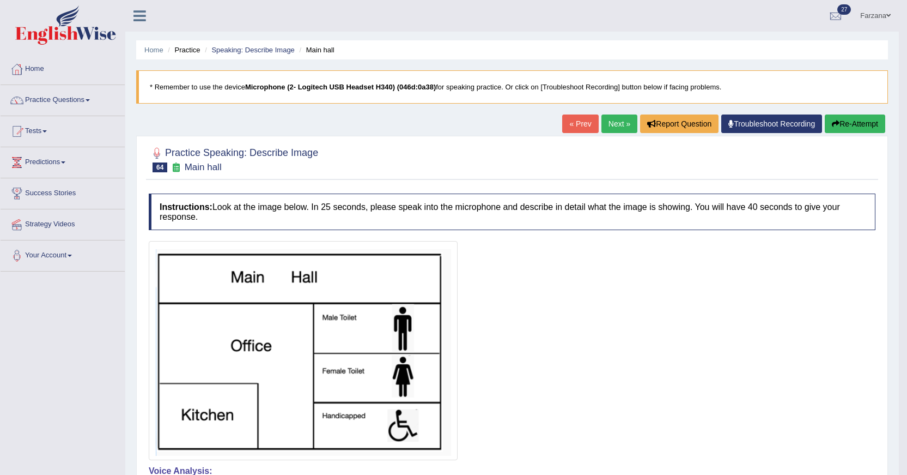
click at [610, 130] on link "Next »" at bounding box center [620, 123] width 36 height 19
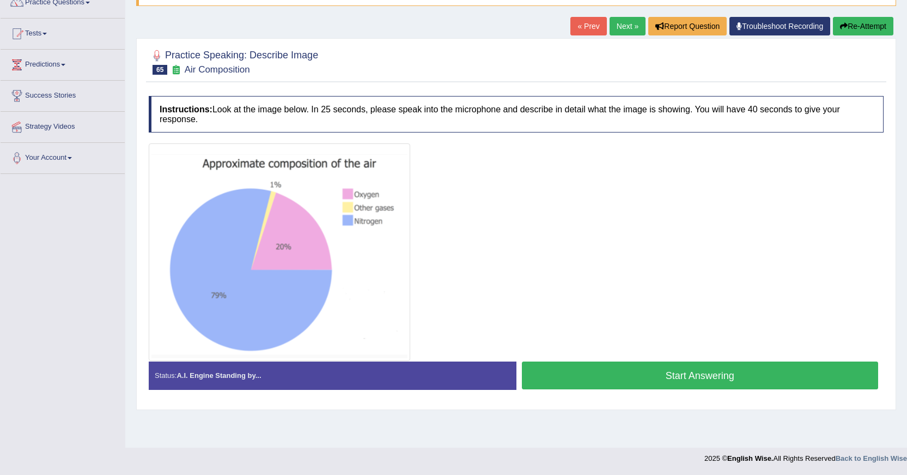
click at [557, 369] on button "Start Answering" at bounding box center [700, 375] width 357 height 28
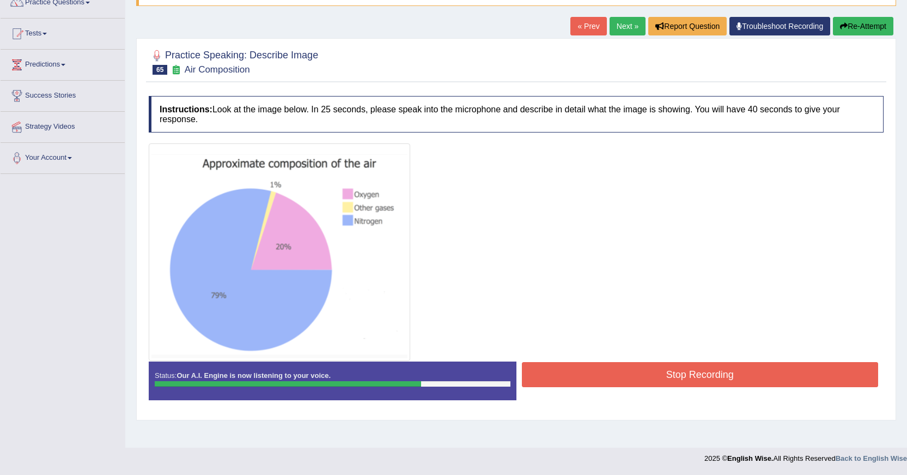
click at [560, 377] on button "Stop Recording" at bounding box center [700, 374] width 357 height 25
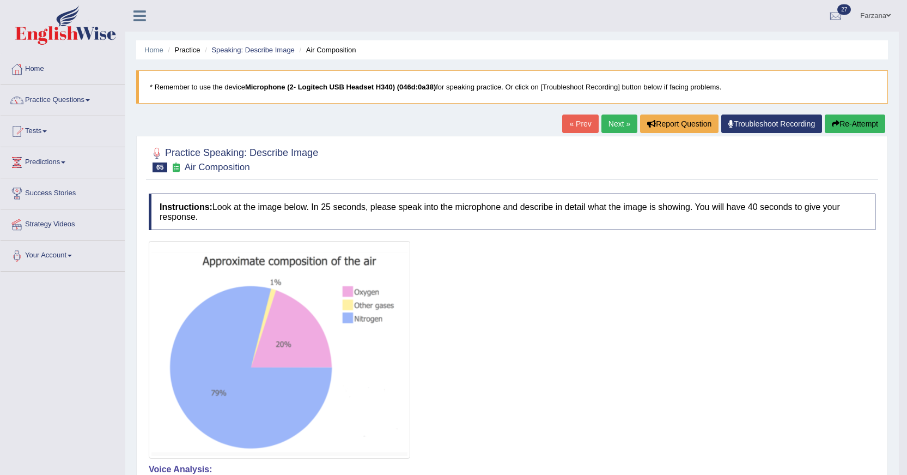
click at [616, 122] on link "Next »" at bounding box center [620, 123] width 36 height 19
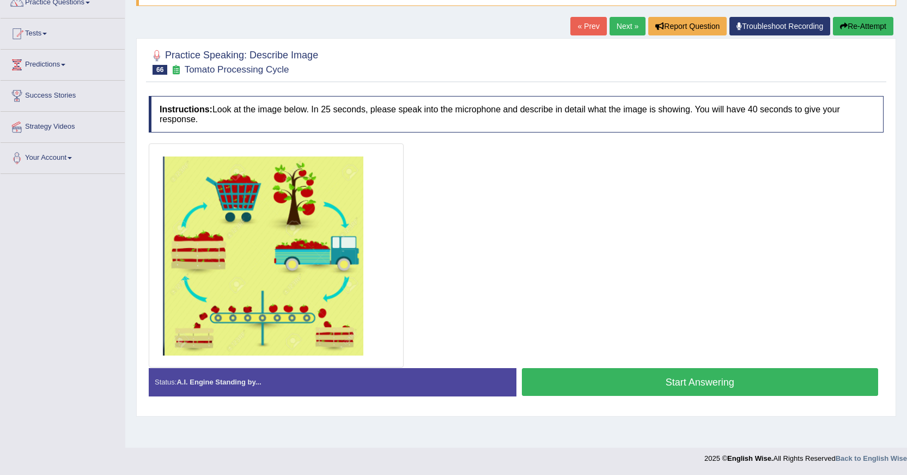
click at [611, 381] on button "Start Answering" at bounding box center [700, 382] width 357 height 28
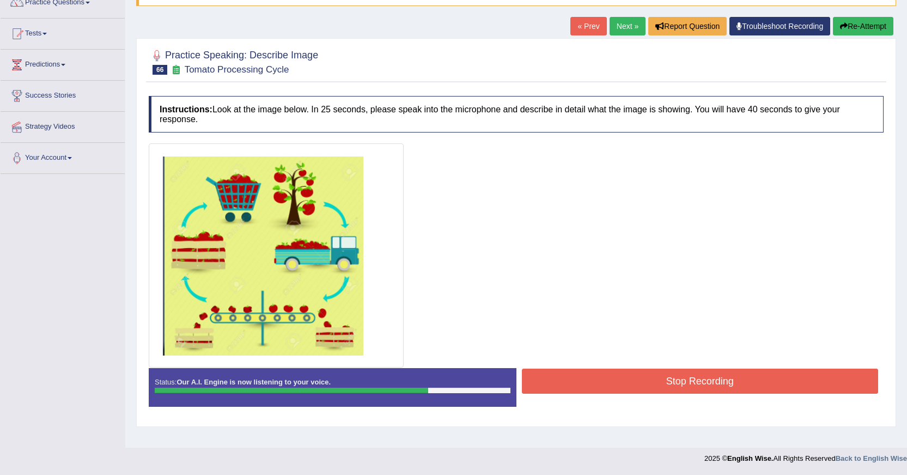
click at [603, 380] on button "Stop Recording" at bounding box center [700, 380] width 357 height 25
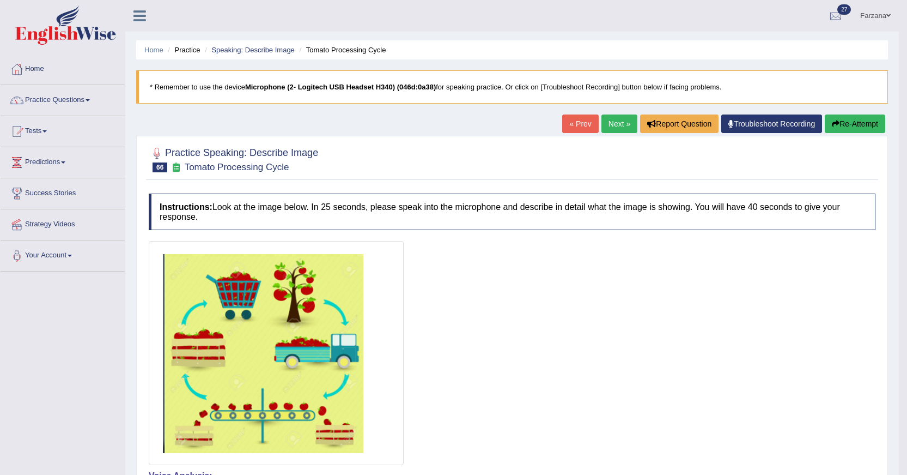
click at [840, 122] on button "Re-Attempt" at bounding box center [855, 123] width 60 height 19
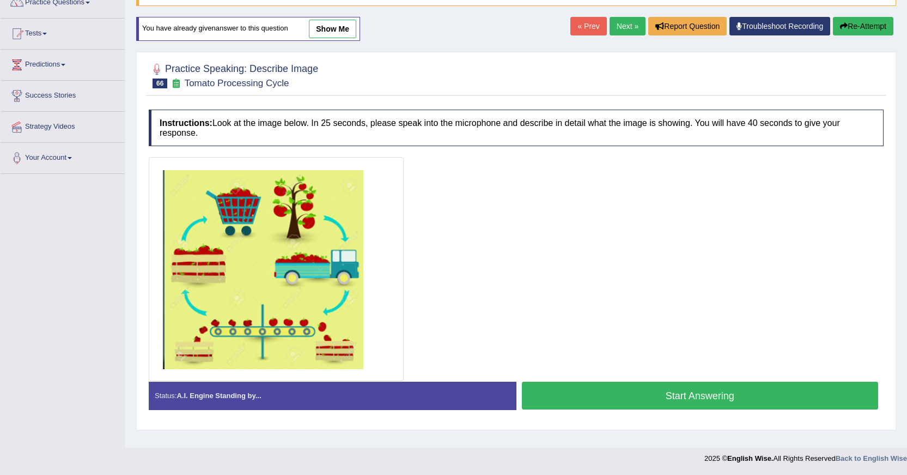
click at [552, 393] on button "Start Answering" at bounding box center [700, 395] width 357 height 28
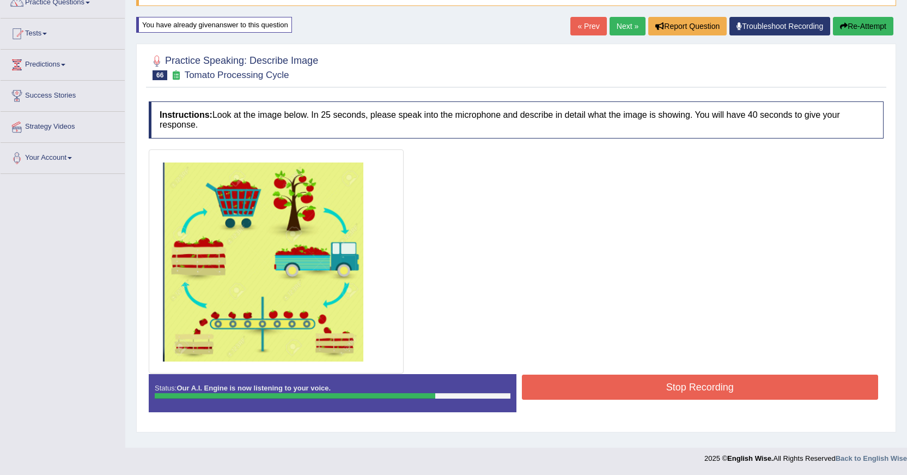
click at [537, 394] on button "Stop Recording" at bounding box center [700, 386] width 357 height 25
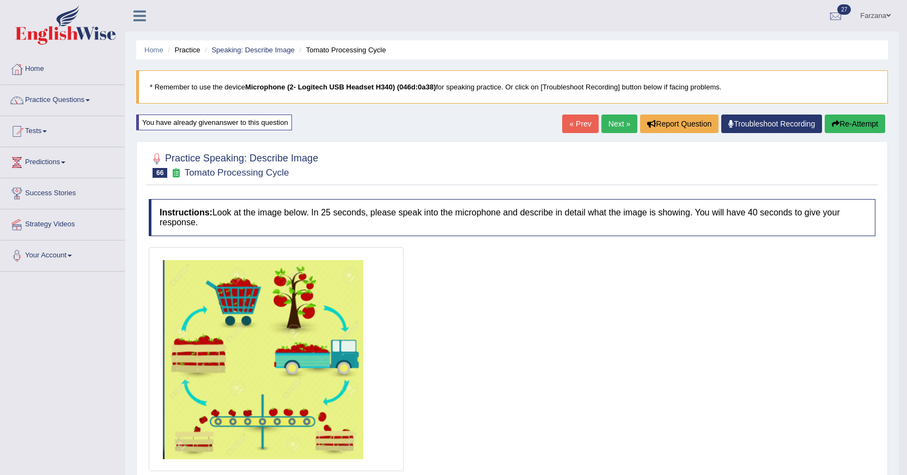
click at [845, 125] on button "Re-Attempt" at bounding box center [855, 123] width 60 height 19
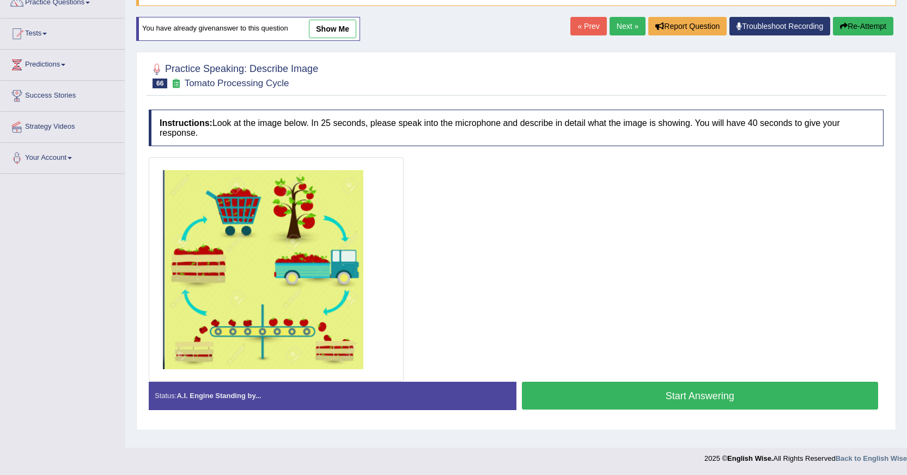
scroll to position [98, 0]
click at [557, 395] on button "Start Answering" at bounding box center [700, 395] width 357 height 28
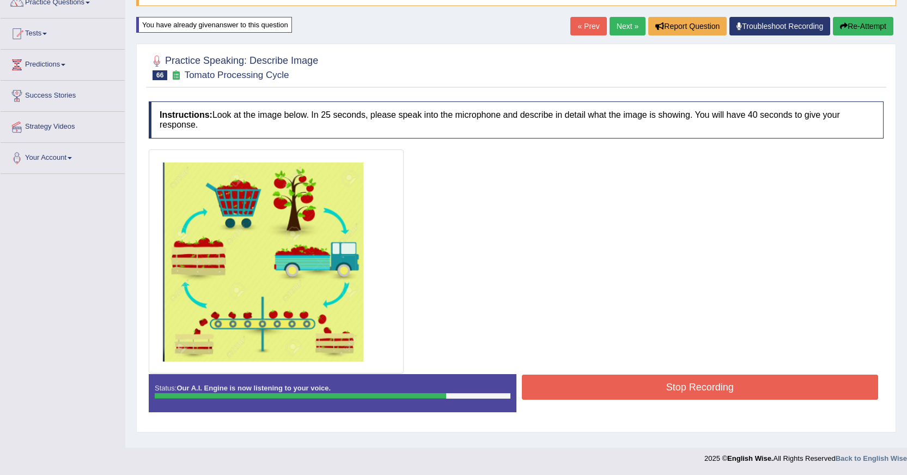
click at [667, 379] on button "Stop Recording" at bounding box center [700, 386] width 357 height 25
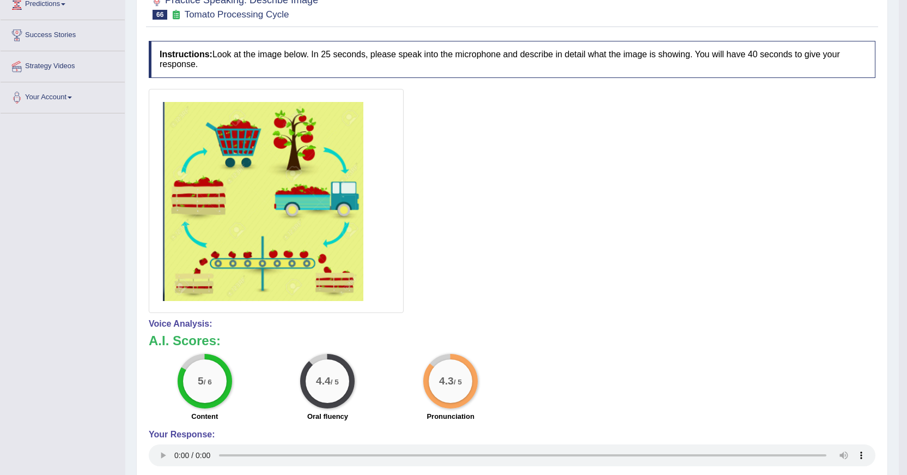
scroll to position [0, 0]
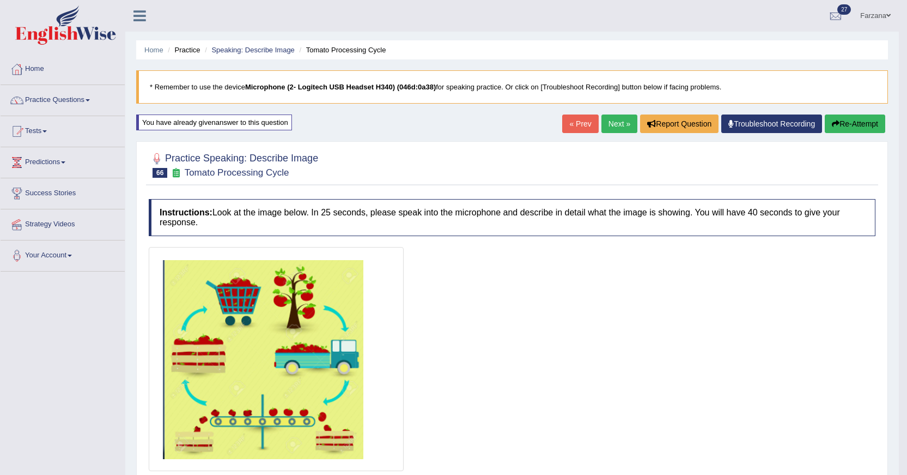
click at [613, 125] on link "Next »" at bounding box center [620, 123] width 36 height 19
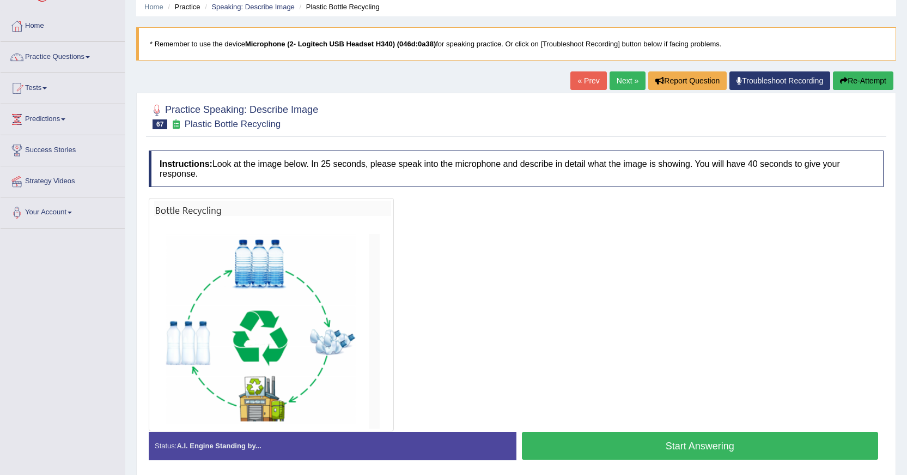
scroll to position [98, 0]
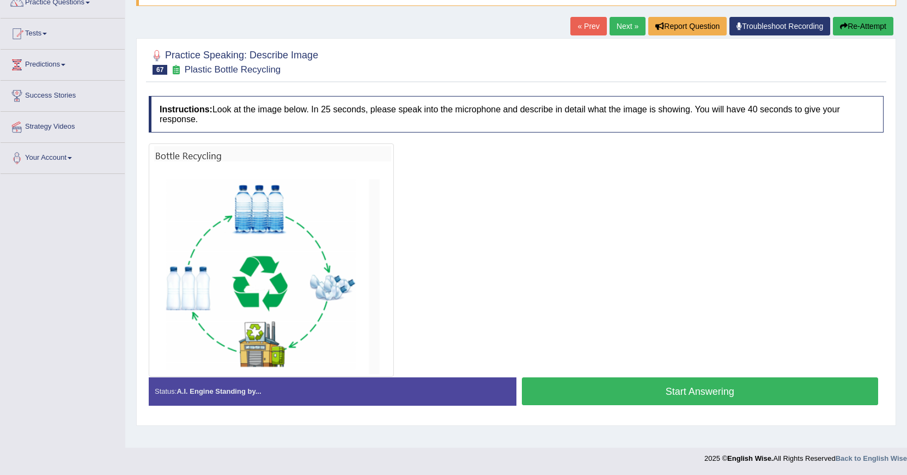
click at [630, 397] on button "Start Answering" at bounding box center [700, 391] width 357 height 28
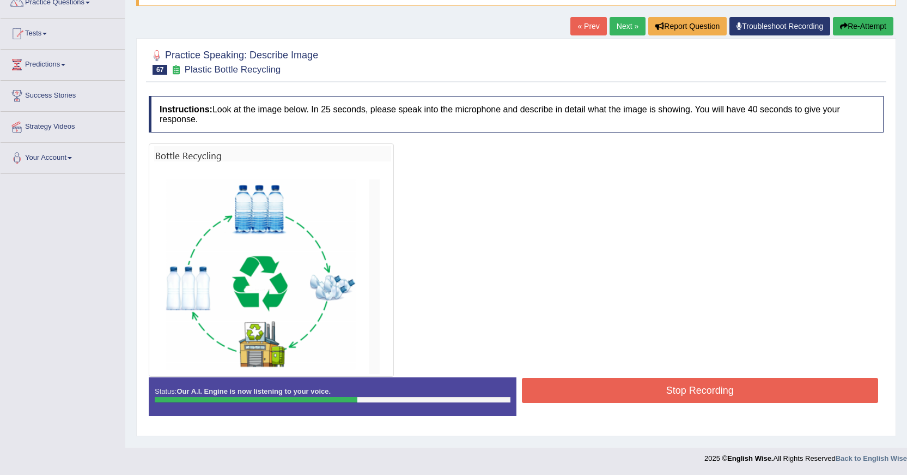
click at [647, 387] on button "Stop Recording" at bounding box center [700, 390] width 357 height 25
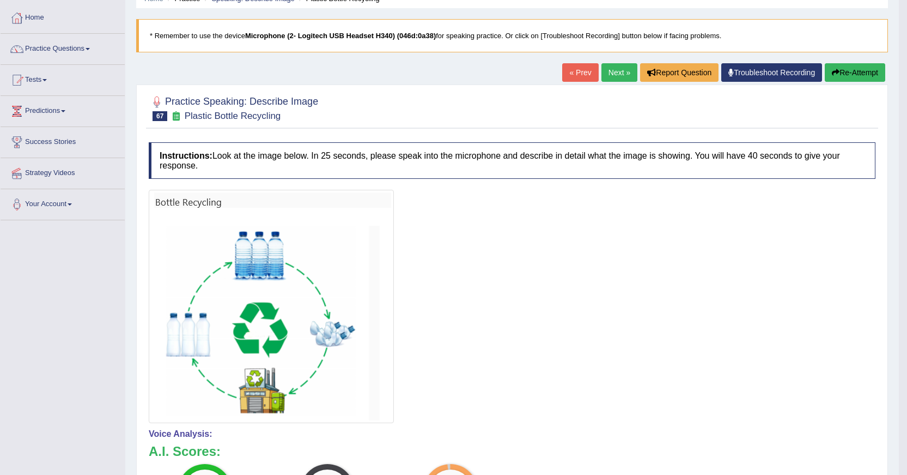
scroll to position [0, 0]
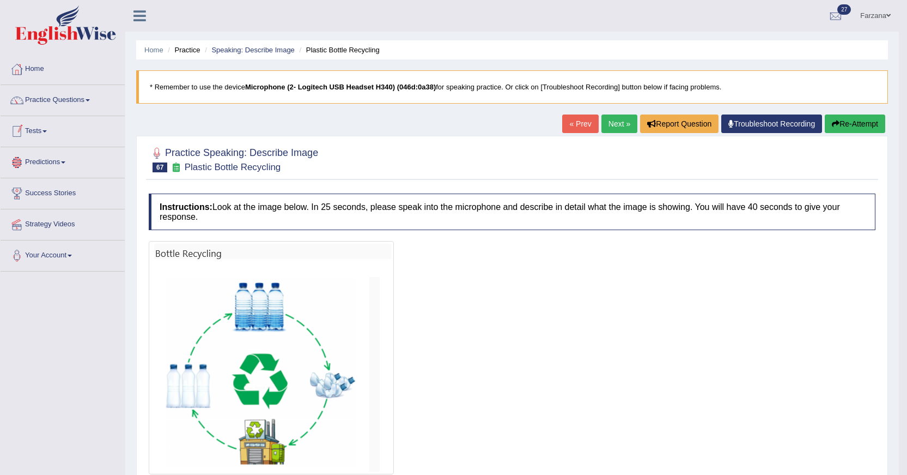
click at [70, 103] on link "Practice Questions" at bounding box center [63, 98] width 124 height 27
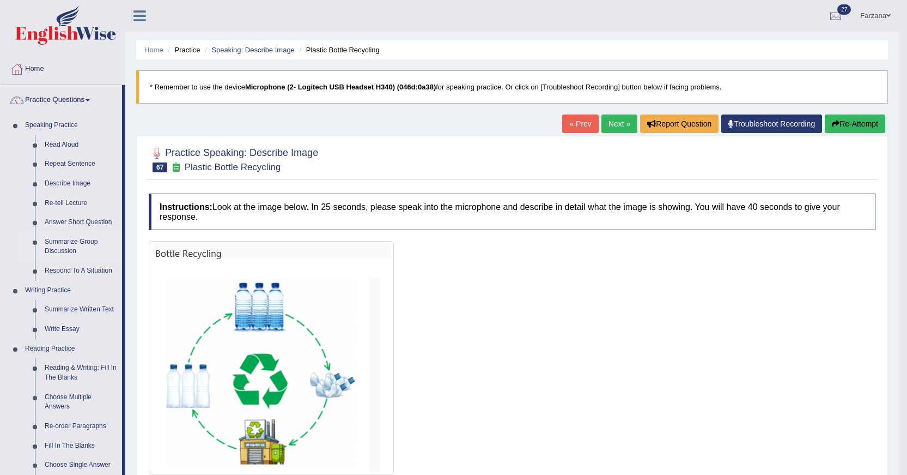
click at [65, 245] on link "Summarize Group Discussion" at bounding box center [81, 246] width 82 height 29
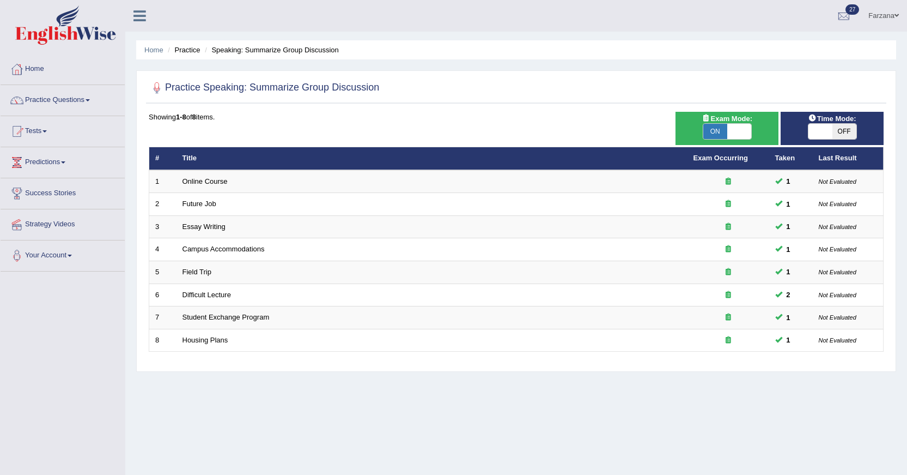
click at [718, 124] on span "ON" at bounding box center [716, 131] width 24 height 15
checkbox input "false"
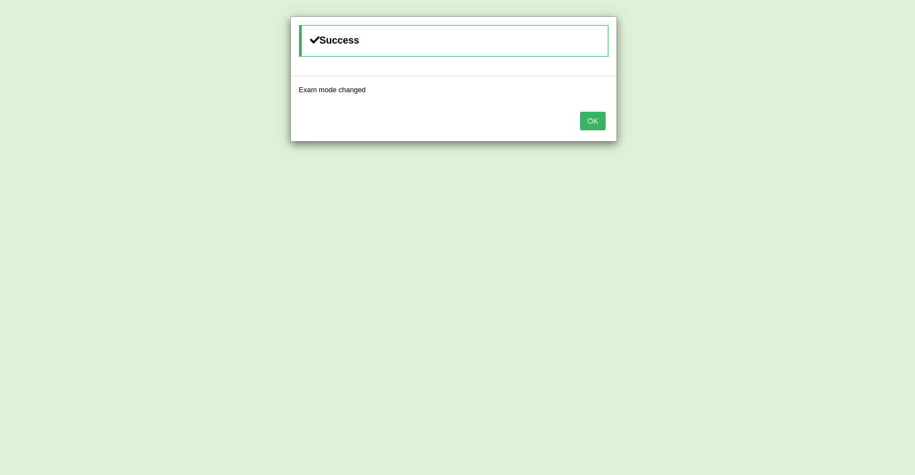
click at [602, 123] on button "OK" at bounding box center [592, 121] width 25 height 19
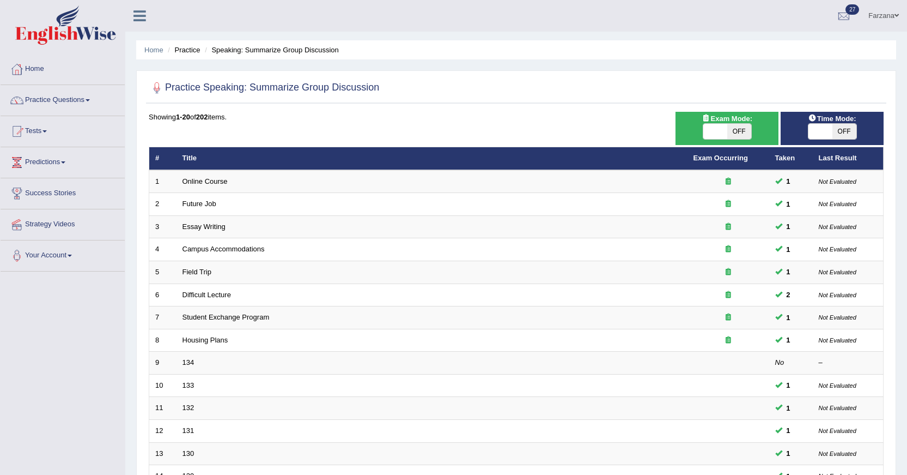
click at [835, 127] on span "OFF" at bounding box center [845, 131] width 24 height 15
checkbox input "true"
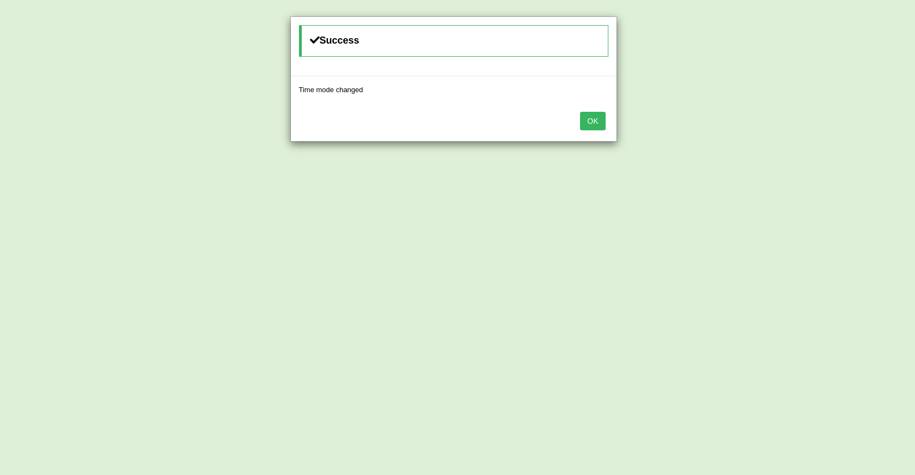
click at [602, 122] on button "OK" at bounding box center [592, 121] width 25 height 19
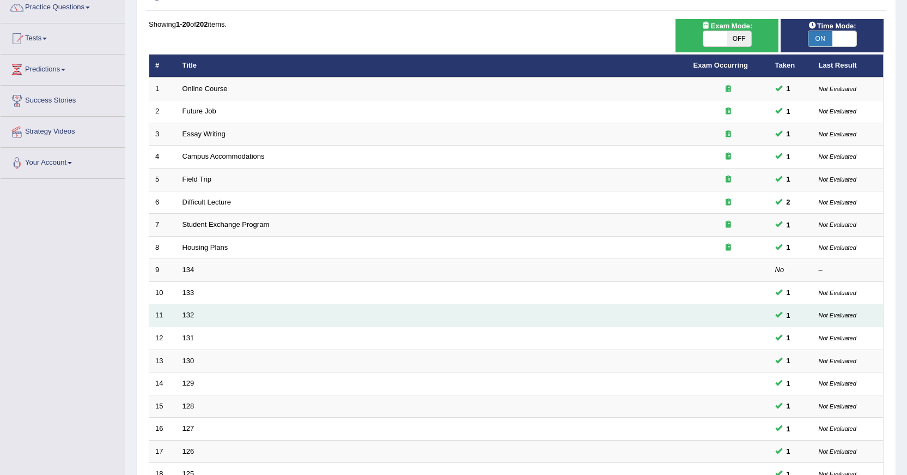
scroll to position [247, 0]
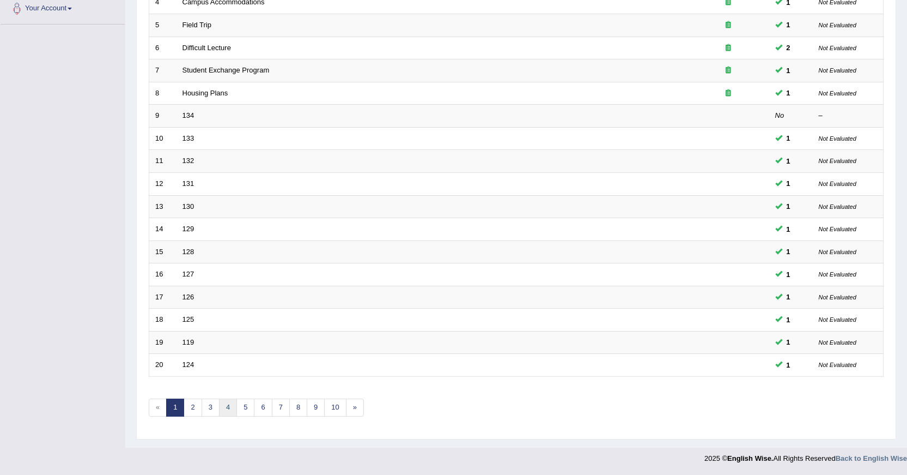
click at [224, 403] on link "4" at bounding box center [228, 407] width 18 height 18
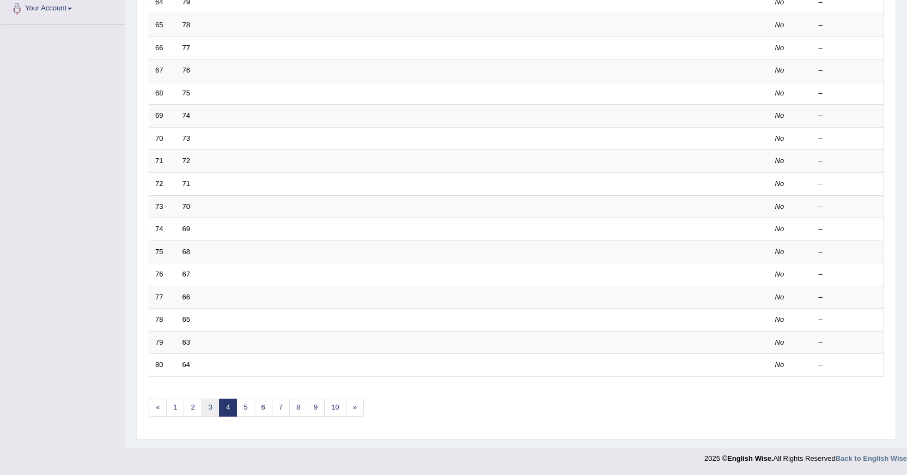
click at [205, 404] on link "3" at bounding box center [211, 407] width 18 height 18
click at [198, 405] on link "2" at bounding box center [193, 407] width 18 height 18
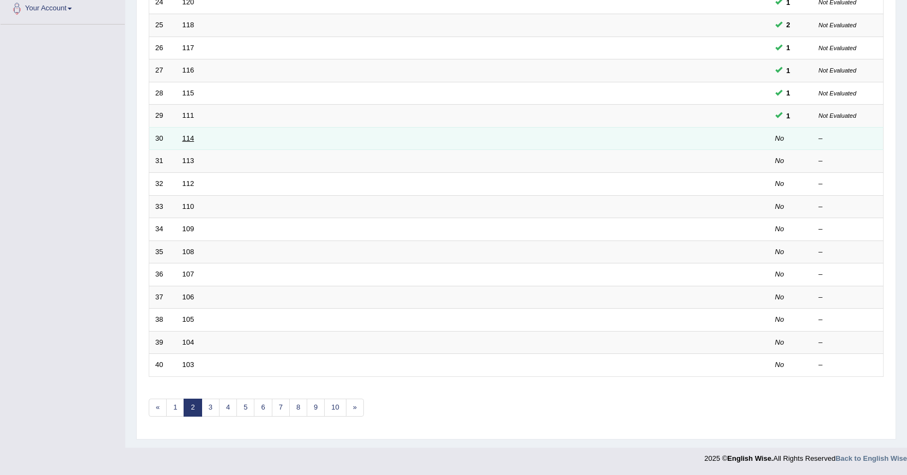
click at [189, 140] on link "114" at bounding box center [189, 138] width 12 height 8
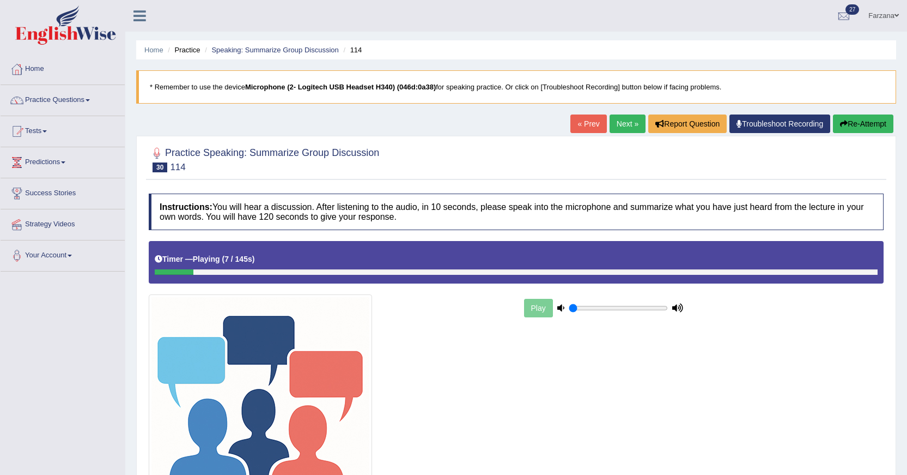
click at [850, 118] on button "Re-Attempt" at bounding box center [863, 123] width 60 height 19
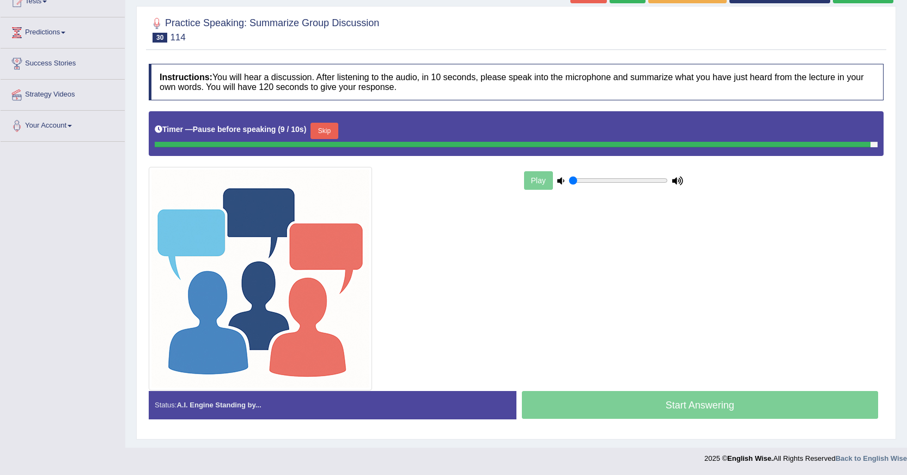
scroll to position [127, 0]
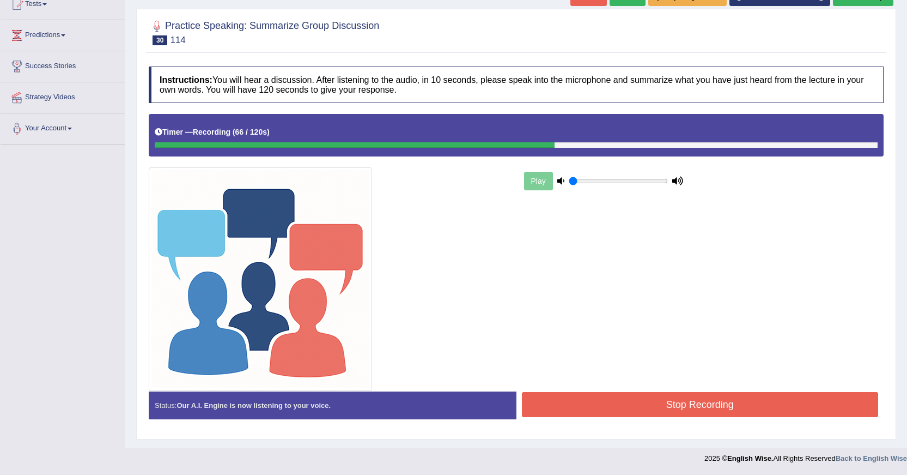
click at [550, 405] on button "Stop Recording" at bounding box center [700, 404] width 357 height 25
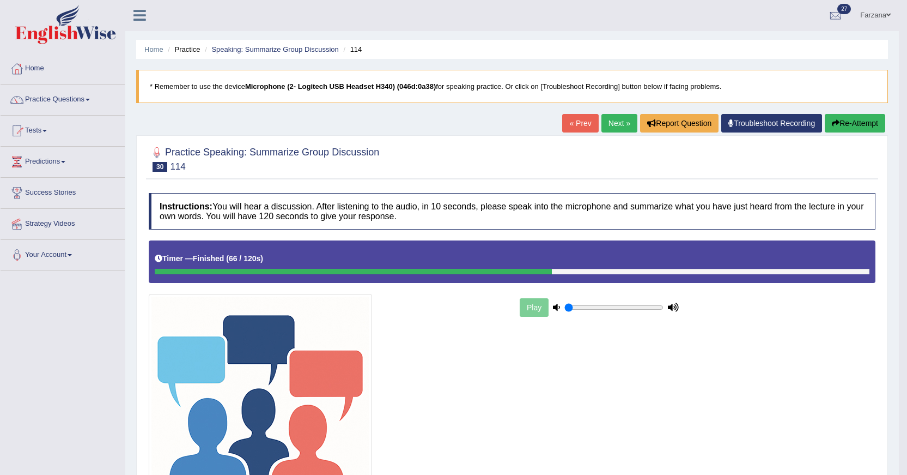
scroll to position [0, 0]
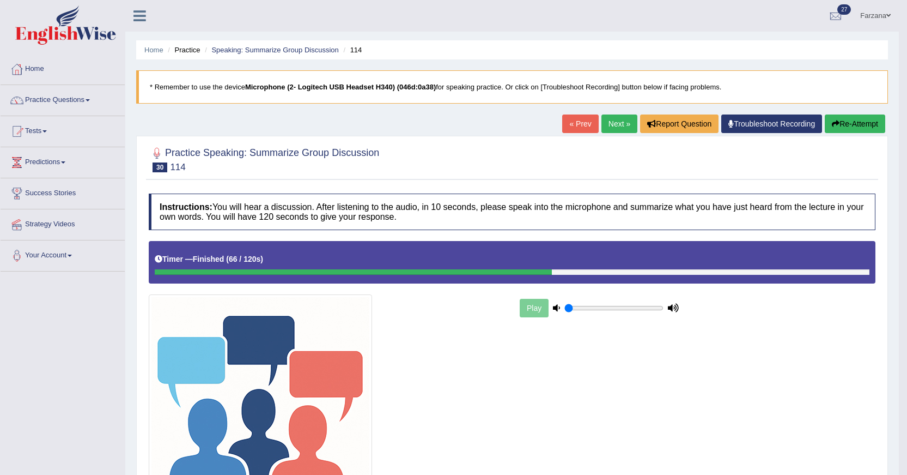
click at [621, 128] on link "Next »" at bounding box center [620, 123] width 36 height 19
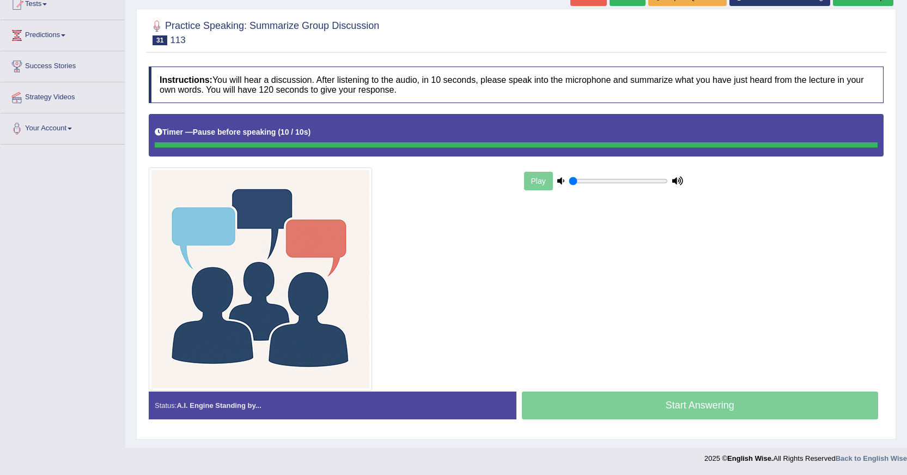
scroll to position [127, 0]
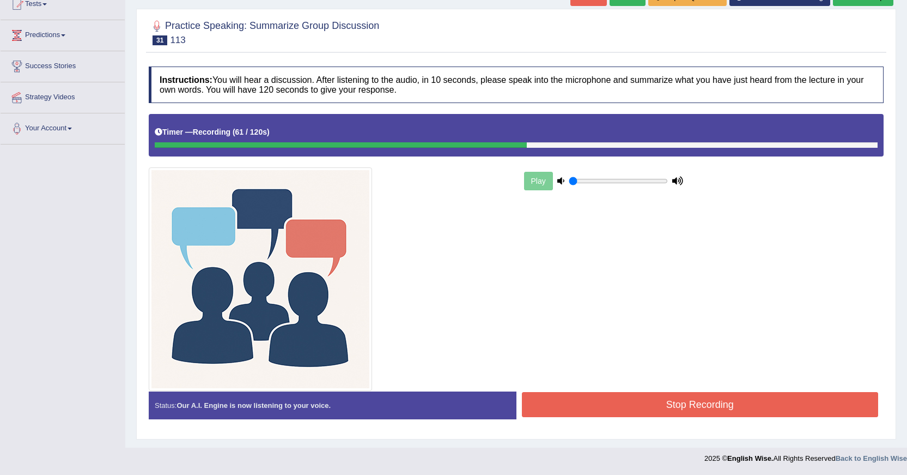
click at [642, 414] on button "Stop Recording" at bounding box center [700, 404] width 357 height 25
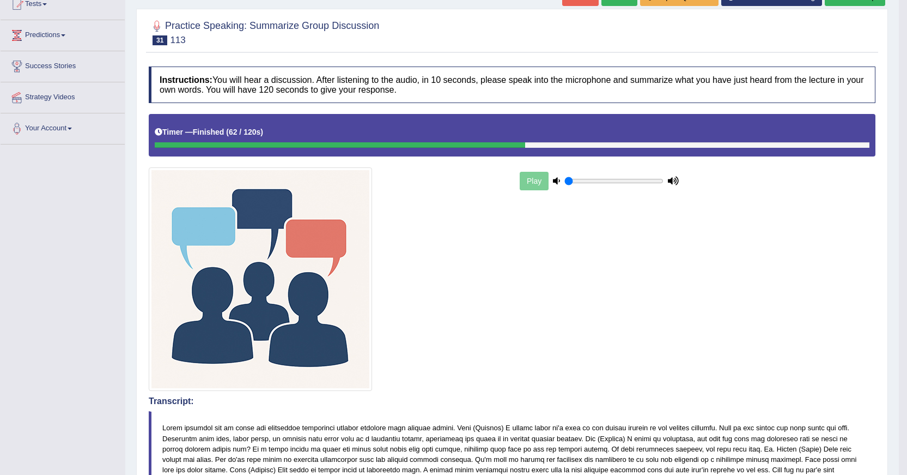
drag, startPoint x: 713, startPoint y: 223, endPoint x: 716, endPoint y: 214, distance: 9.5
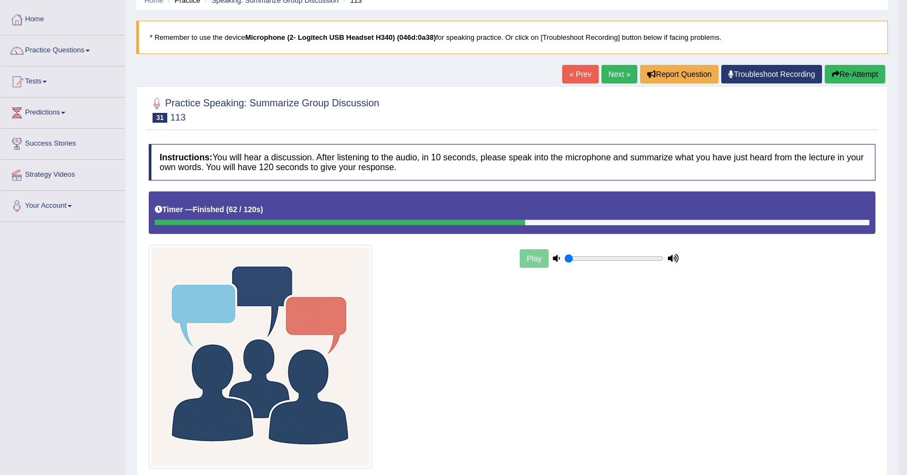
scroll to position [0, 0]
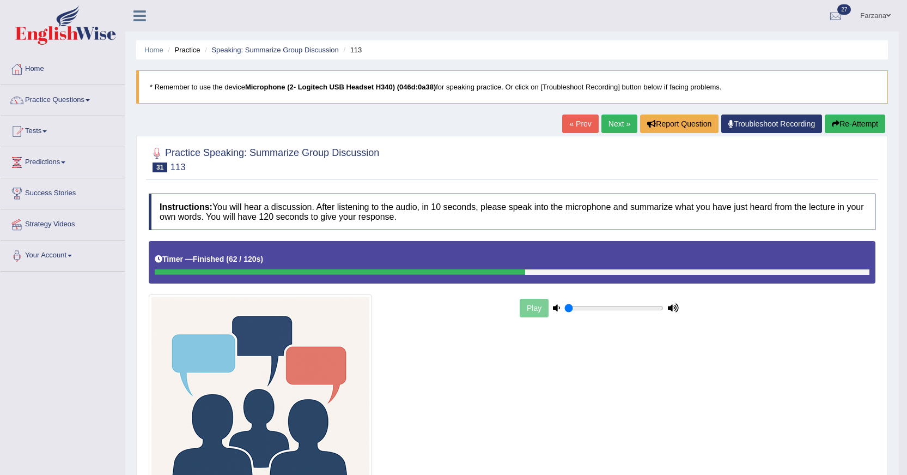
click at [623, 118] on link "Next »" at bounding box center [620, 123] width 36 height 19
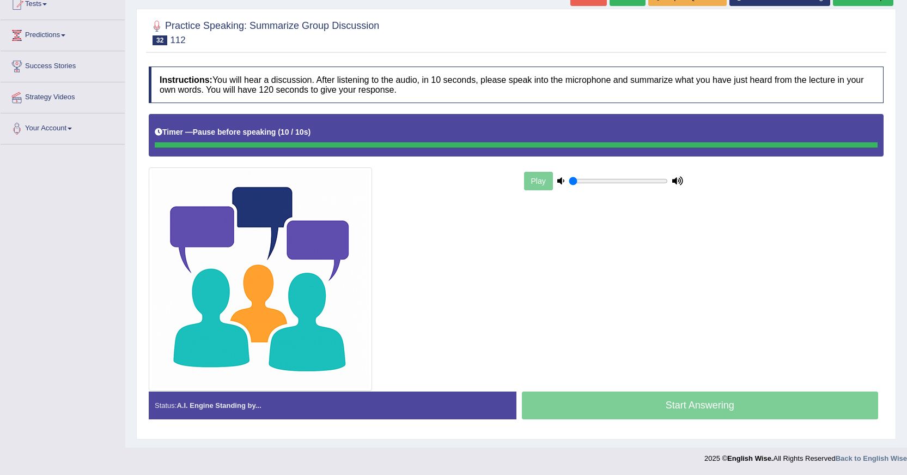
scroll to position [127, 0]
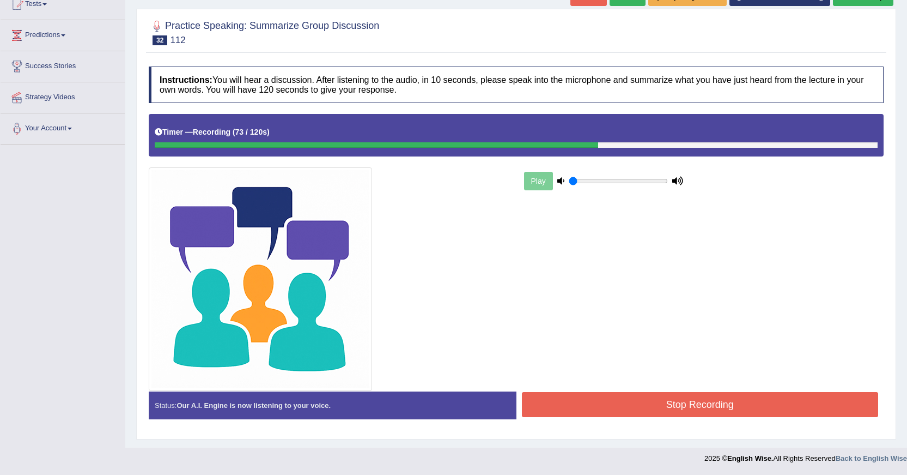
click at [569, 403] on button "Stop Recording" at bounding box center [700, 404] width 357 height 25
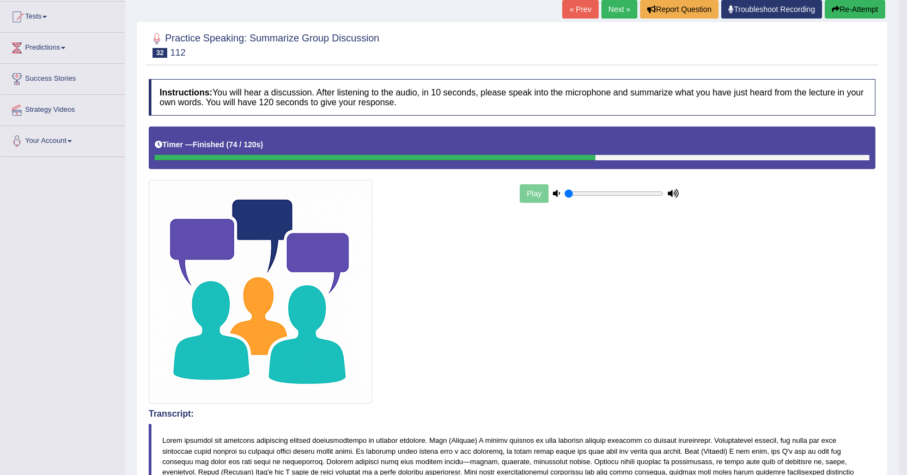
scroll to position [0, 0]
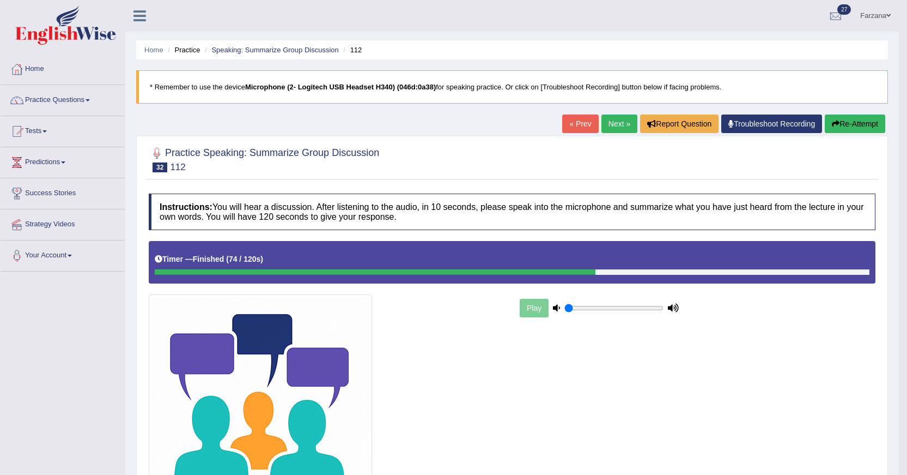
click at [614, 123] on link "Next »" at bounding box center [620, 123] width 36 height 19
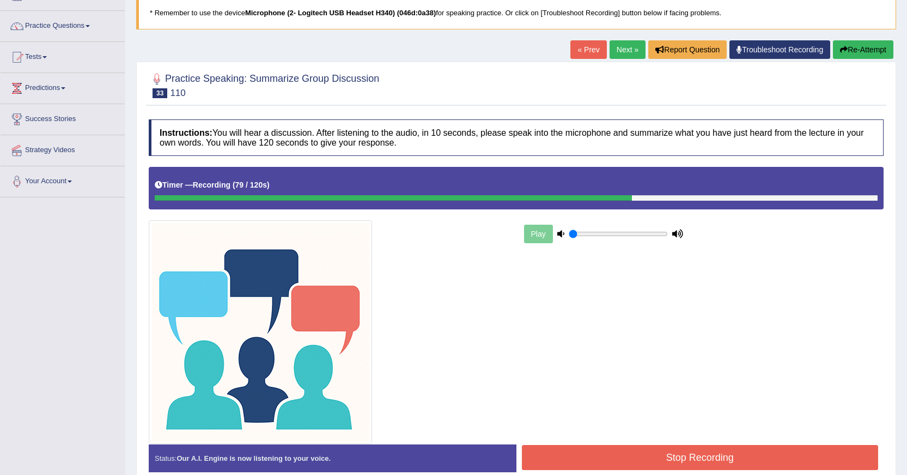
scroll to position [127, 0]
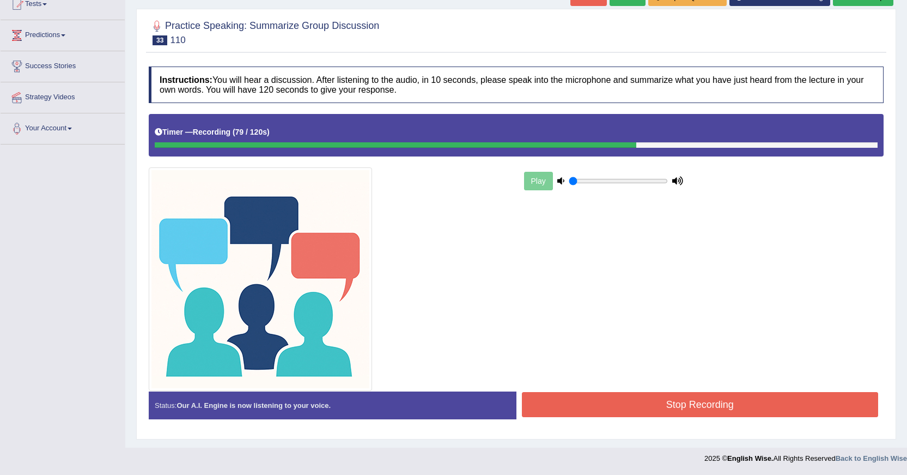
click at [610, 401] on button "Stop Recording" at bounding box center [700, 404] width 357 height 25
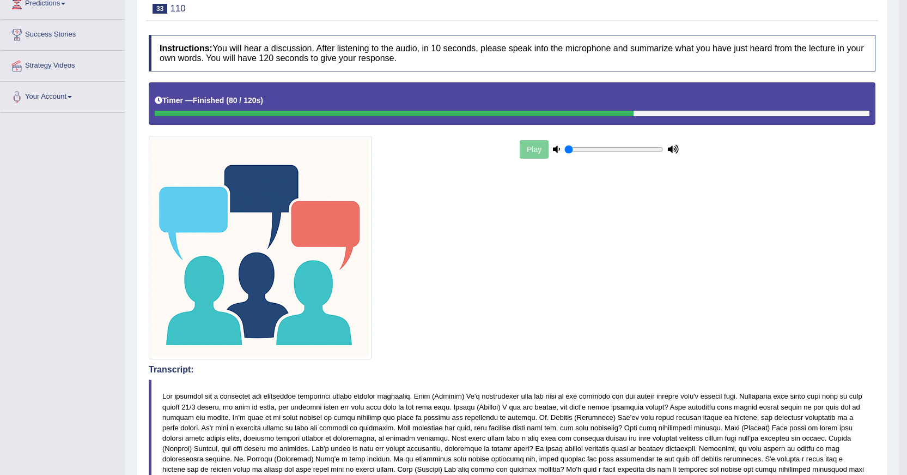
scroll to position [0, 0]
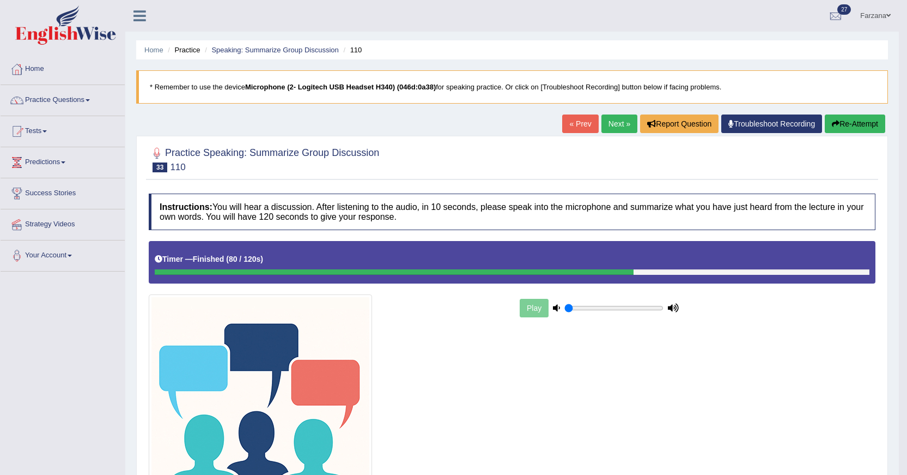
click at [610, 131] on link "Next »" at bounding box center [620, 123] width 36 height 19
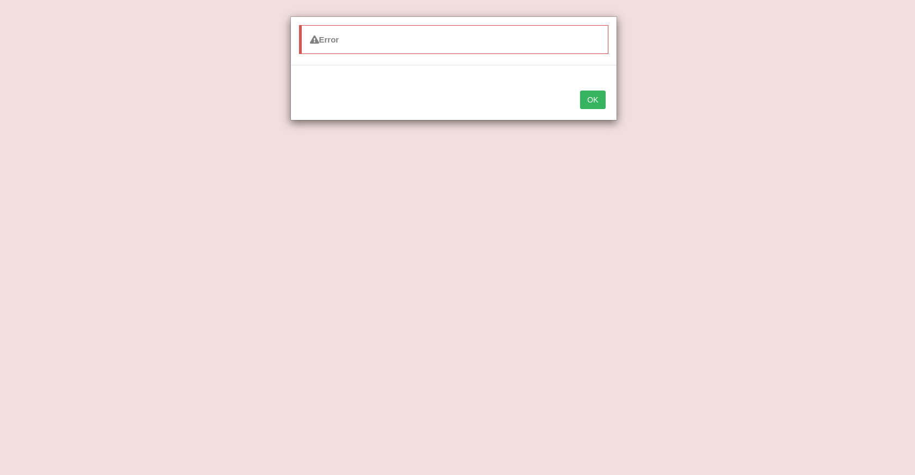
click at [595, 101] on button "OK" at bounding box center [592, 99] width 25 height 19
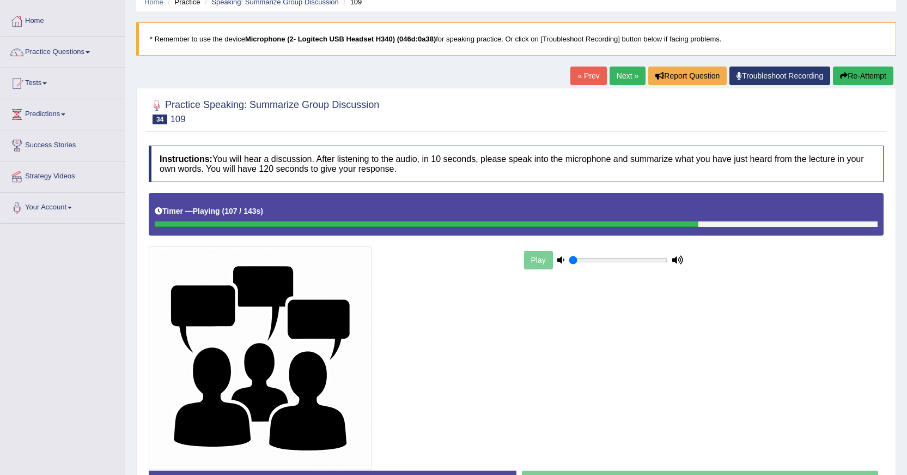
scroll to position [127, 0]
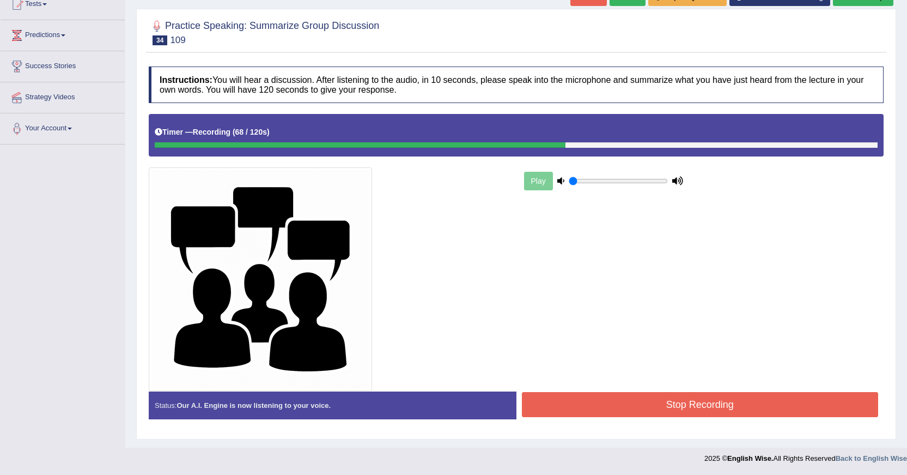
click at [586, 403] on button "Stop Recording" at bounding box center [700, 404] width 357 height 25
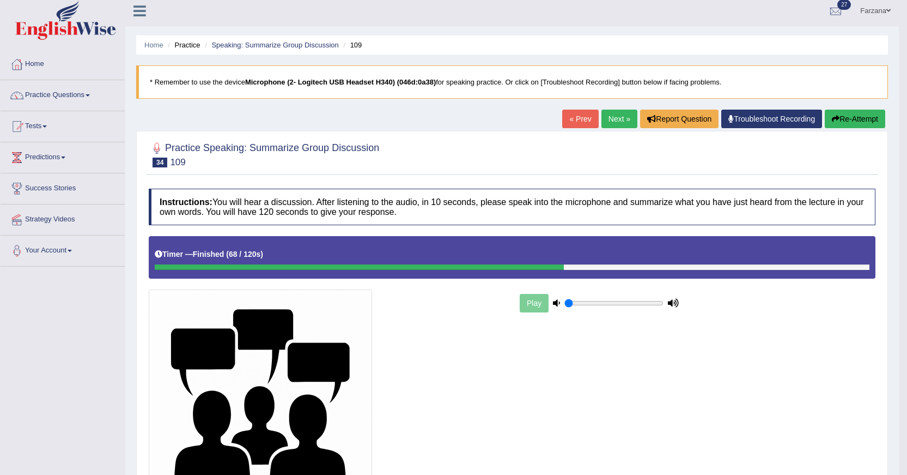
scroll to position [0, 0]
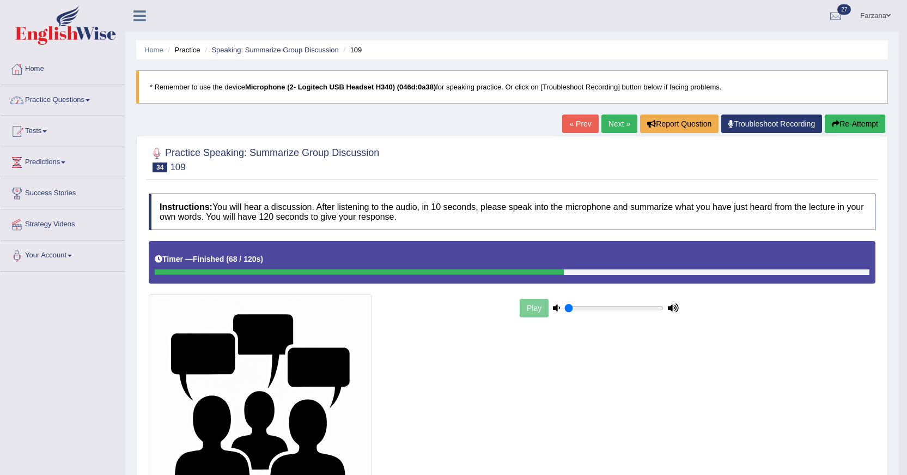
click at [69, 101] on link "Practice Questions" at bounding box center [63, 98] width 124 height 27
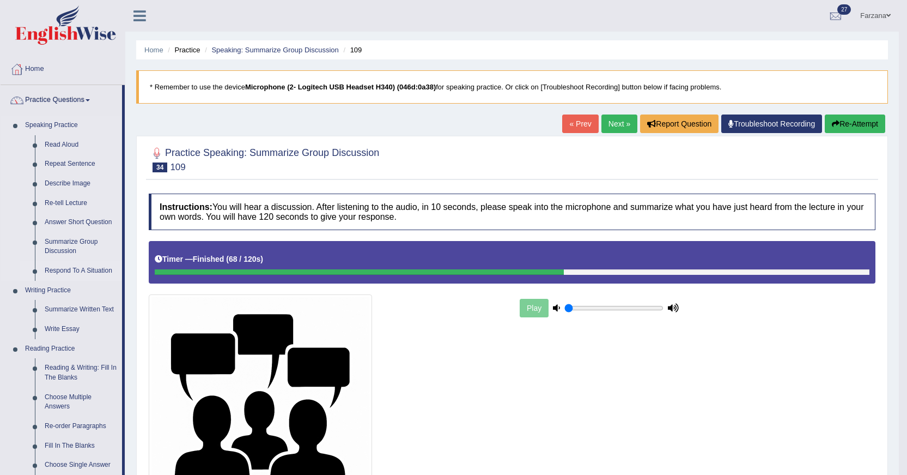
click at [63, 267] on link "Respond To A Situation" at bounding box center [81, 271] width 82 height 20
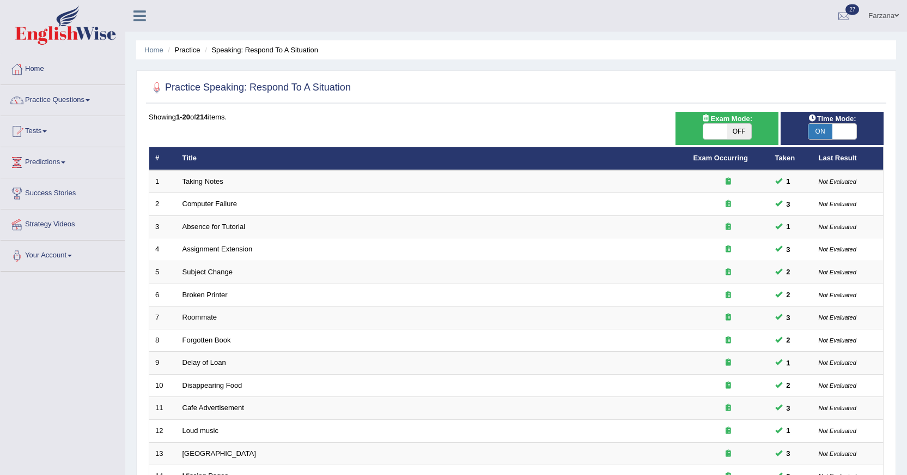
click at [729, 132] on span "OFF" at bounding box center [739, 131] width 24 height 15
checkbox input "true"
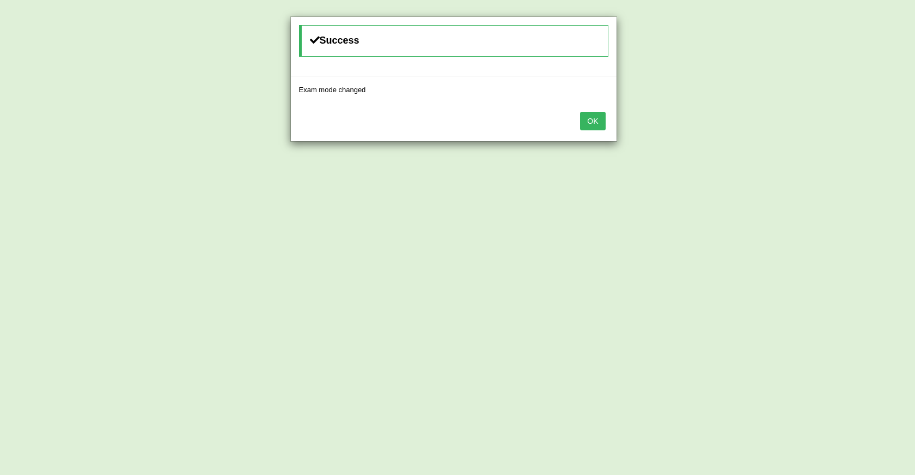
click at [600, 120] on button "OK" at bounding box center [592, 121] width 25 height 19
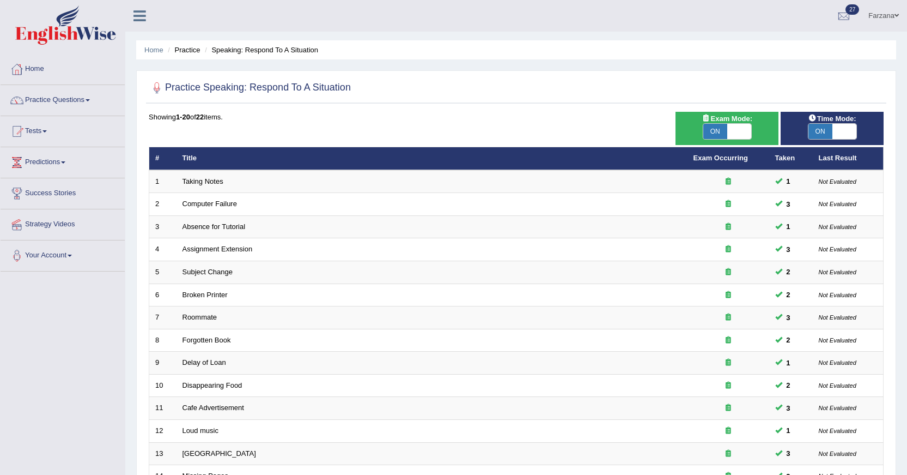
drag, startPoint x: 0, startPoint y: 0, endPoint x: 829, endPoint y: 126, distance: 838.4
click at [829, 126] on span "ON" at bounding box center [821, 131] width 24 height 15
checkbox input "false"
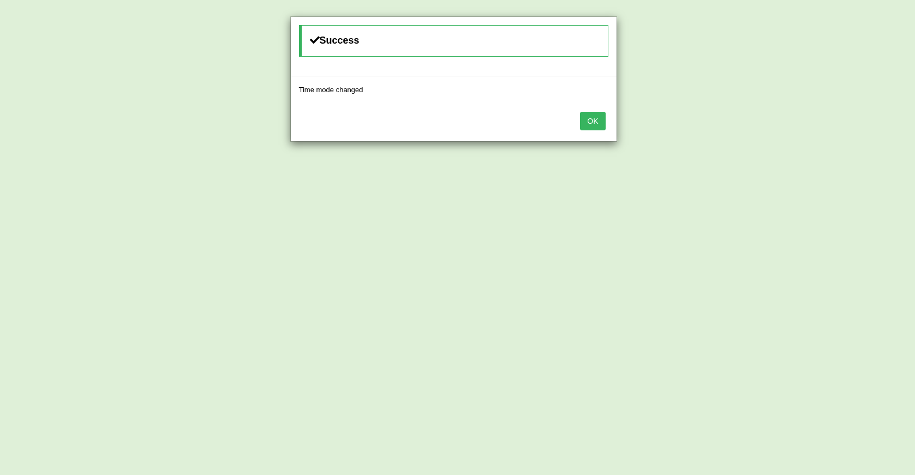
click at [598, 125] on button "OK" at bounding box center [592, 121] width 25 height 19
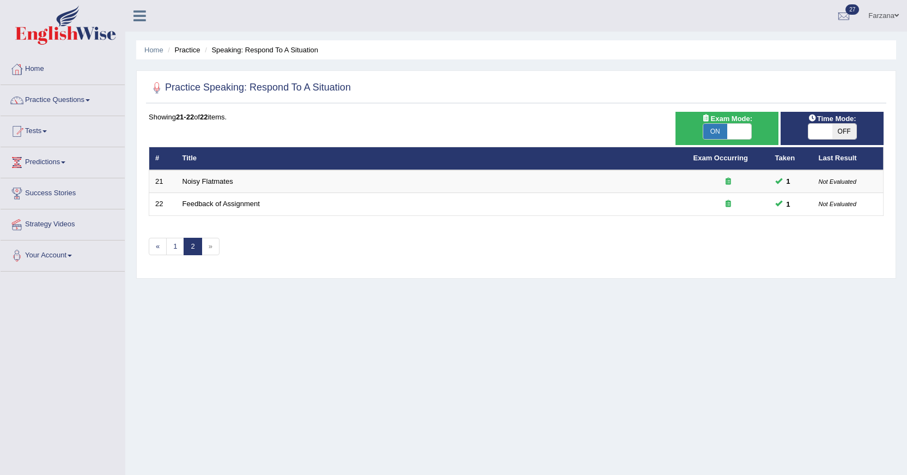
click at [821, 132] on span at bounding box center [821, 131] width 24 height 15
checkbox input "true"
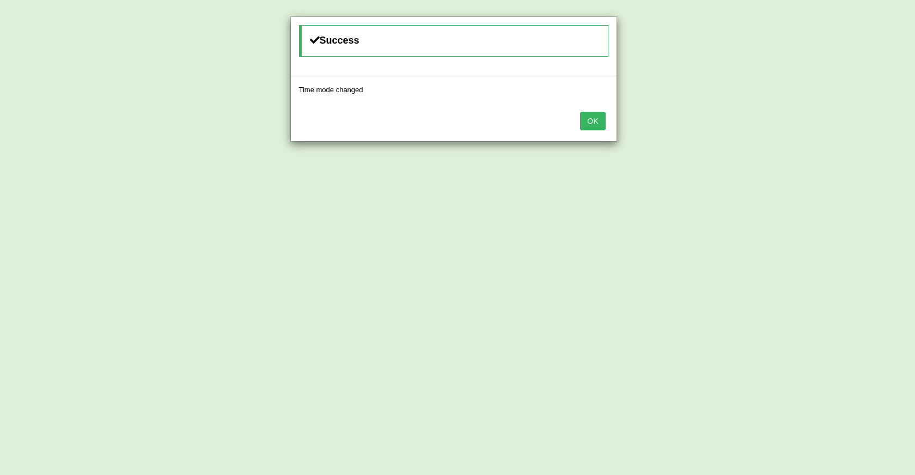
click at [605, 117] on button "OK" at bounding box center [592, 121] width 25 height 19
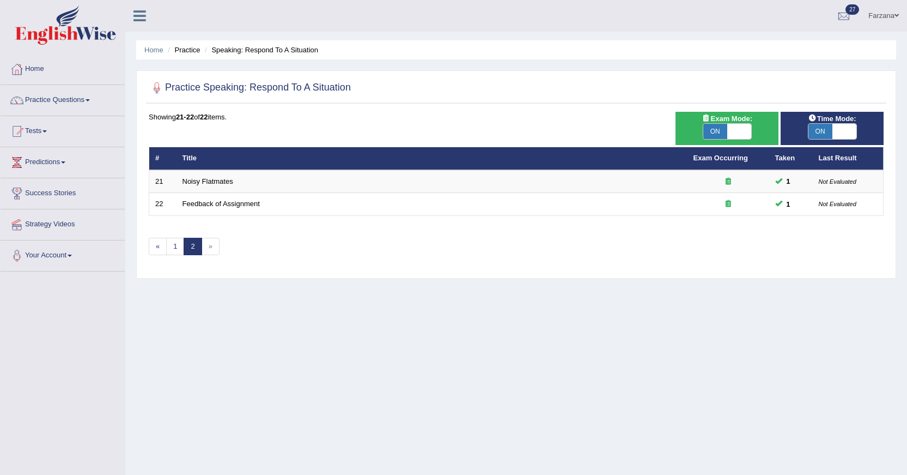
click at [717, 132] on span "ON" at bounding box center [716, 131] width 24 height 15
checkbox input "false"
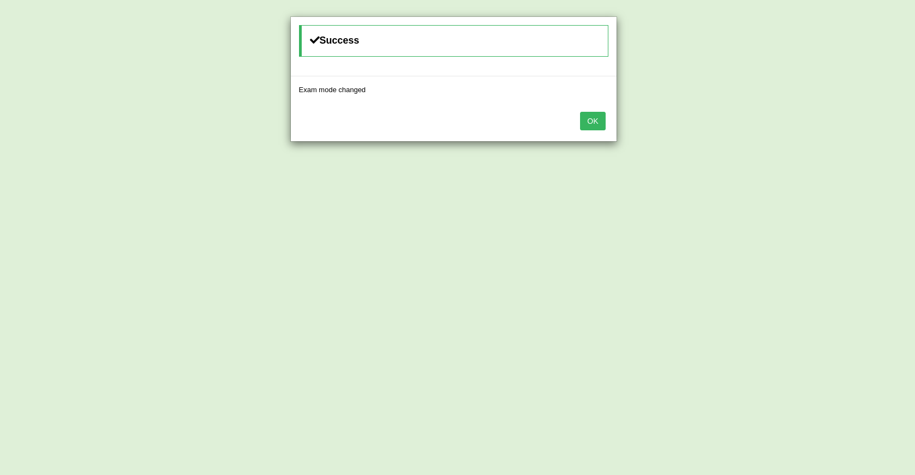
click at [594, 124] on button "OK" at bounding box center [592, 121] width 25 height 19
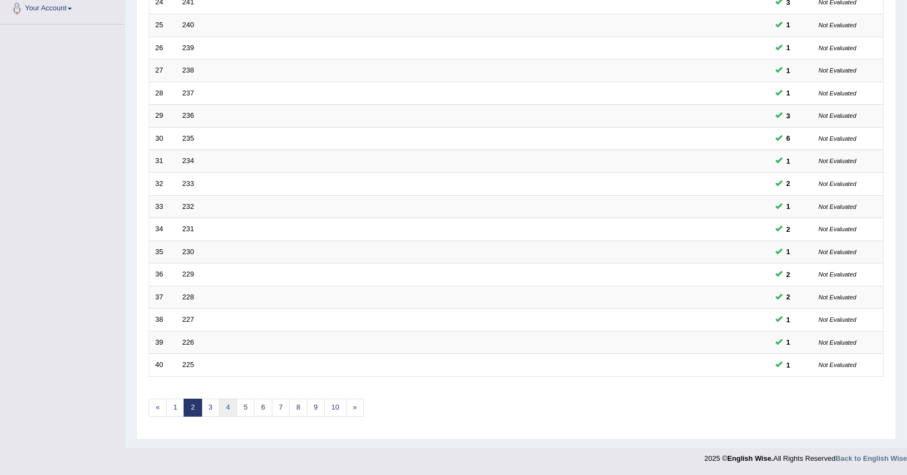
click at [223, 409] on link "4" at bounding box center [228, 407] width 18 height 18
click at [242, 407] on link "5" at bounding box center [246, 407] width 18 height 18
click at [283, 410] on link "7" at bounding box center [281, 407] width 18 height 18
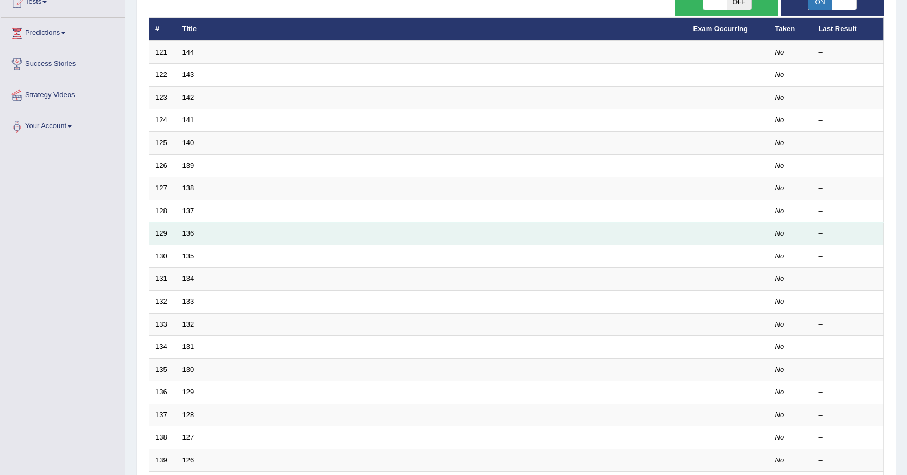
scroll to position [247, 0]
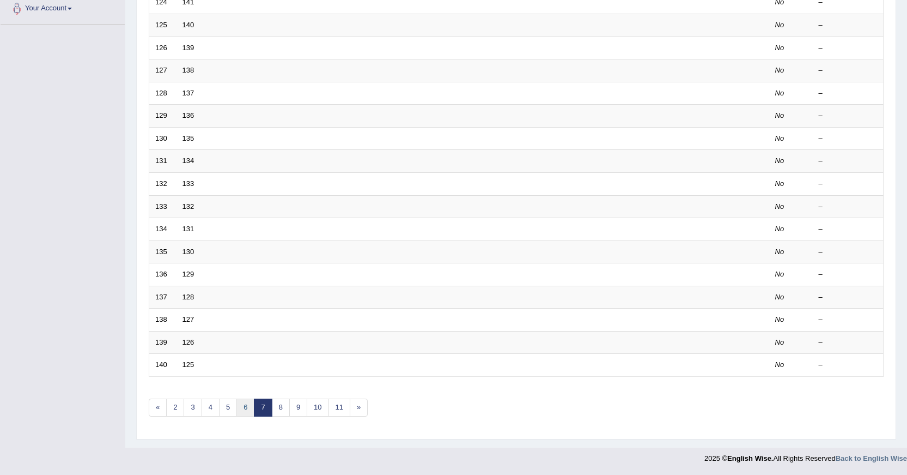
click at [250, 403] on link "6" at bounding box center [246, 407] width 18 height 18
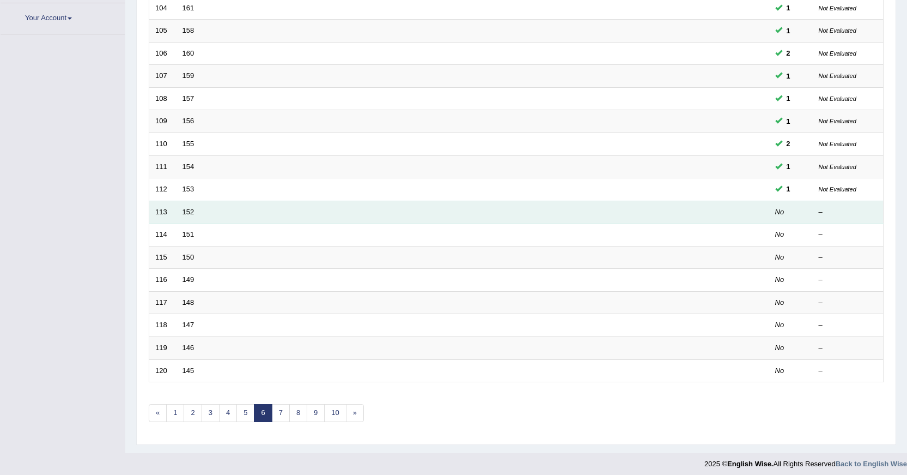
scroll to position [247, 0]
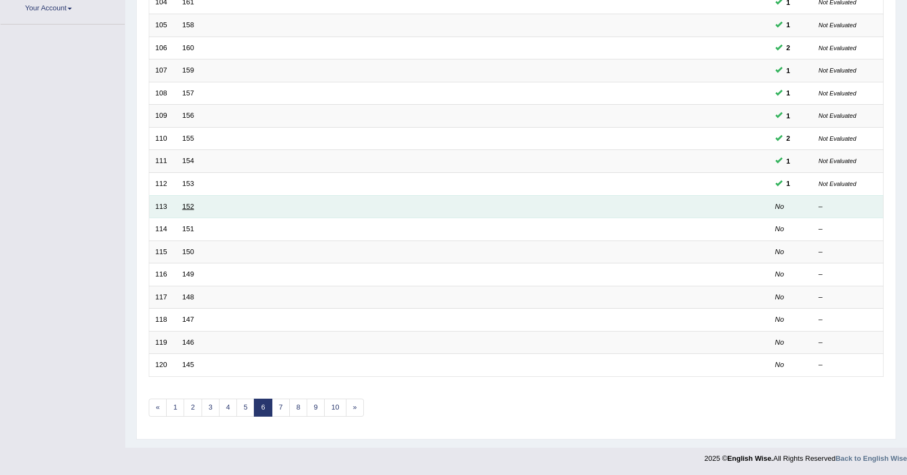
click at [190, 207] on link "152" at bounding box center [189, 206] width 12 height 8
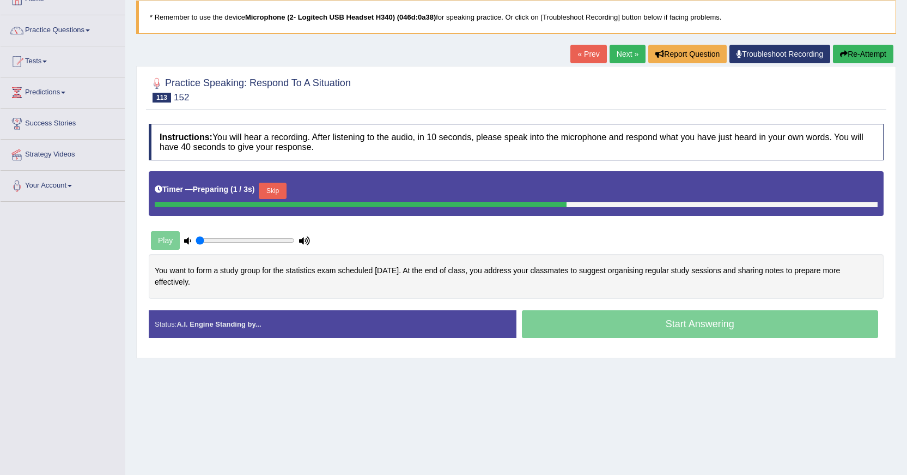
scroll to position [98, 0]
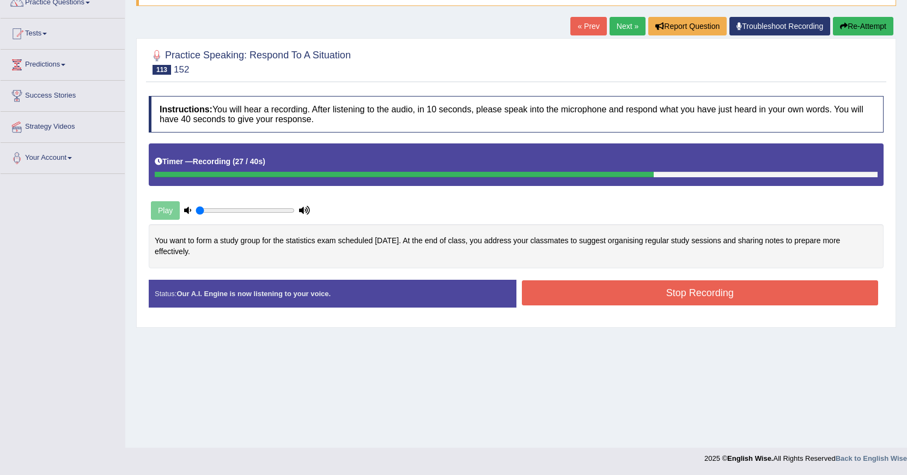
click at [592, 290] on button "Stop Recording" at bounding box center [700, 292] width 357 height 25
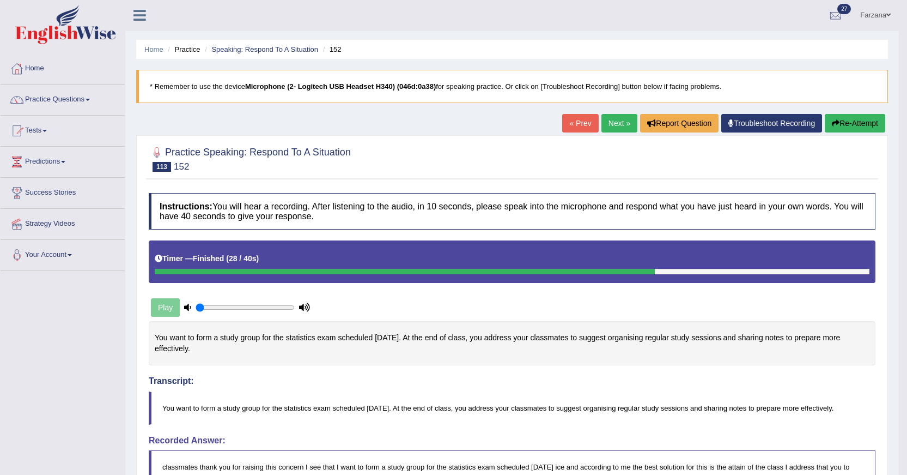
scroll to position [0, 0]
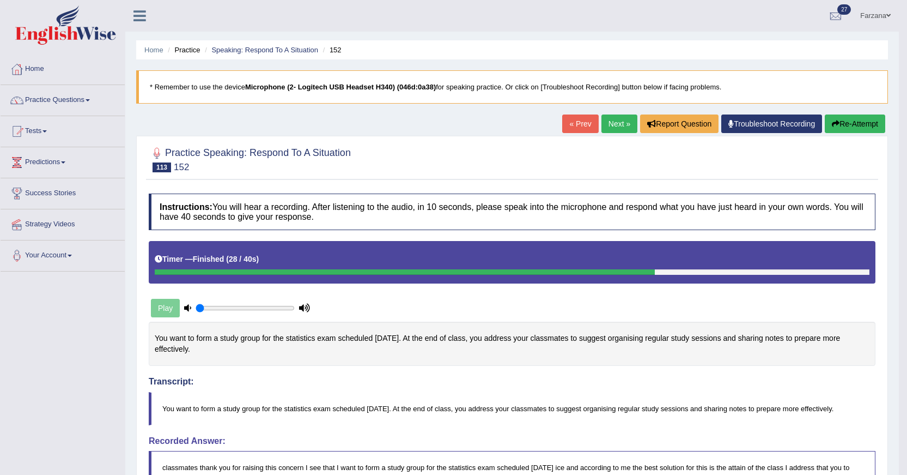
click at [602, 122] on link "Next »" at bounding box center [620, 123] width 36 height 19
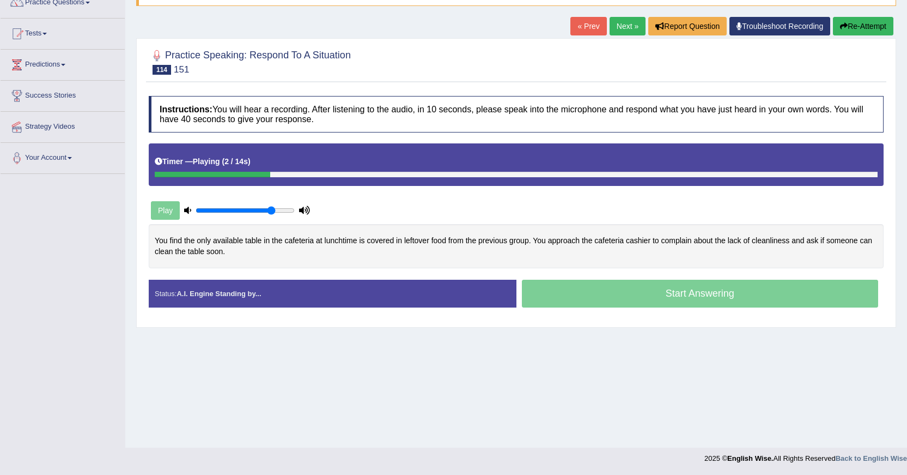
drag, startPoint x: 227, startPoint y: 213, endPoint x: 271, endPoint y: 213, distance: 44.1
type input "0.8"
click at [271, 213] on input "range" at bounding box center [245, 210] width 99 height 9
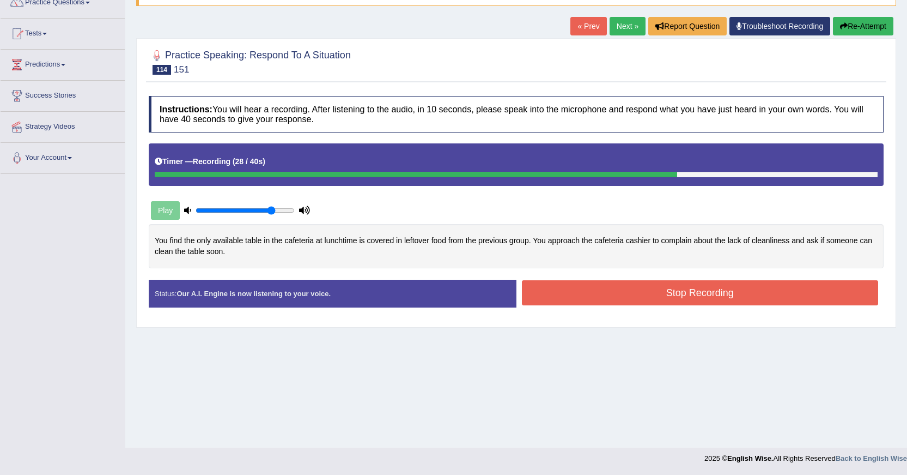
click at [558, 296] on button "Stop Recording" at bounding box center [700, 292] width 357 height 25
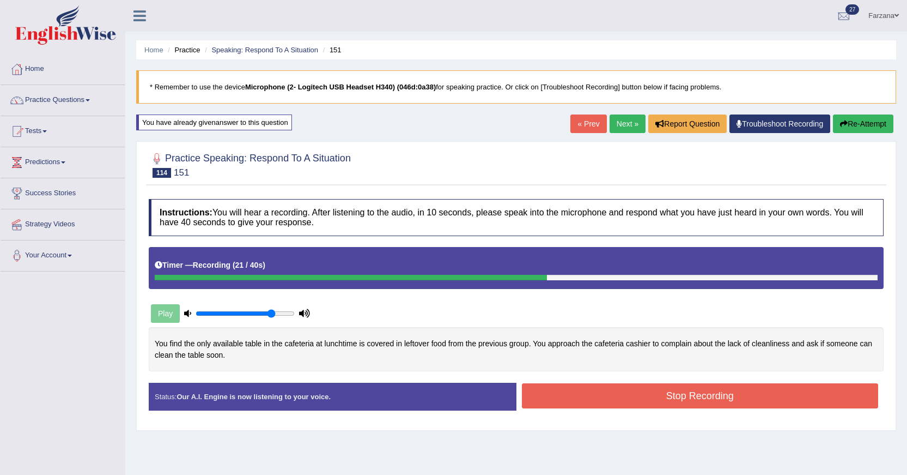
click at [624, 395] on button "Stop Recording" at bounding box center [700, 395] width 357 height 25
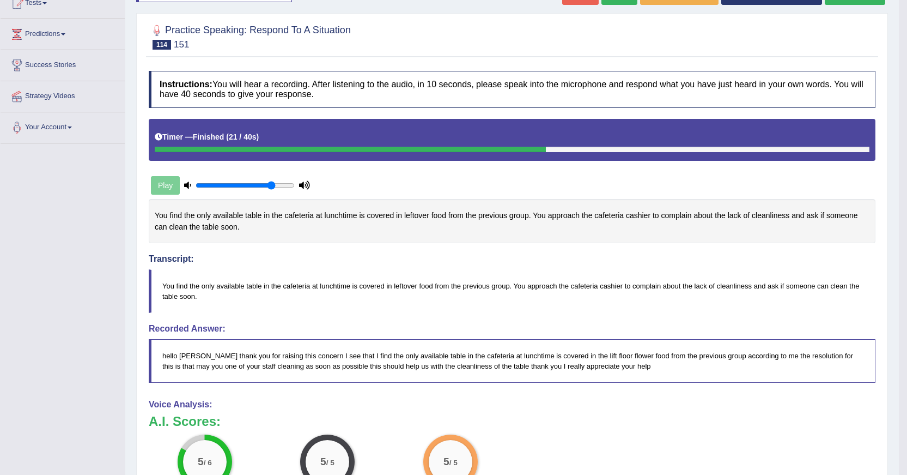
scroll to position [163, 0]
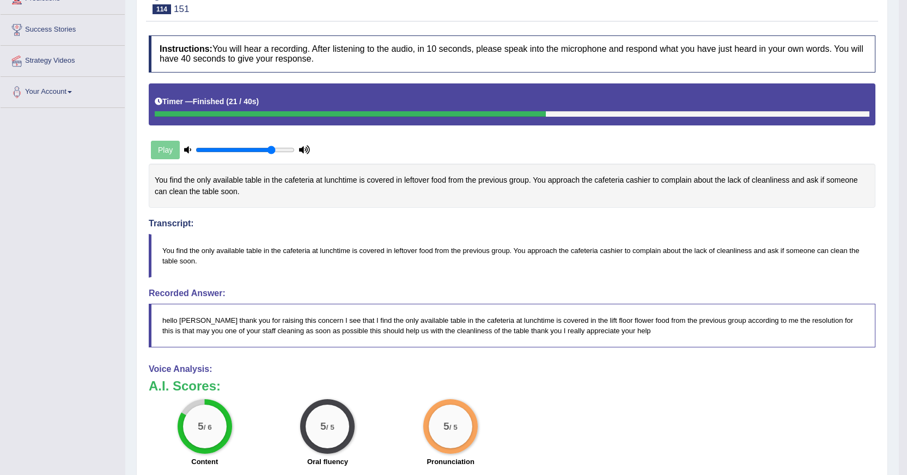
drag, startPoint x: 595, startPoint y: 317, endPoint x: 136, endPoint y: 11, distance: 551.1
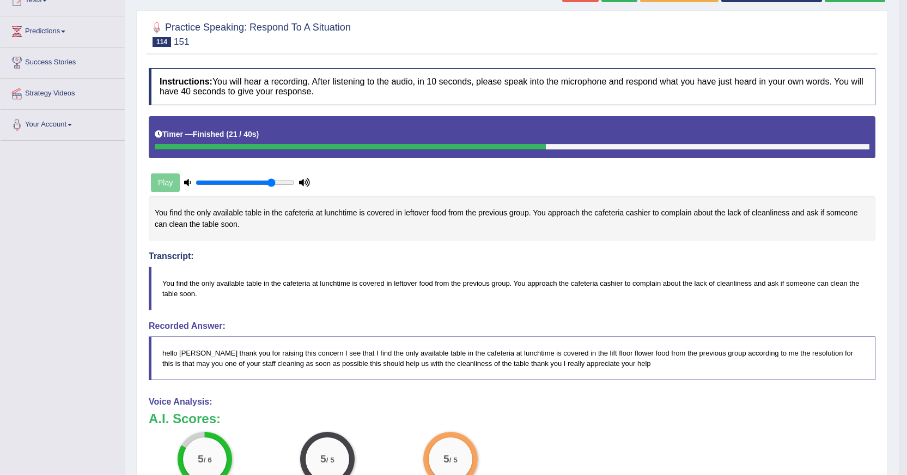
scroll to position [0, 0]
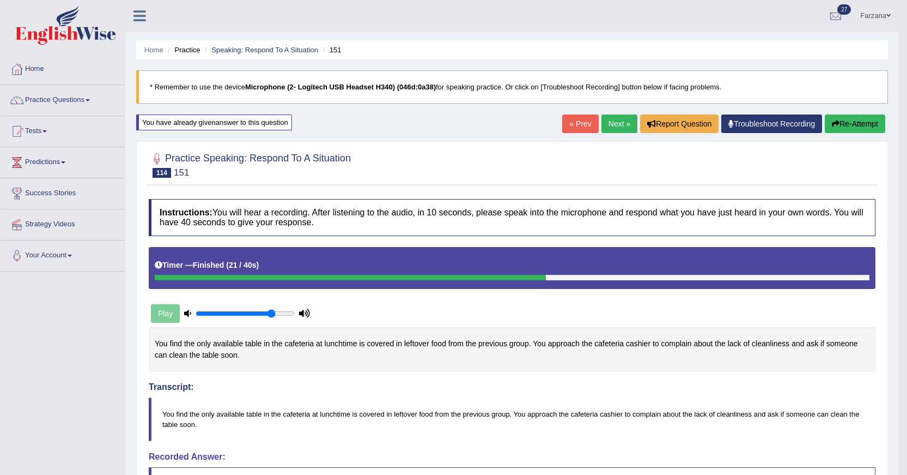
click at [844, 122] on button "Re-Attempt" at bounding box center [855, 123] width 60 height 19
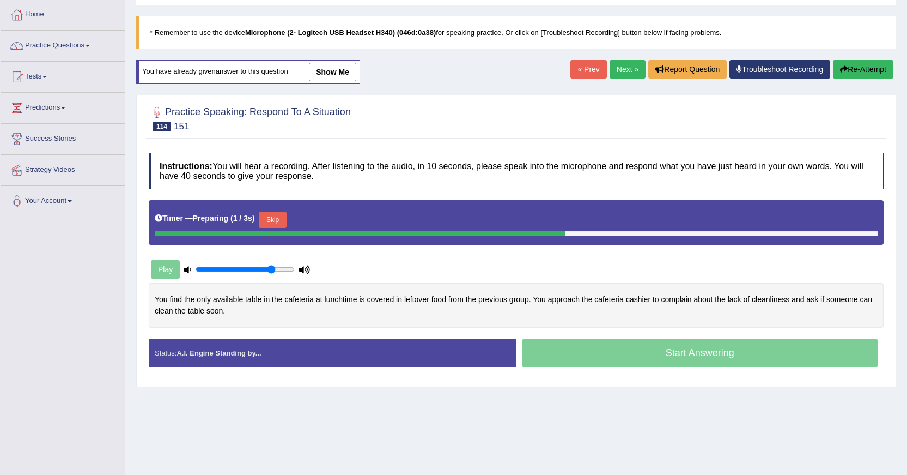
drag, startPoint x: 273, startPoint y: 219, endPoint x: 289, endPoint y: 227, distance: 17.8
click at [274, 219] on button "Skip" at bounding box center [272, 219] width 27 height 16
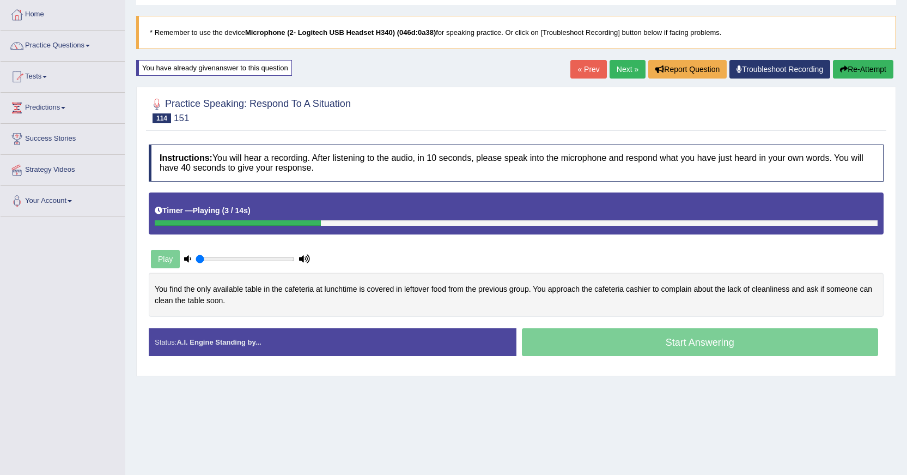
drag, startPoint x: 271, startPoint y: 260, endPoint x: 166, endPoint y: 264, distance: 104.7
click at [196, 263] on input "range" at bounding box center [245, 258] width 99 height 9
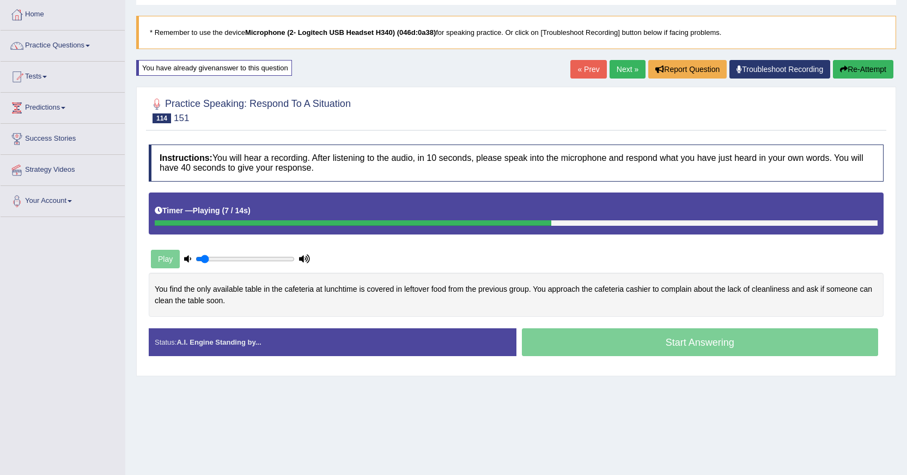
type input "0.05"
drag, startPoint x: 218, startPoint y: 258, endPoint x: 148, endPoint y: 257, distance: 70.3
click at [196, 257] on input "range" at bounding box center [245, 258] width 99 height 9
click at [45, 82] on link "Tests" at bounding box center [63, 75] width 124 height 27
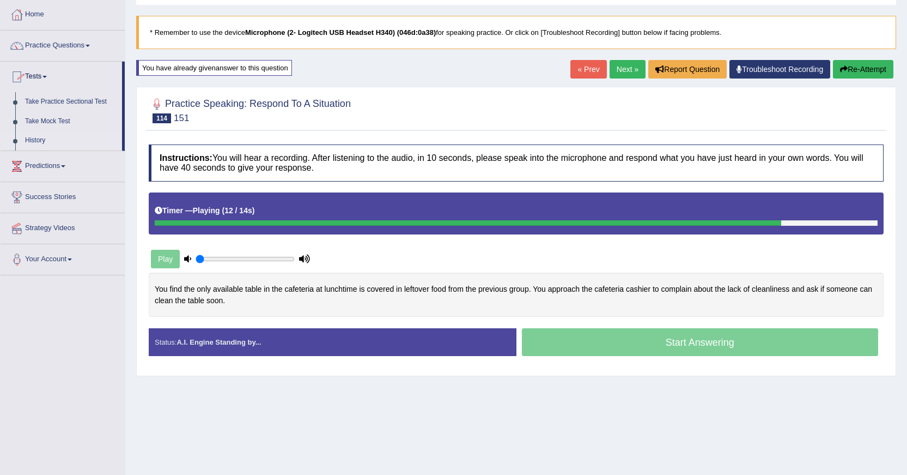
click at [50, 140] on link "History" at bounding box center [71, 141] width 102 height 20
